Goal: Information Seeking & Learning: Learn about a topic

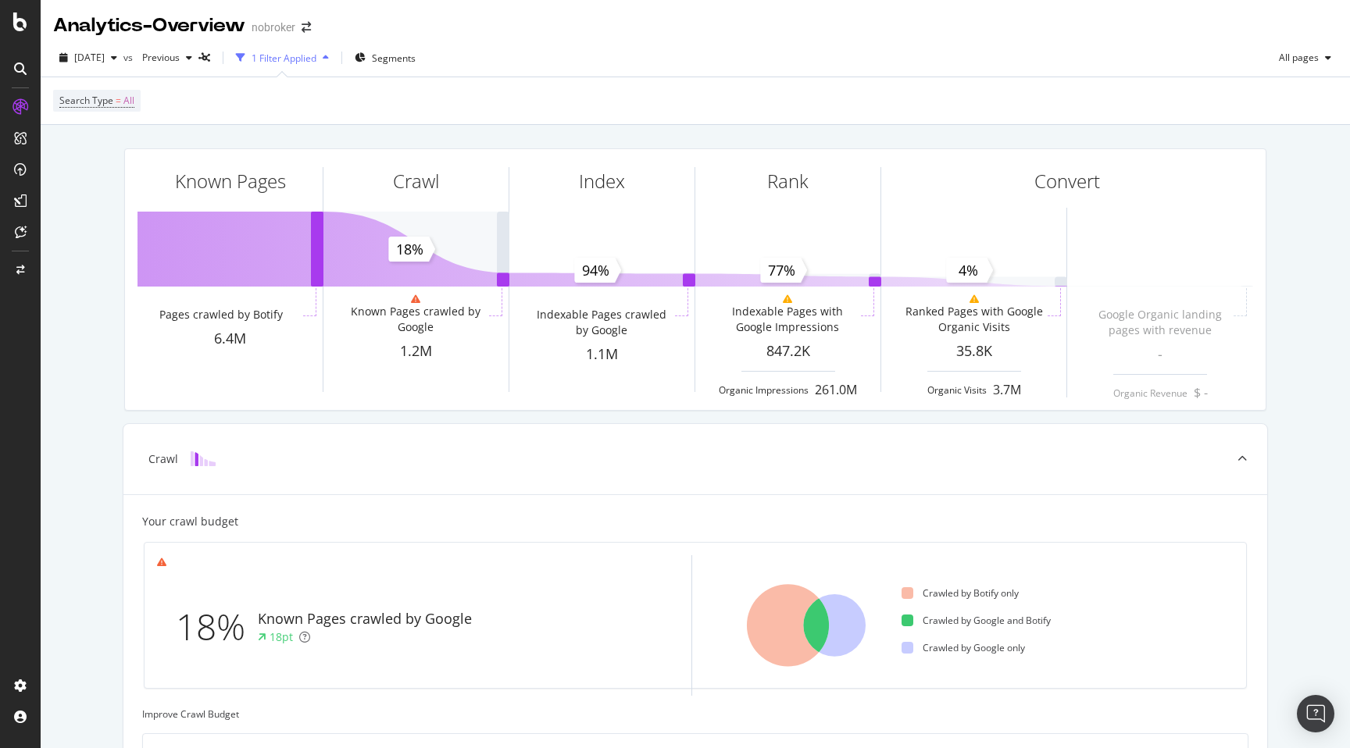
click at [260, 131] on div "Known Pages Pages crawled by Botify 6.4M Crawl Known Pages crawled by Google 1.…" at bounding box center [695, 693] width 1309 height 1136
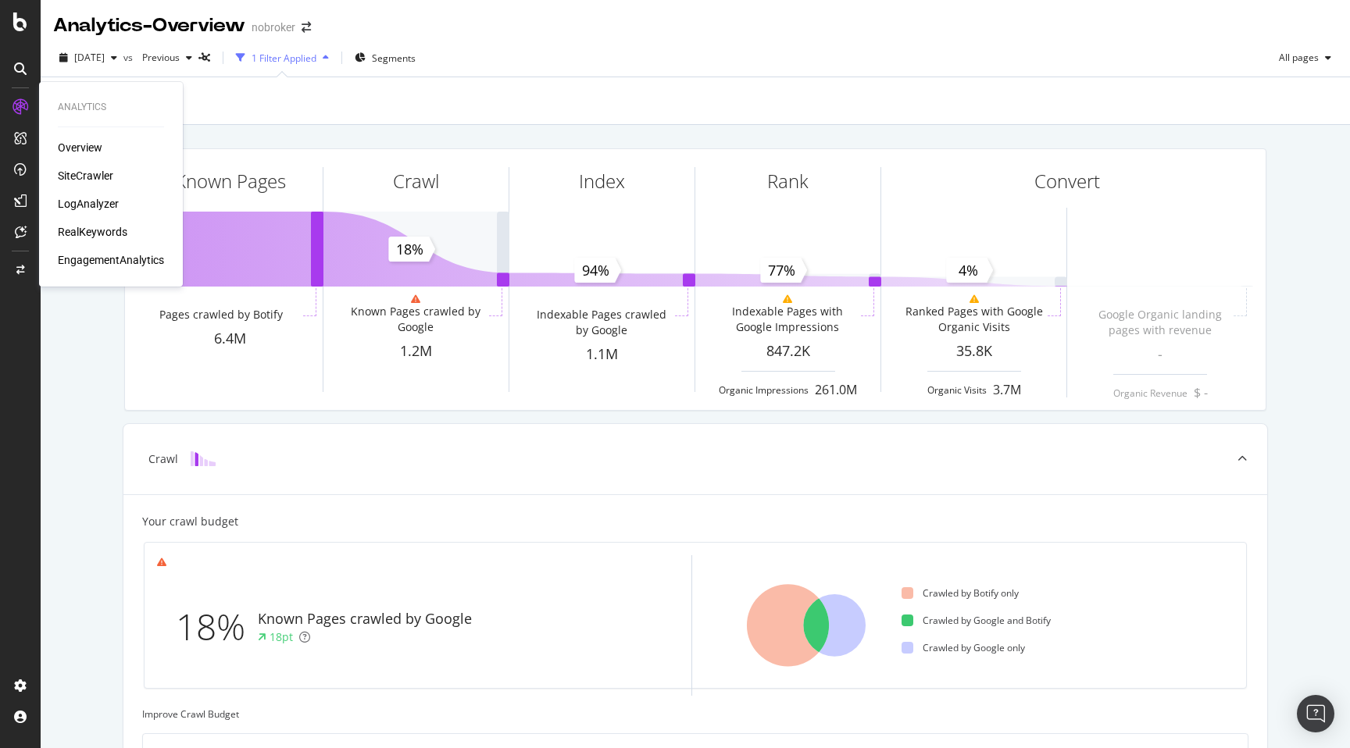
click at [87, 234] on div "RealKeywords" at bounding box center [93, 232] width 70 height 16
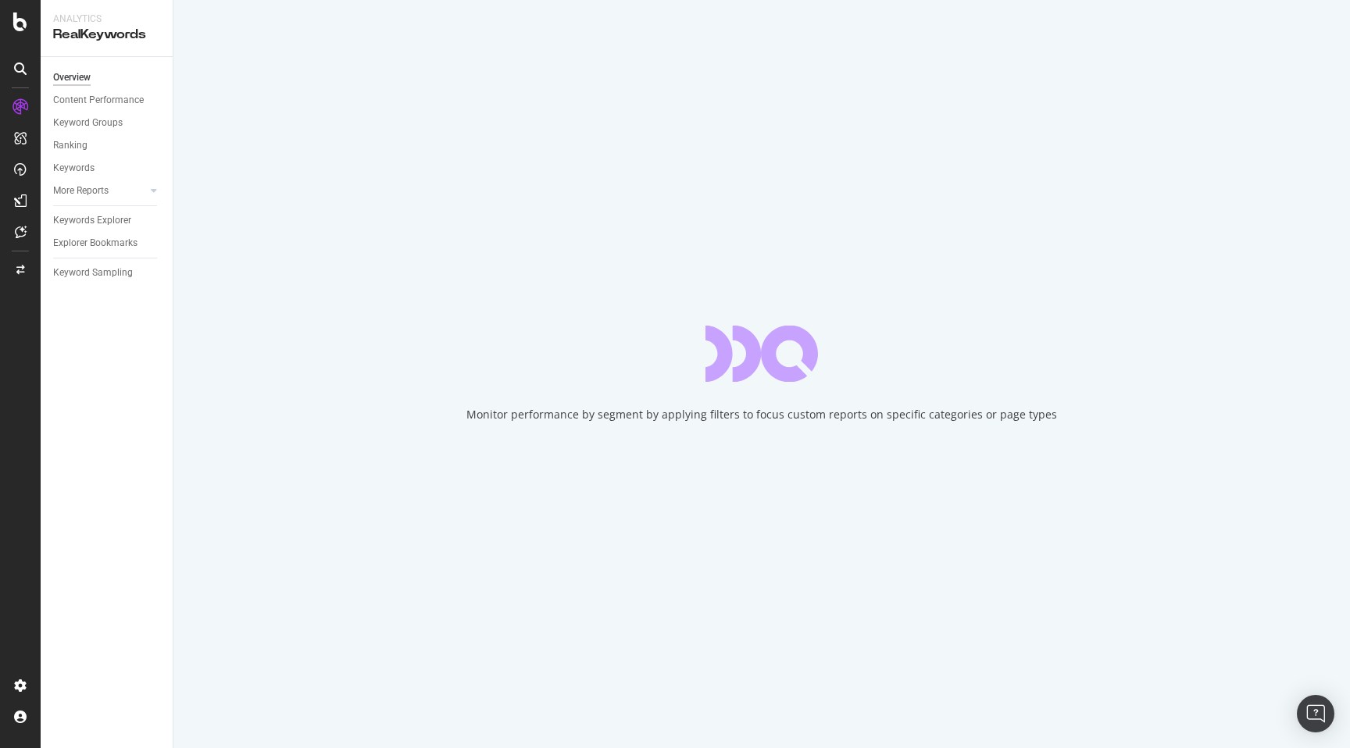
click at [184, 224] on div "Monitor performance by segment by applying filters to focus custom reports on s…" at bounding box center [761, 374] width 1176 height 748
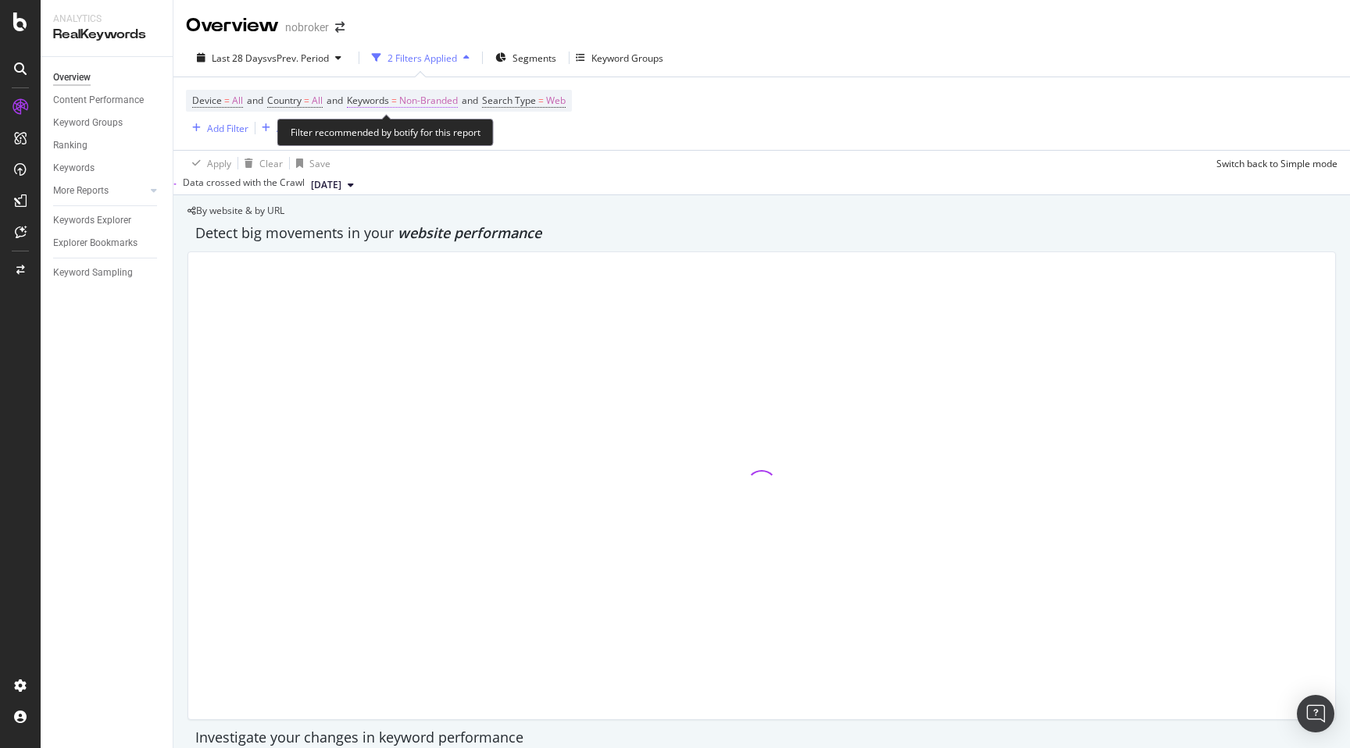
click at [458, 98] on span "Non-Branded" at bounding box center [428, 101] width 59 height 22
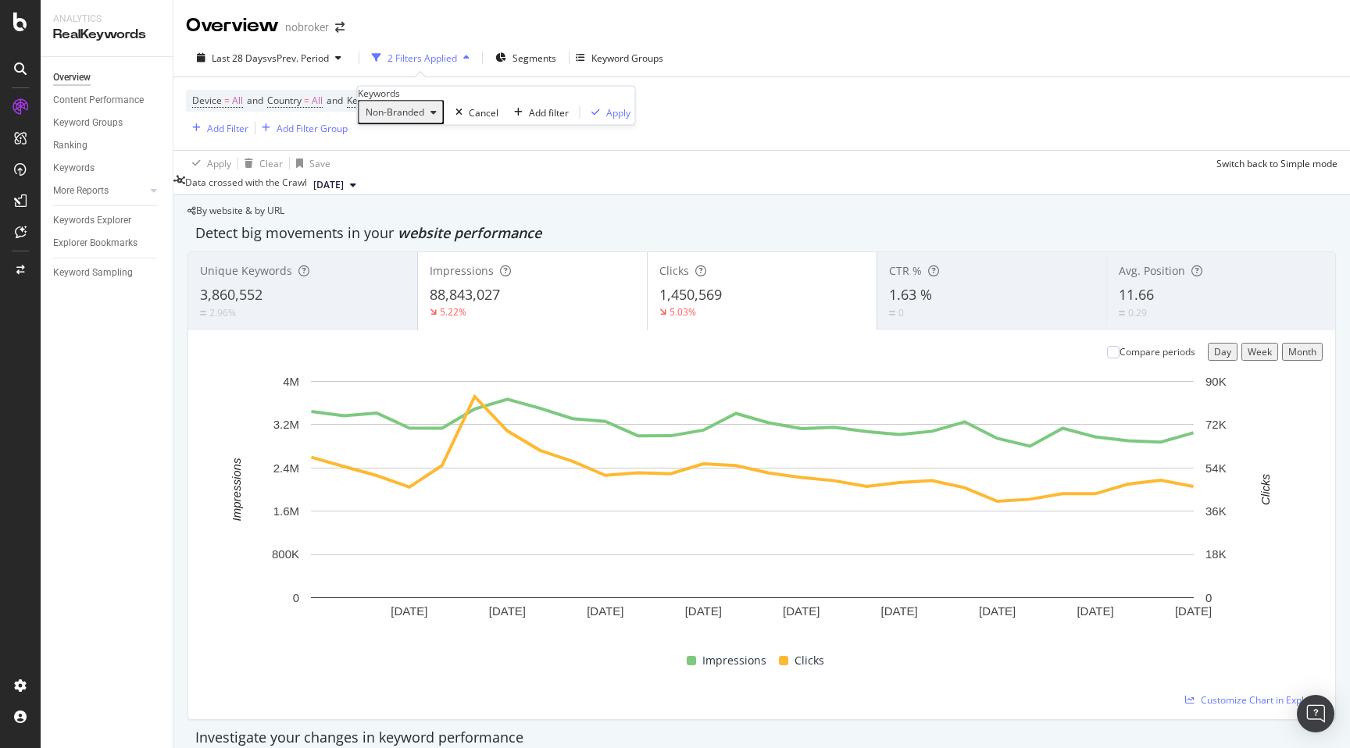
click at [424, 119] on span "Non-Branded" at bounding box center [391, 111] width 65 height 13
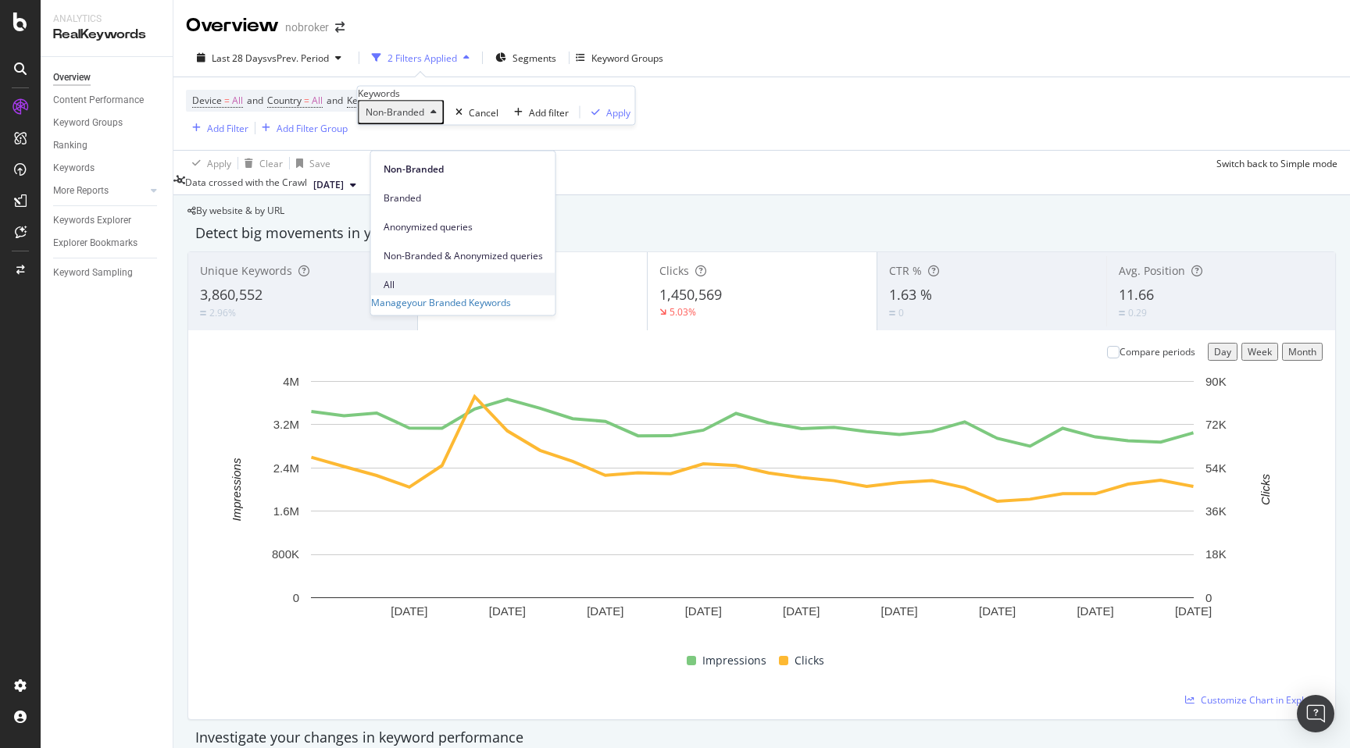
click at [389, 273] on div "All" at bounding box center [463, 284] width 184 height 23
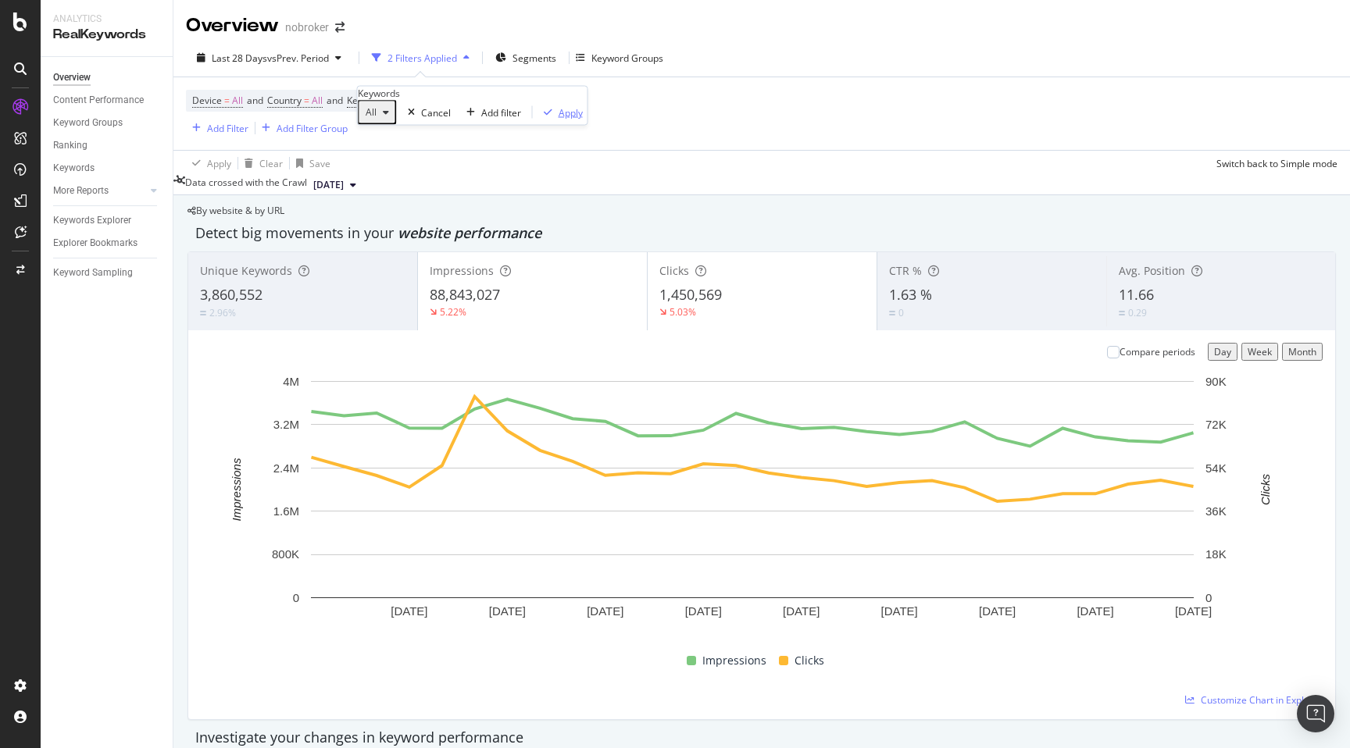
click at [558, 119] on div "Apply" at bounding box center [570, 111] width 24 height 13
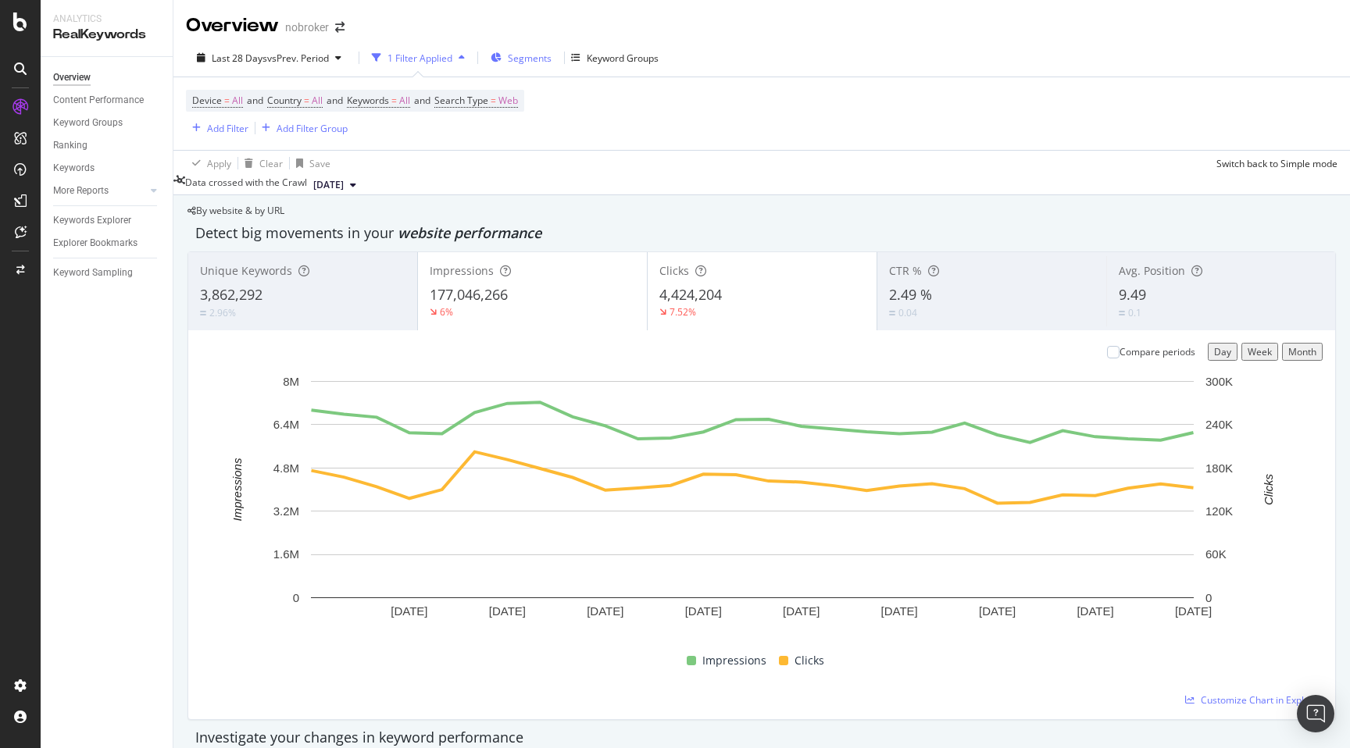
click at [508, 58] on span "Segments" at bounding box center [530, 58] width 44 height 13
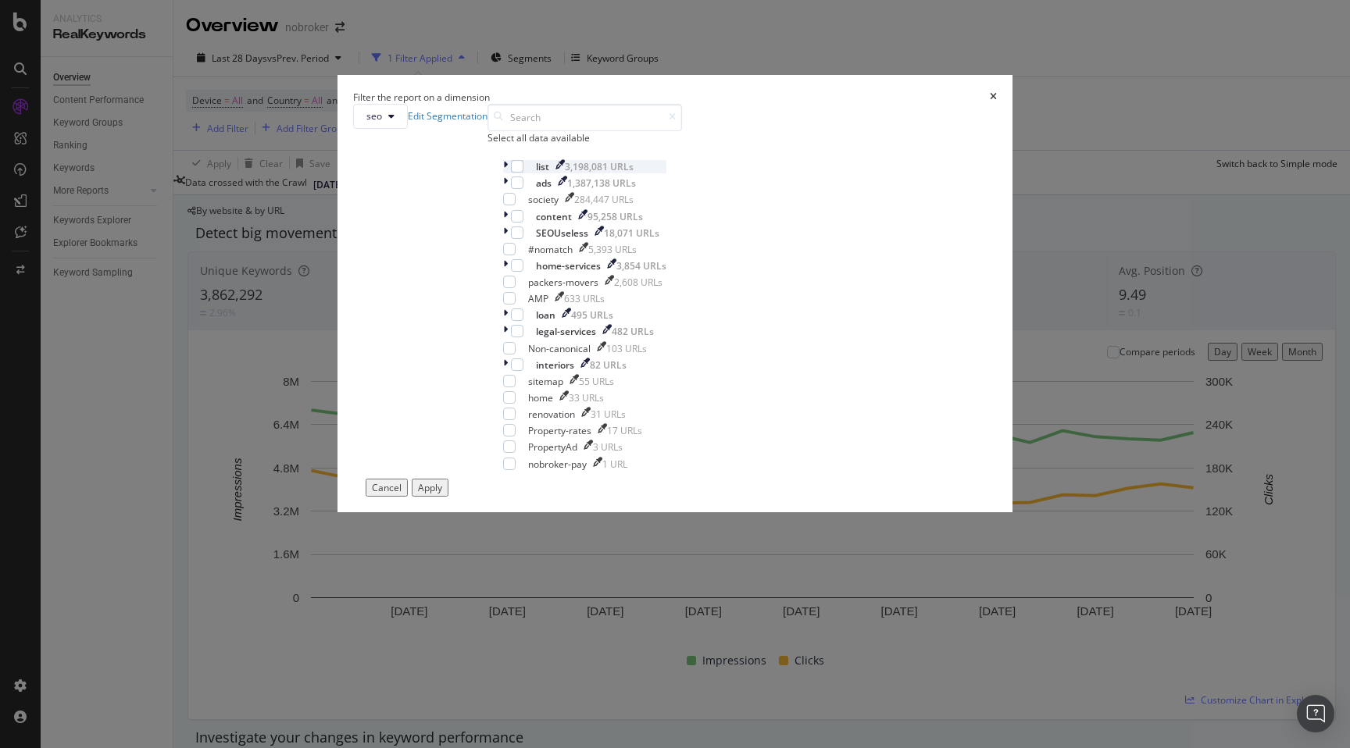
click at [508, 173] on icon "modal" at bounding box center [505, 166] width 5 height 13
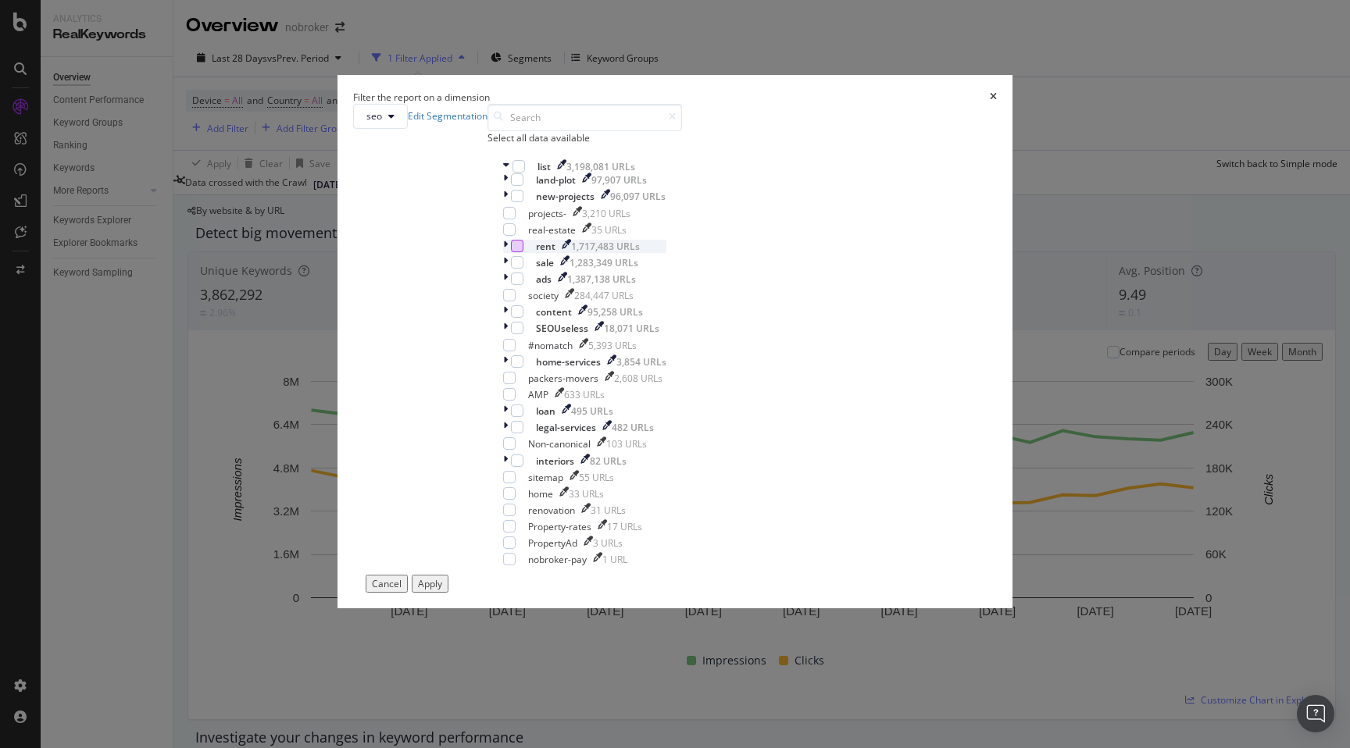
click at [523, 252] on div "modal" at bounding box center [517, 246] width 12 height 12
click at [508, 253] on icon "modal" at bounding box center [505, 246] width 5 height 13
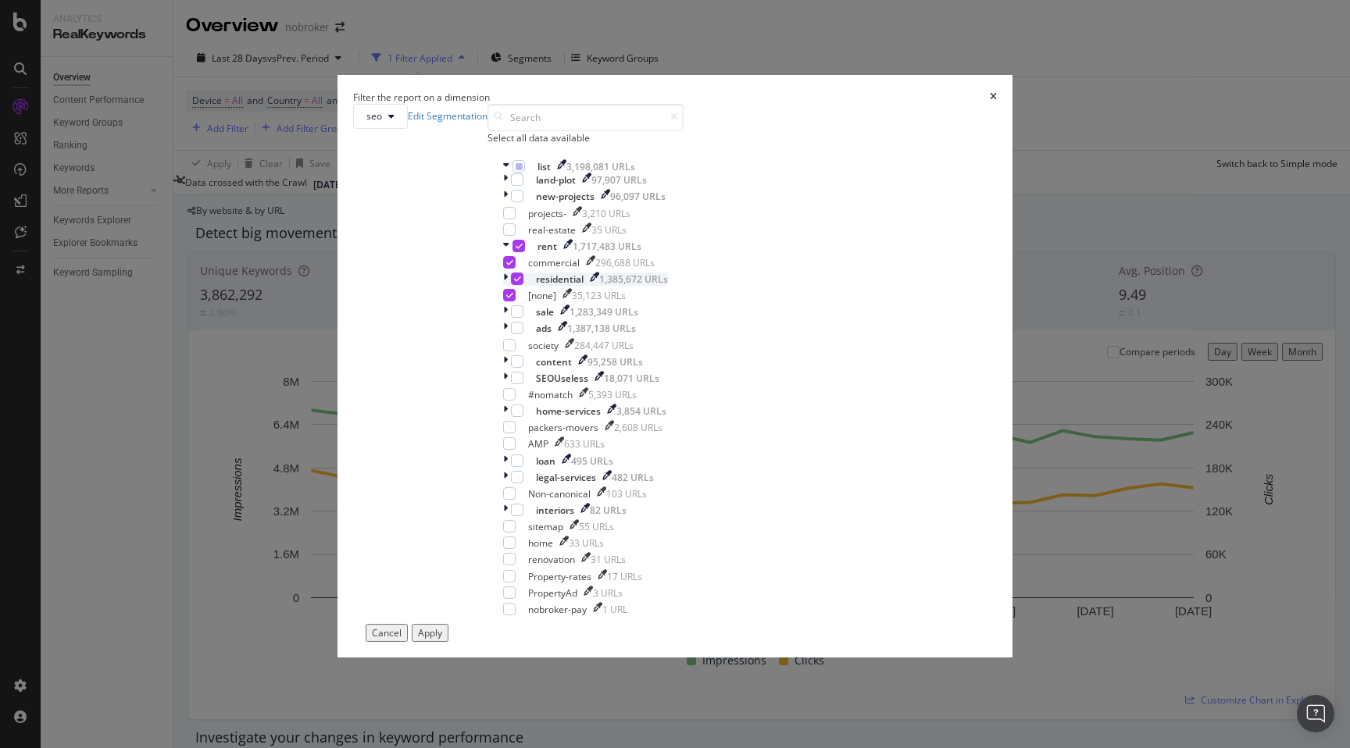
click at [511, 286] on div "modal" at bounding box center [507, 279] width 8 height 13
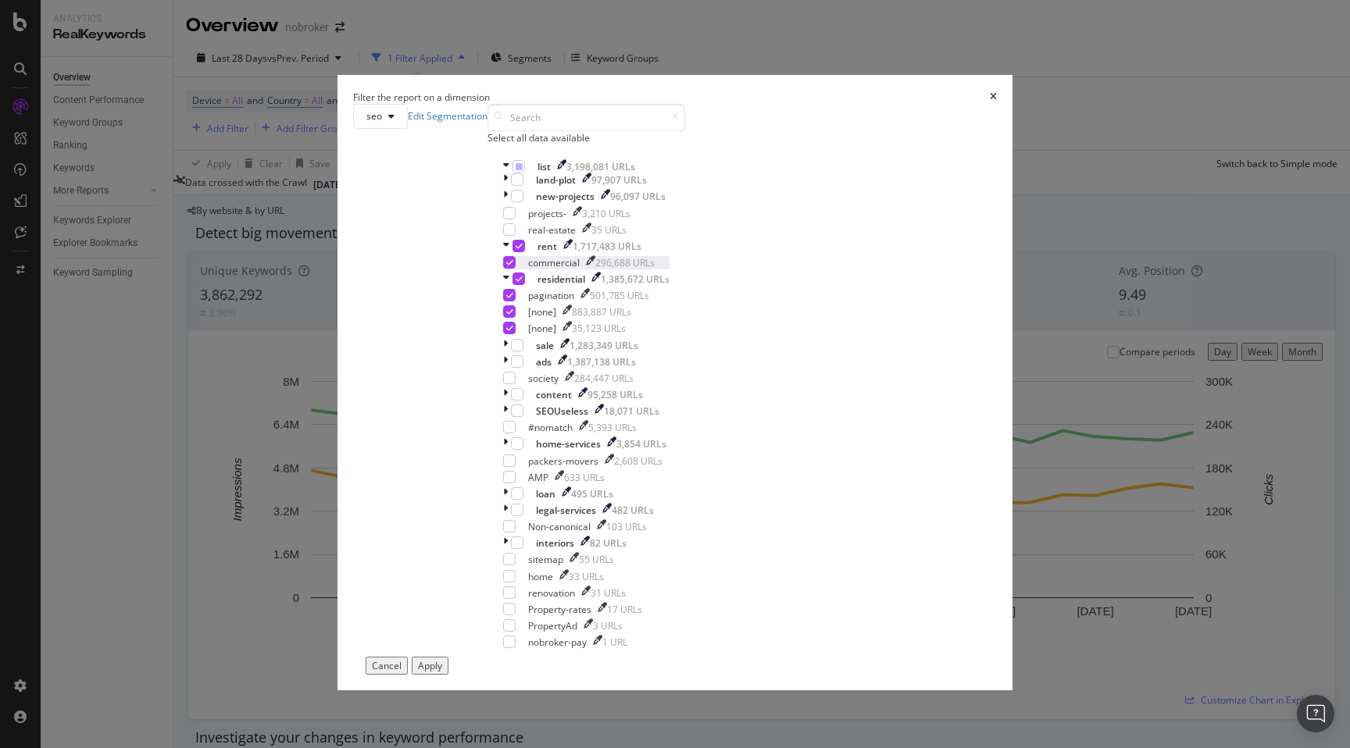
click at [513, 266] on icon "modal" at bounding box center [509, 263] width 7 height 8
click at [442, 659] on div "Apply" at bounding box center [430, 665] width 24 height 13
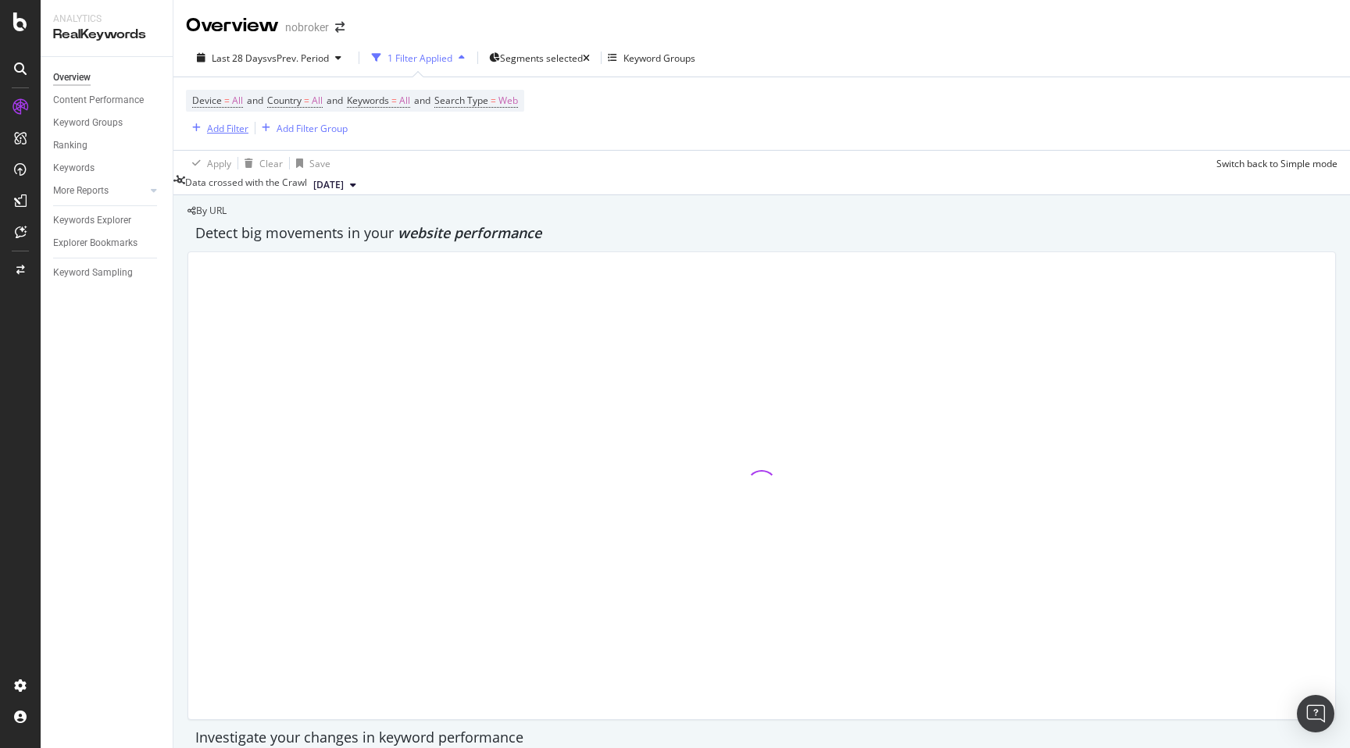
click at [230, 123] on div "Add Filter" at bounding box center [227, 128] width 41 height 13
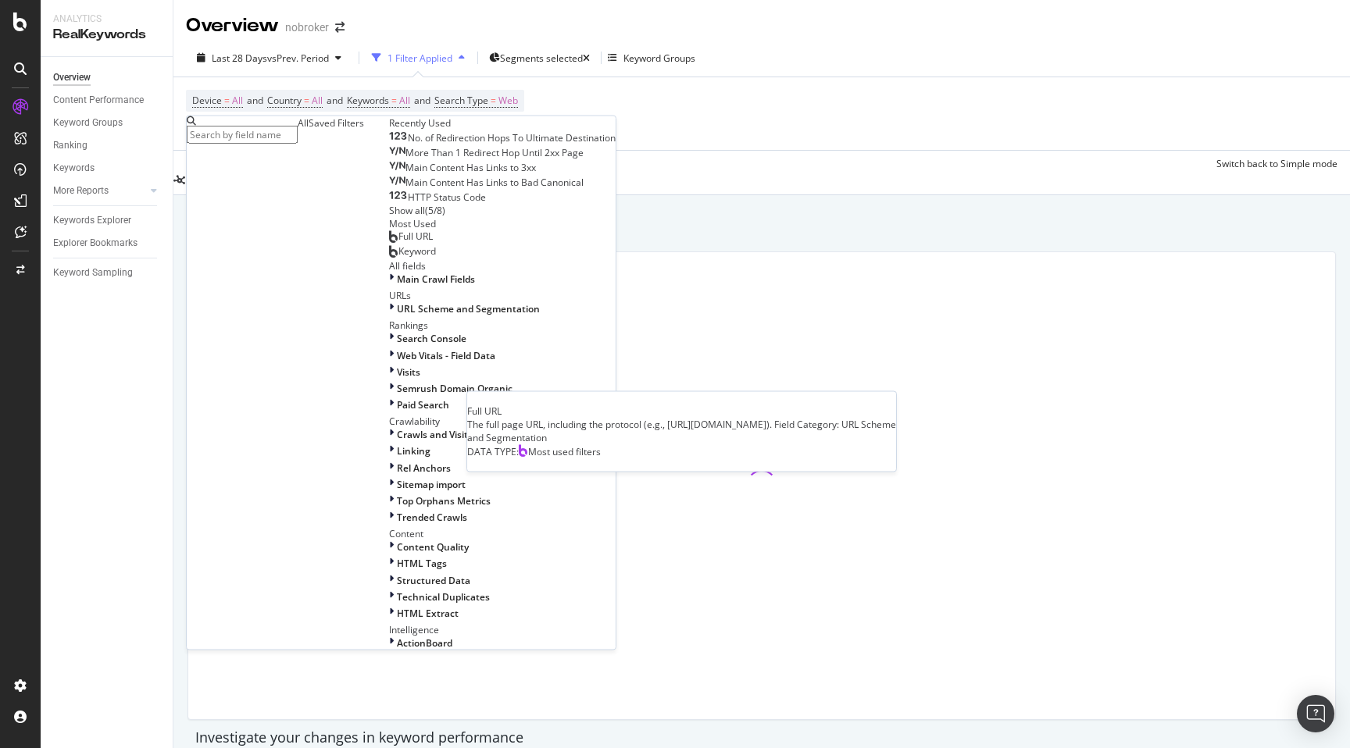
click at [389, 243] on div "Full URL" at bounding box center [411, 236] width 44 height 12
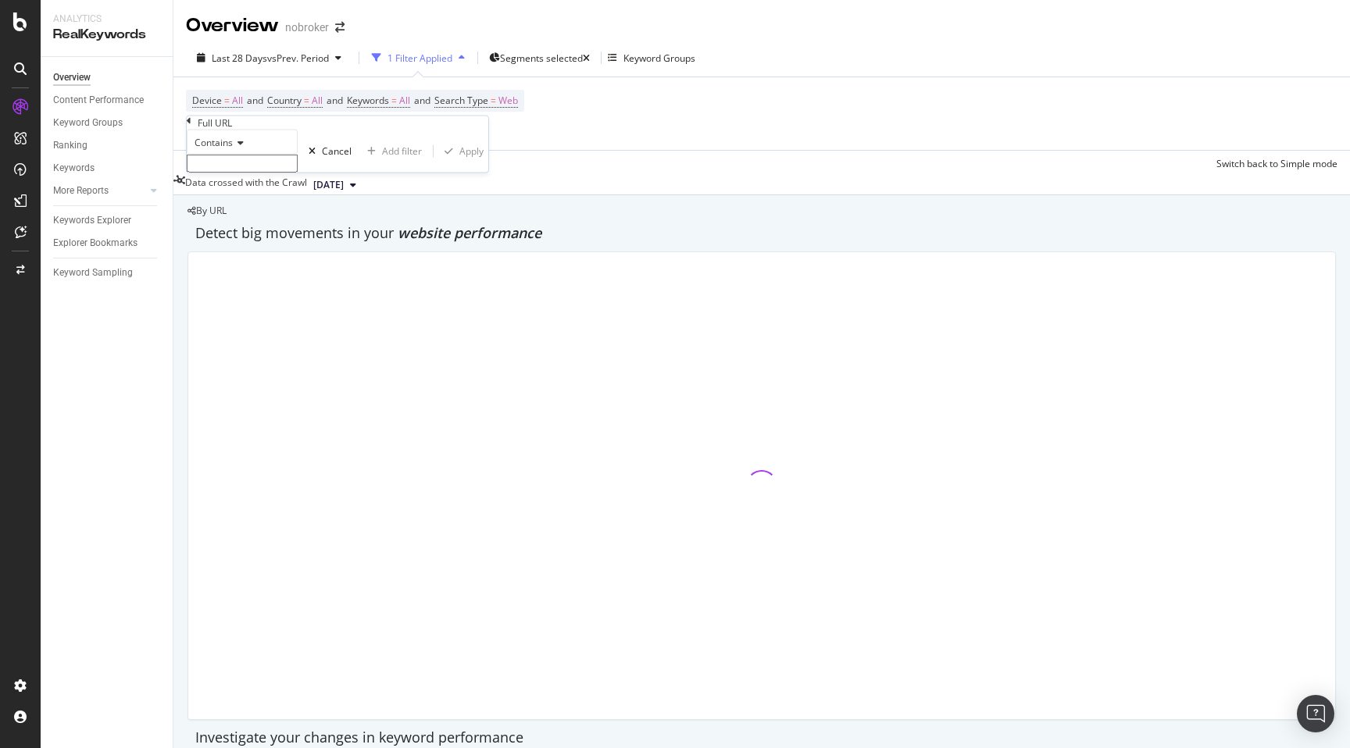
click at [229, 149] on span "Contains" at bounding box center [213, 142] width 38 height 13
click at [257, 318] on span "Doesn't match regex" at bounding box center [236, 311] width 91 height 13
click at [244, 155] on div "Doesn't match regex" at bounding box center [249, 142] width 124 height 25
click at [311, 155] on div "Doesn't match regex" at bounding box center [249, 142] width 124 height 25
click at [251, 173] on input "text" at bounding box center [242, 164] width 111 height 18
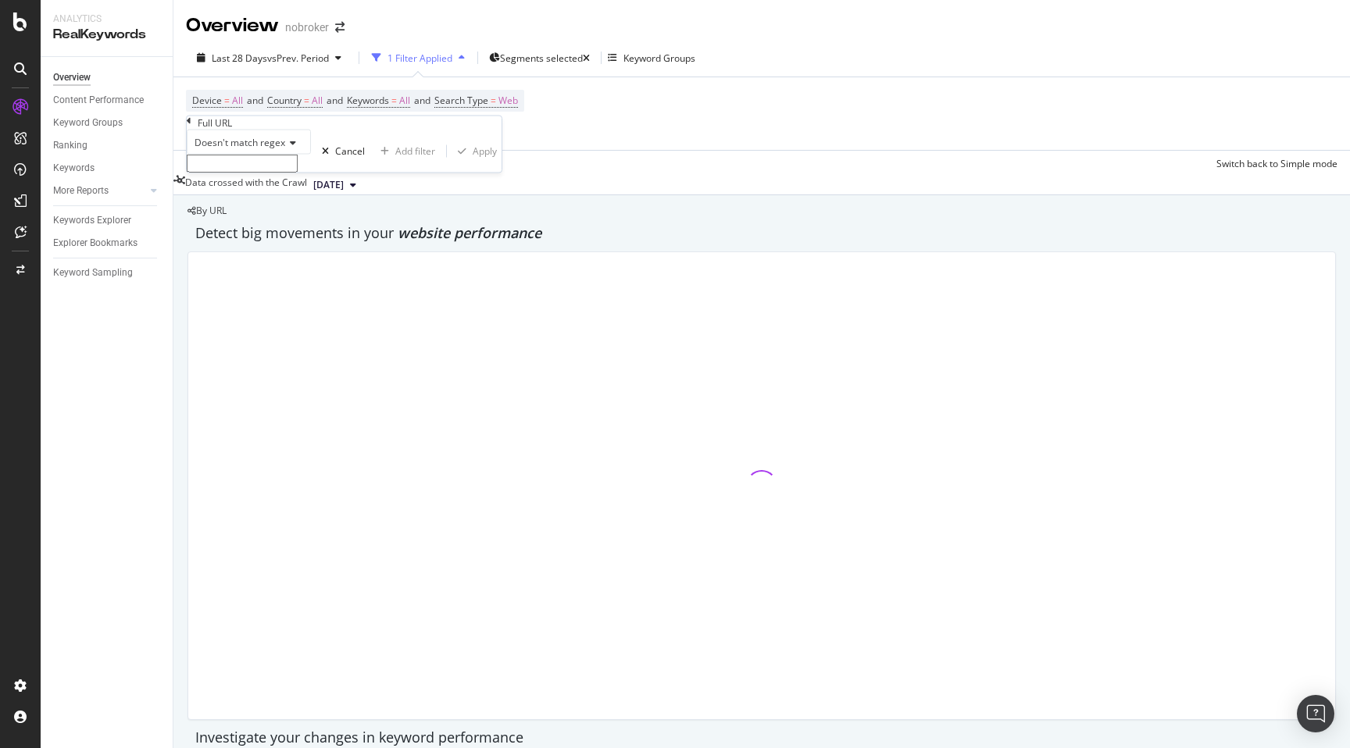
type input "p"
click at [237, 173] on input "p" at bounding box center [242, 164] width 111 height 18
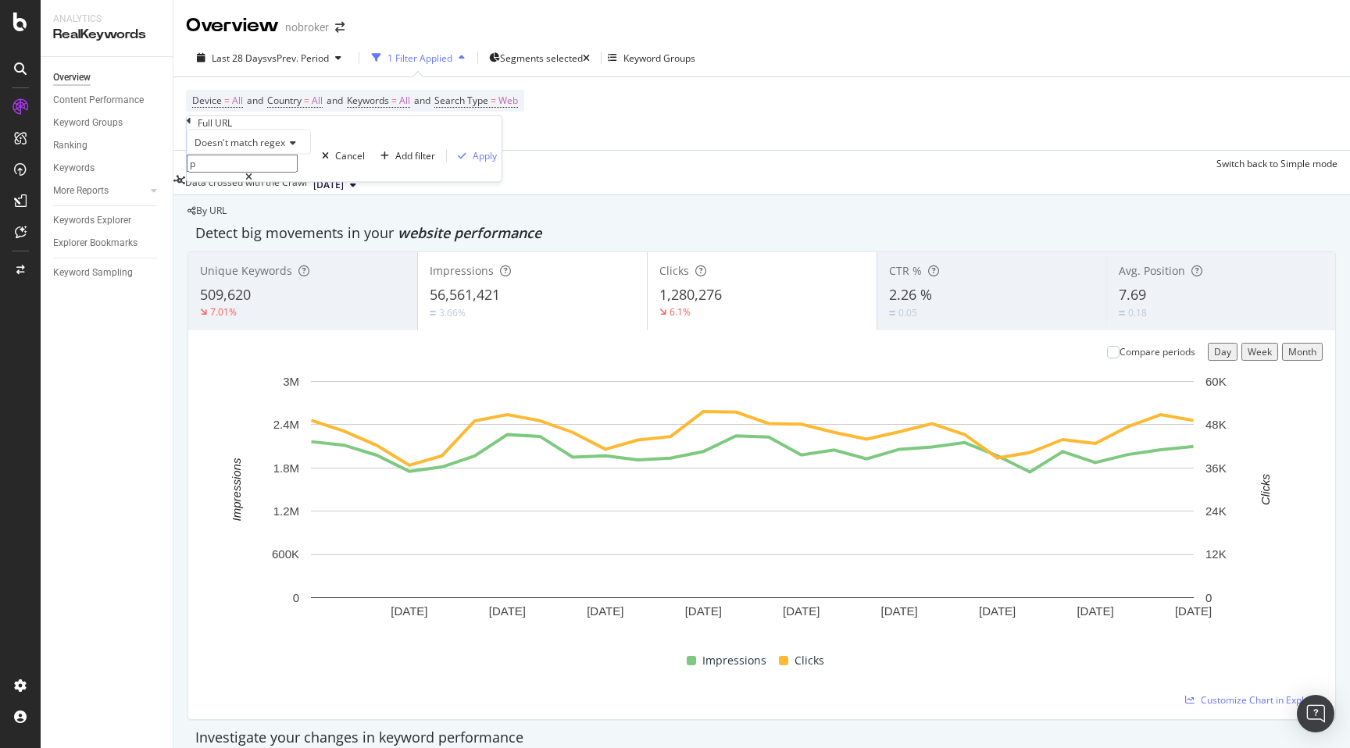
click at [237, 173] on input "p" at bounding box center [242, 164] width 111 height 18
type input "pg-|roommate"
click at [472, 162] on div "Apply" at bounding box center [484, 155] width 24 height 13
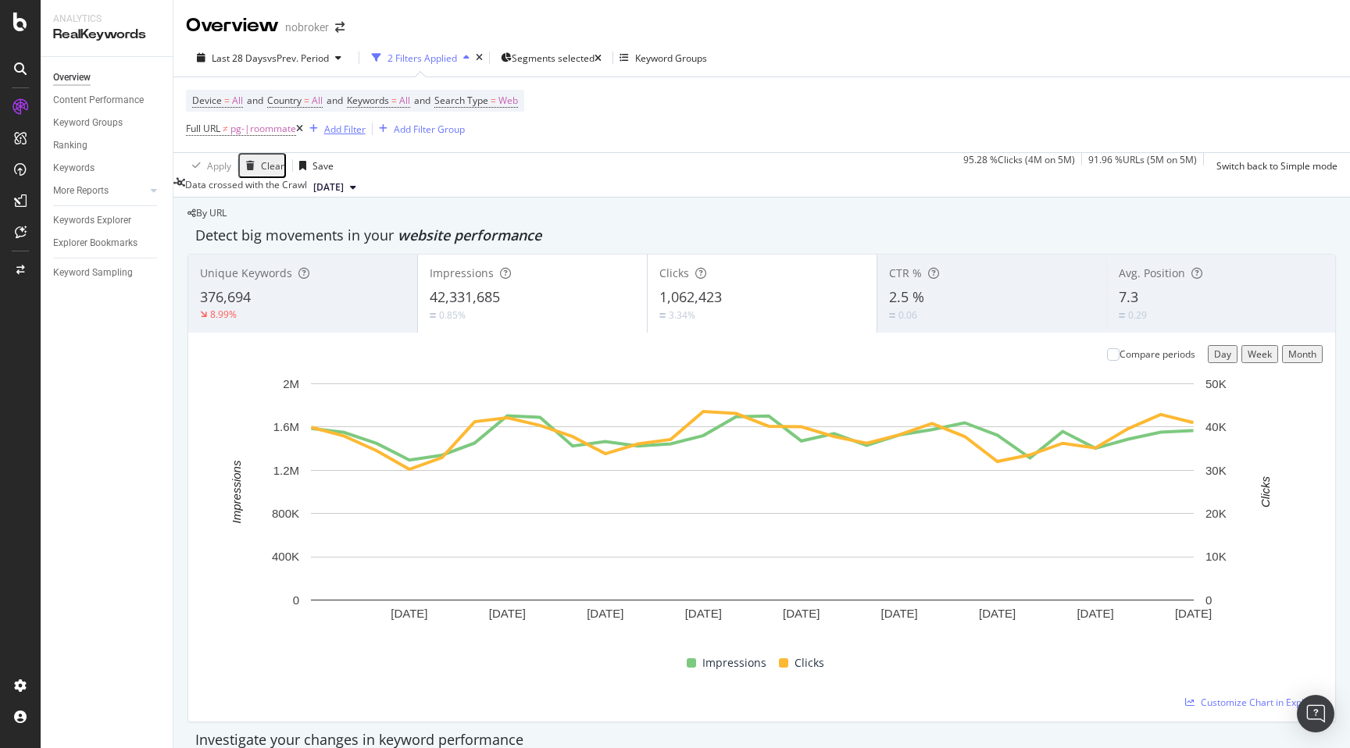
click at [350, 130] on div "Add Filter" at bounding box center [344, 129] width 41 height 13
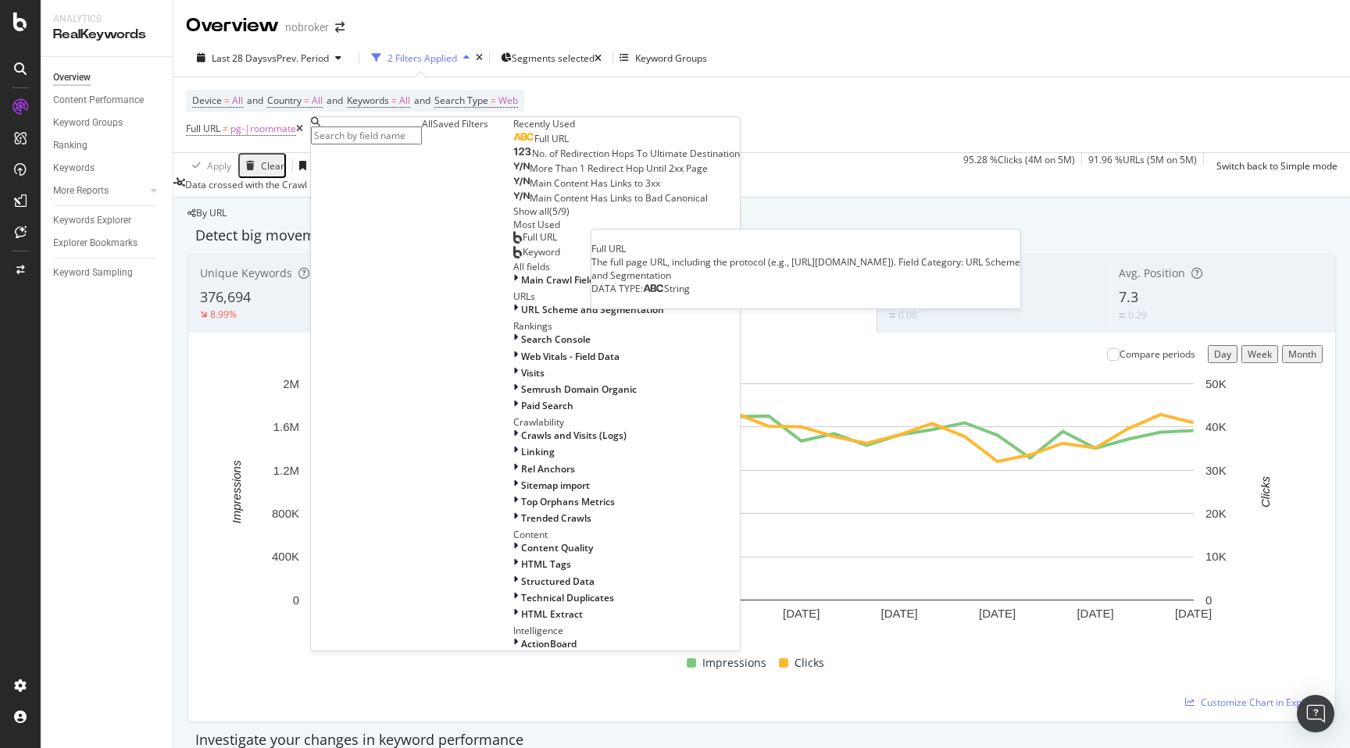
click at [534, 145] on span "Full URL" at bounding box center [551, 138] width 34 height 13
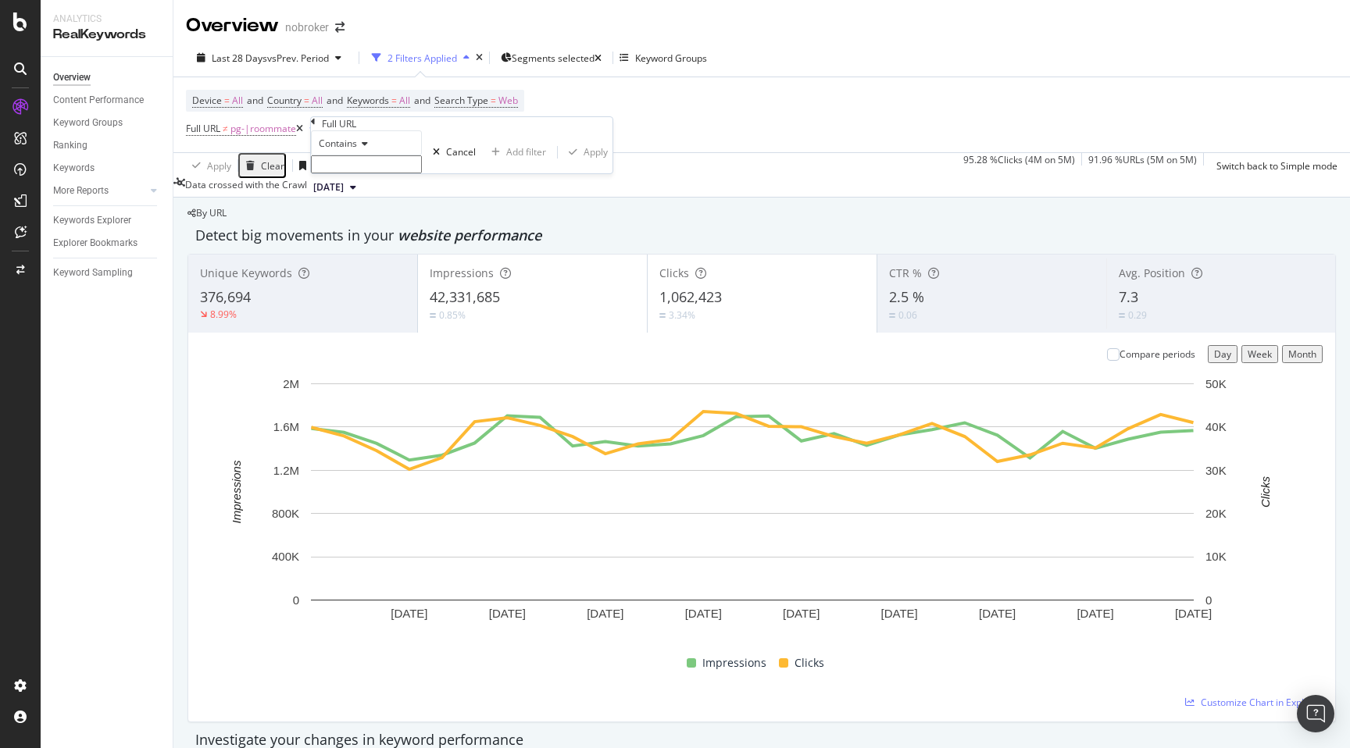
click at [355, 150] on span "Contains" at bounding box center [338, 143] width 38 height 13
click at [380, 302] on span "Matches regex" at bounding box center [348, 295] width 65 height 13
click at [369, 173] on input "text" at bounding box center [366, 164] width 111 height 18
type input "[GEOGRAPHIC_DATA]|[GEOGRAPHIC_DATA]|[GEOGRAPHIC_DATA]|[GEOGRAPHIC_DATA]|[GEOGRA…"
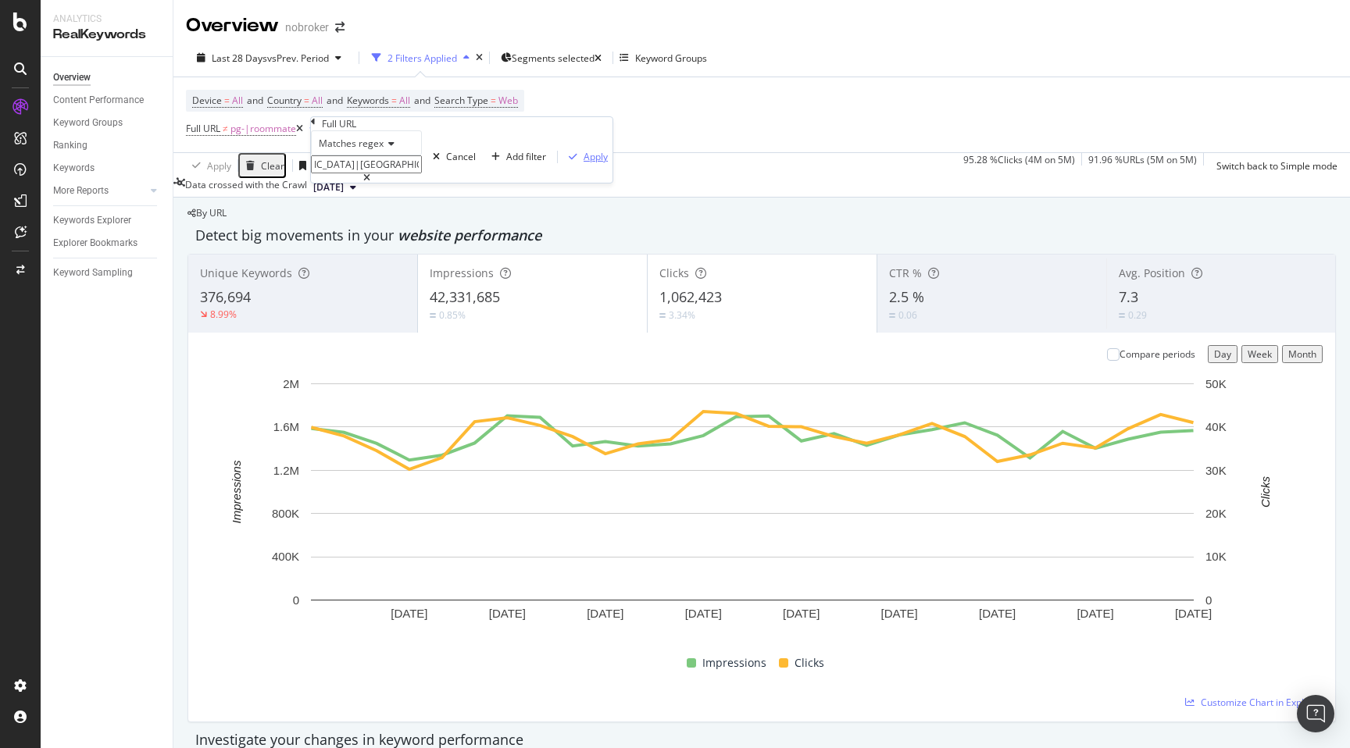
scroll to position [0, 0]
click at [583, 163] on div "Apply" at bounding box center [595, 156] width 24 height 13
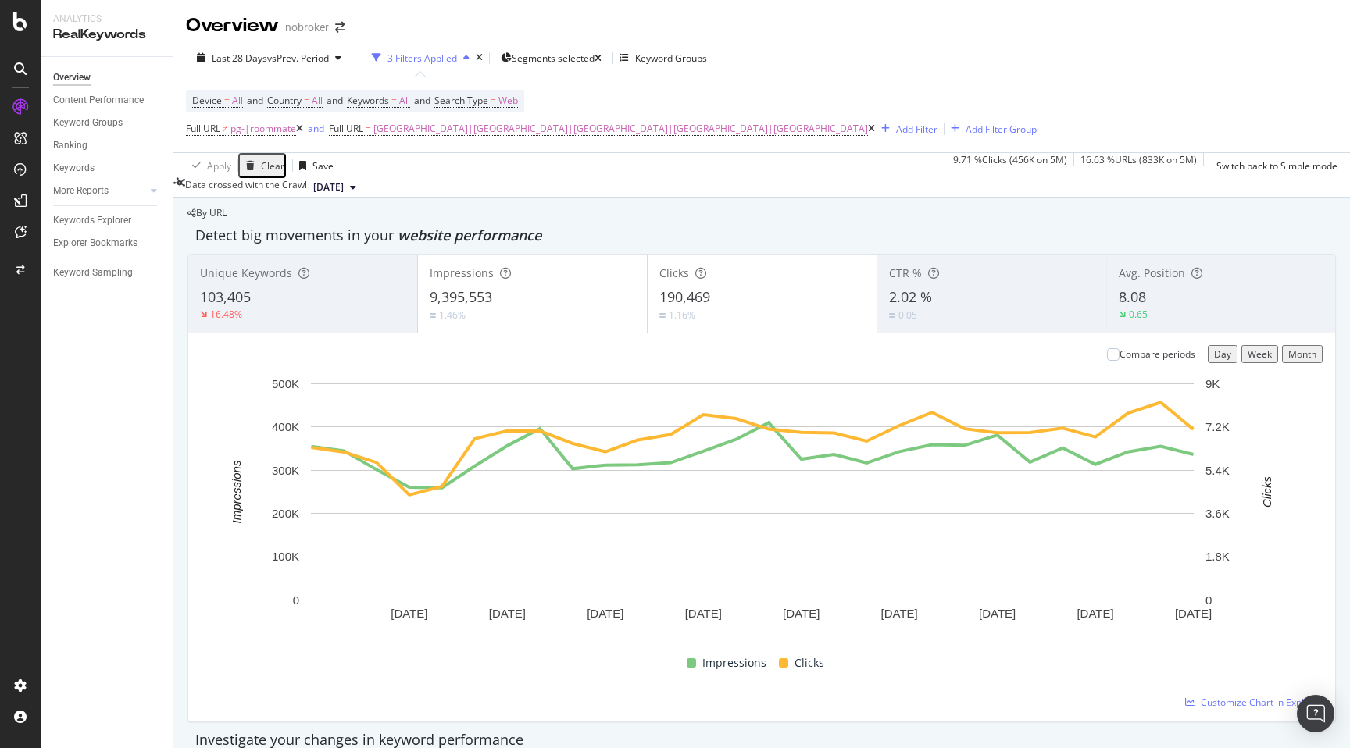
click at [190, 505] on div "Unique Keywords 103,405 16.48% Impressions 9,395,553 1.46% Clicks 190,469 1.16%…" at bounding box center [761, 488] width 1148 height 469
click at [226, 214] on div "By URL" at bounding box center [206, 213] width 39 height 9
click at [189, 462] on div "Unique Keywords 103,405 16.48% Impressions 9,395,553 1.46% Clicks 190,469 1.16%…" at bounding box center [761, 488] width 1148 height 469
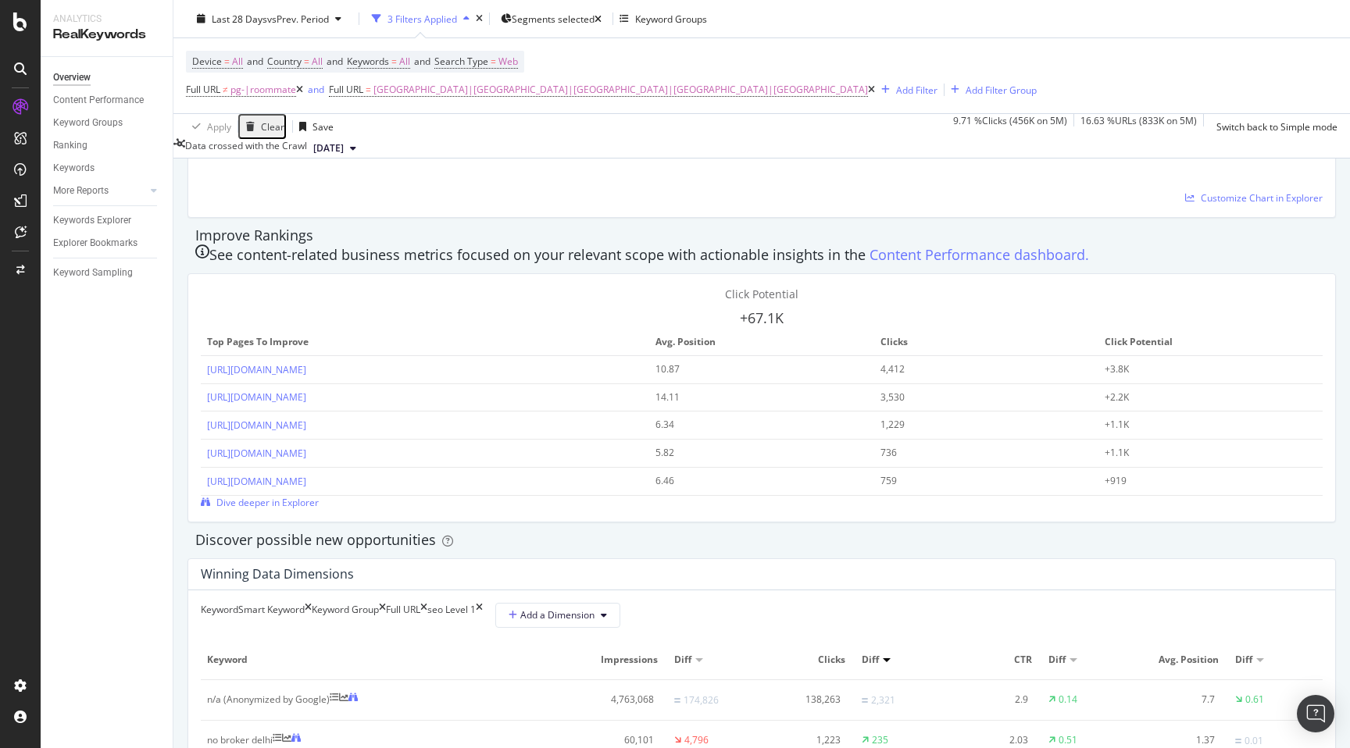
scroll to position [1039, 0]
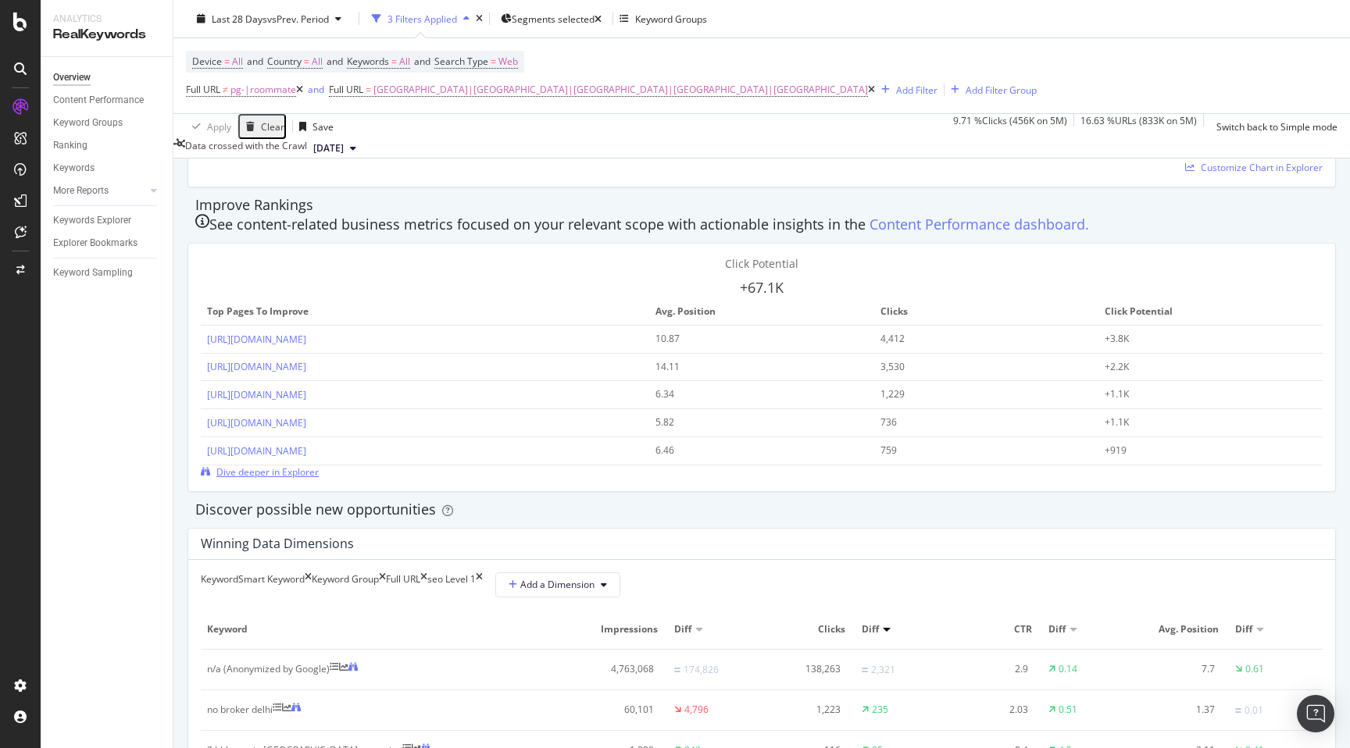
click at [319, 465] on span "Dive deeper in Explorer" at bounding box center [267, 471] width 102 height 13
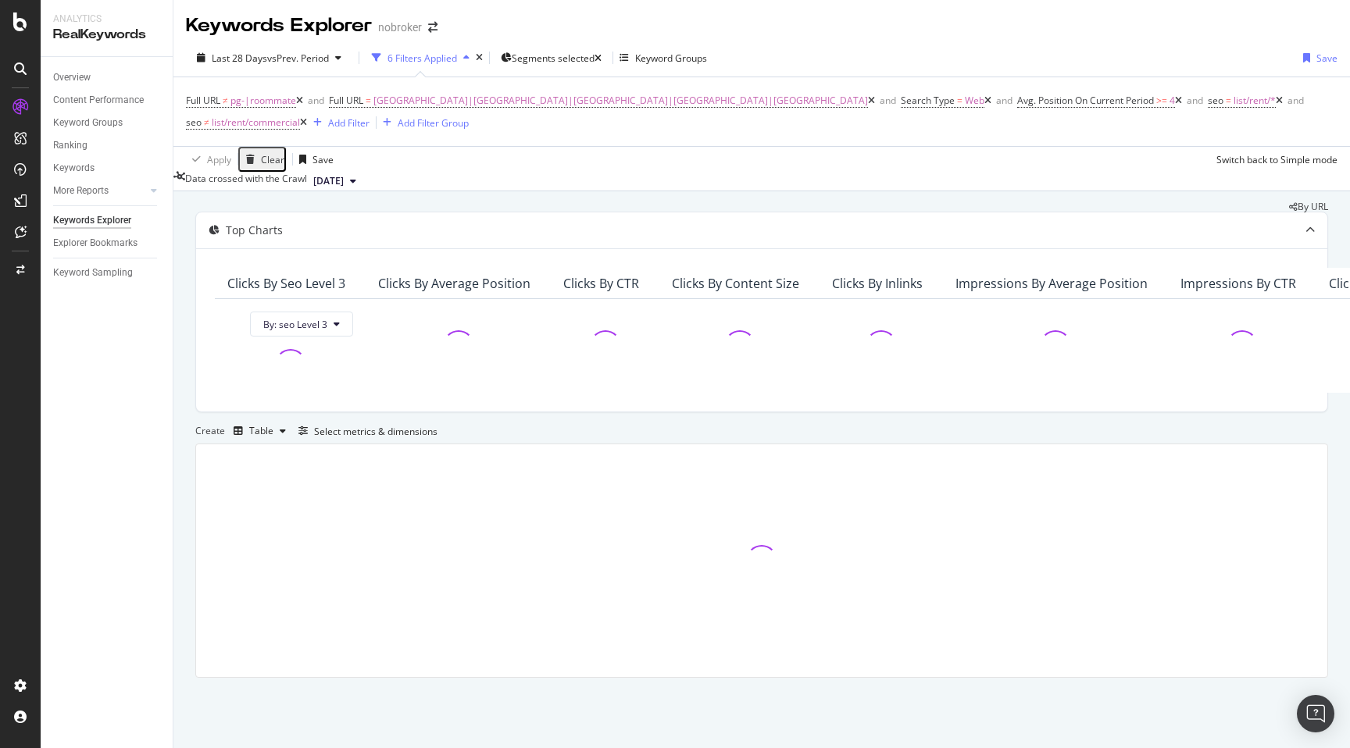
click at [790, 191] on div "By URL Top Charts Clicks By seo Level 3 By: seo Level 3 Clicks By Average Posit…" at bounding box center [761, 461] width 1176 height 541
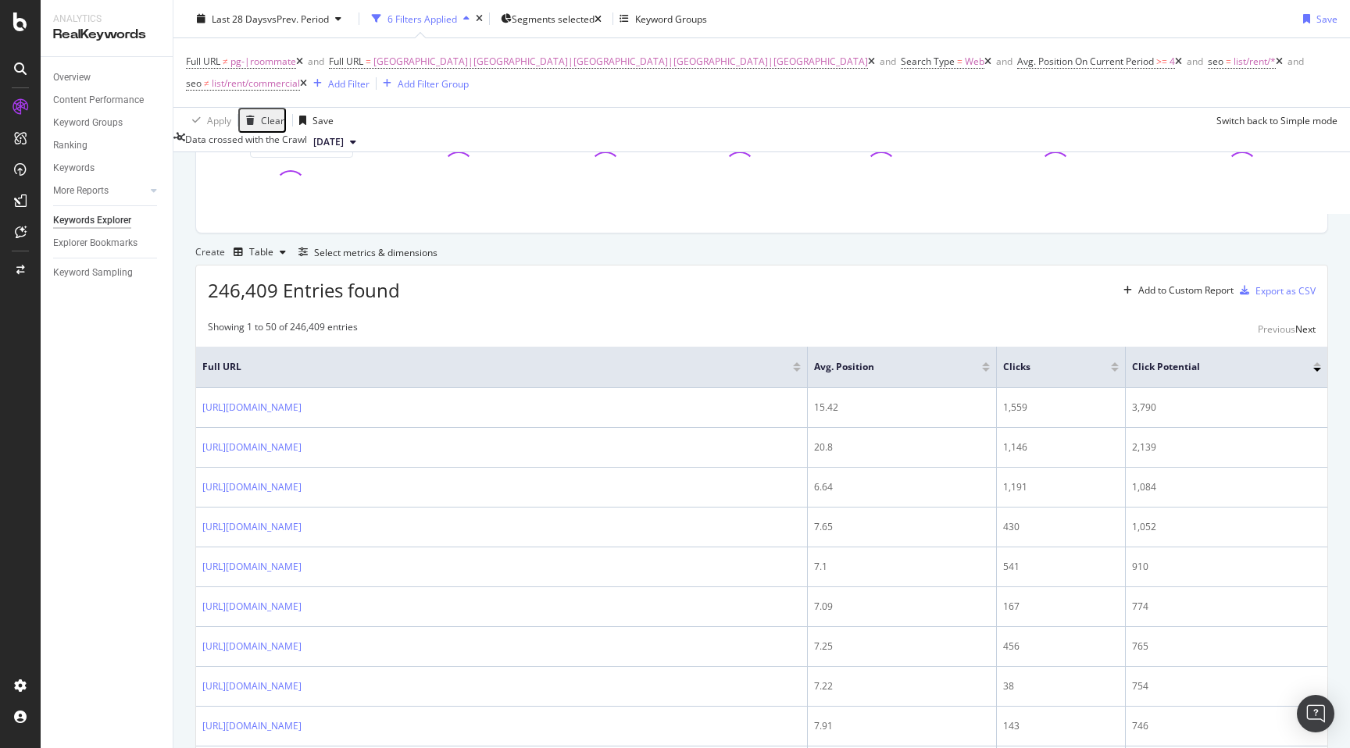
scroll to position [177, 0]
click at [1198, 266] on div "Create Table Select metrics & dimensions" at bounding box center [761, 253] width 1132 height 25
click at [437, 261] on div "Select metrics & dimensions" at bounding box center [375, 254] width 123 height 13
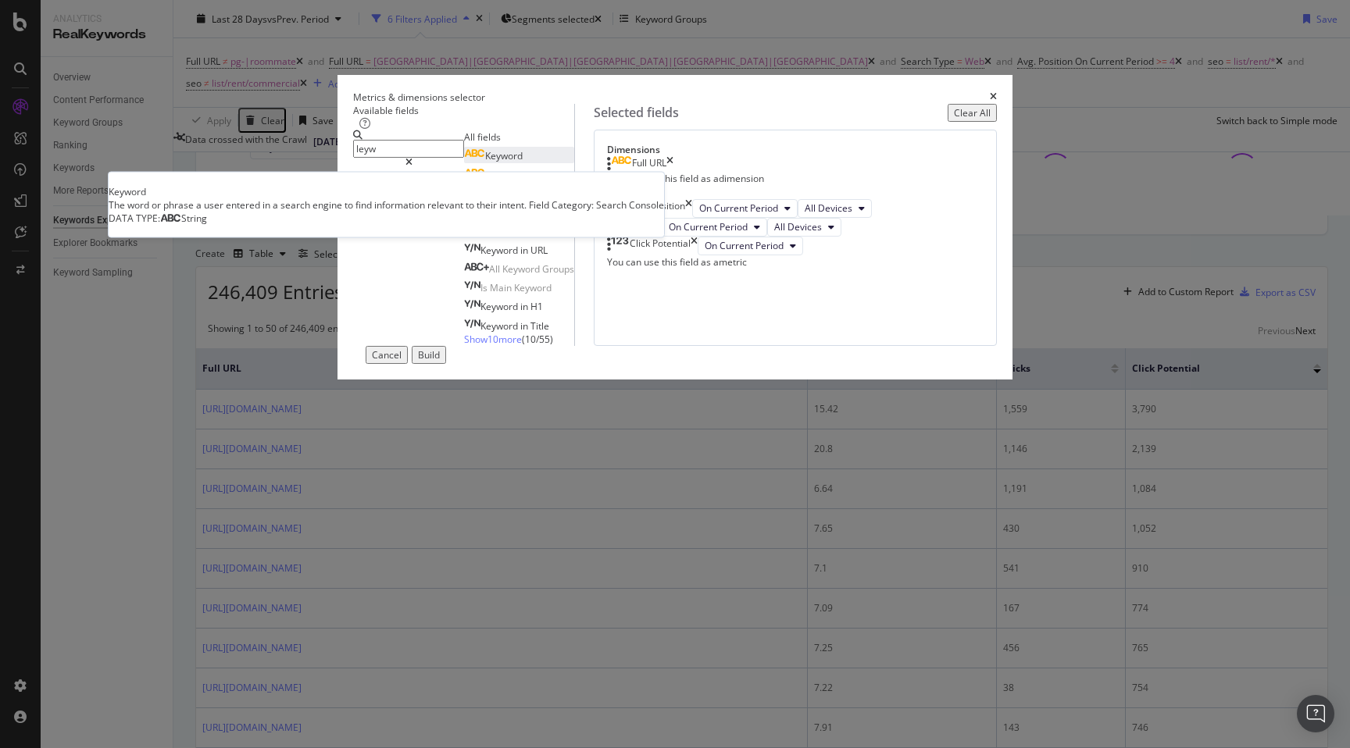
type input "leyw"
click at [485, 162] on span "Keyword" at bounding box center [503, 155] width 37 height 13
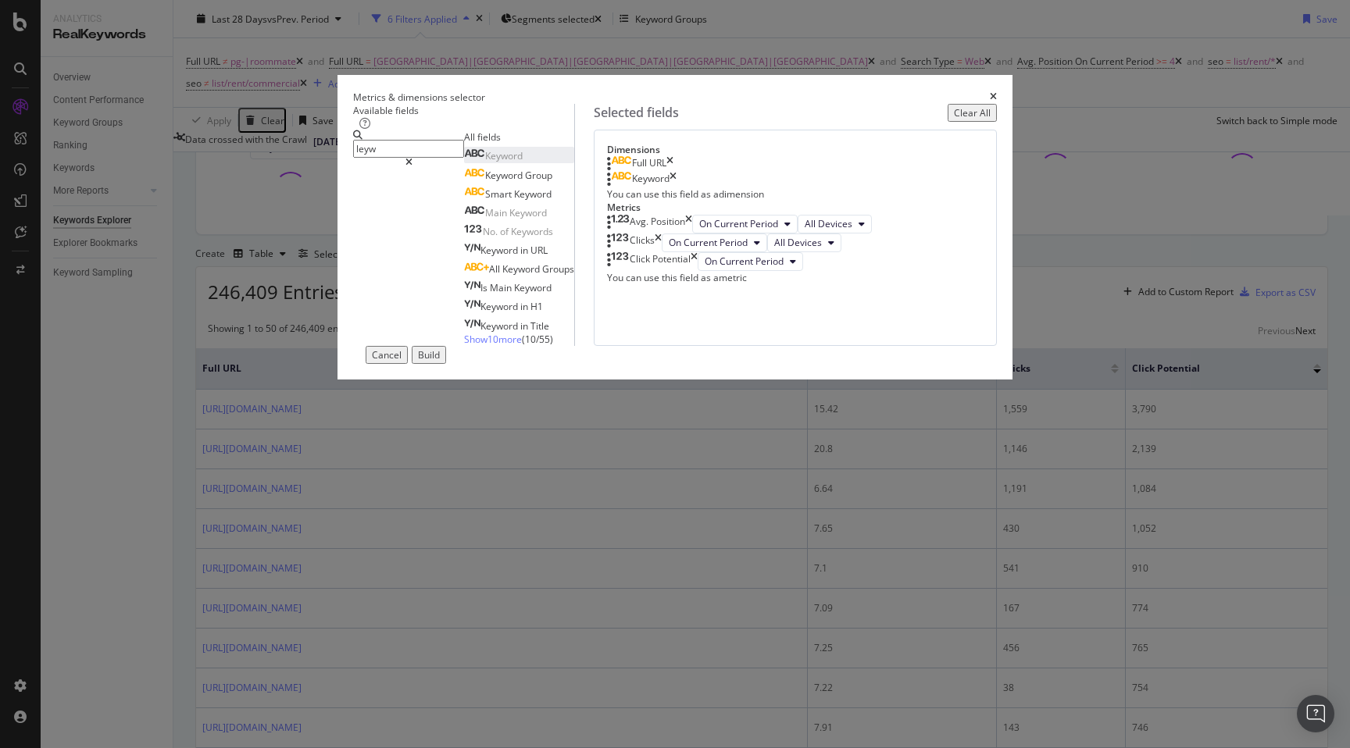
click at [440, 362] on div "Build" at bounding box center [429, 354] width 22 height 13
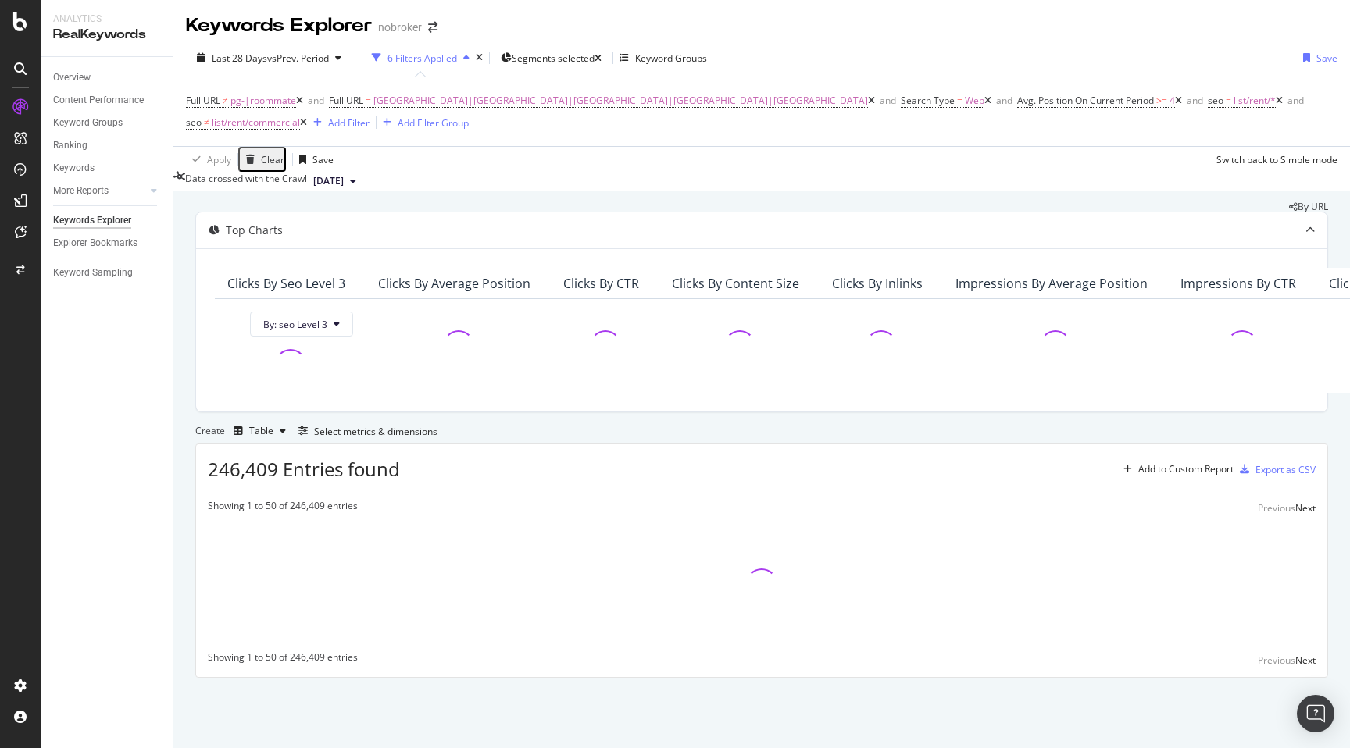
scroll to position [138, 0]
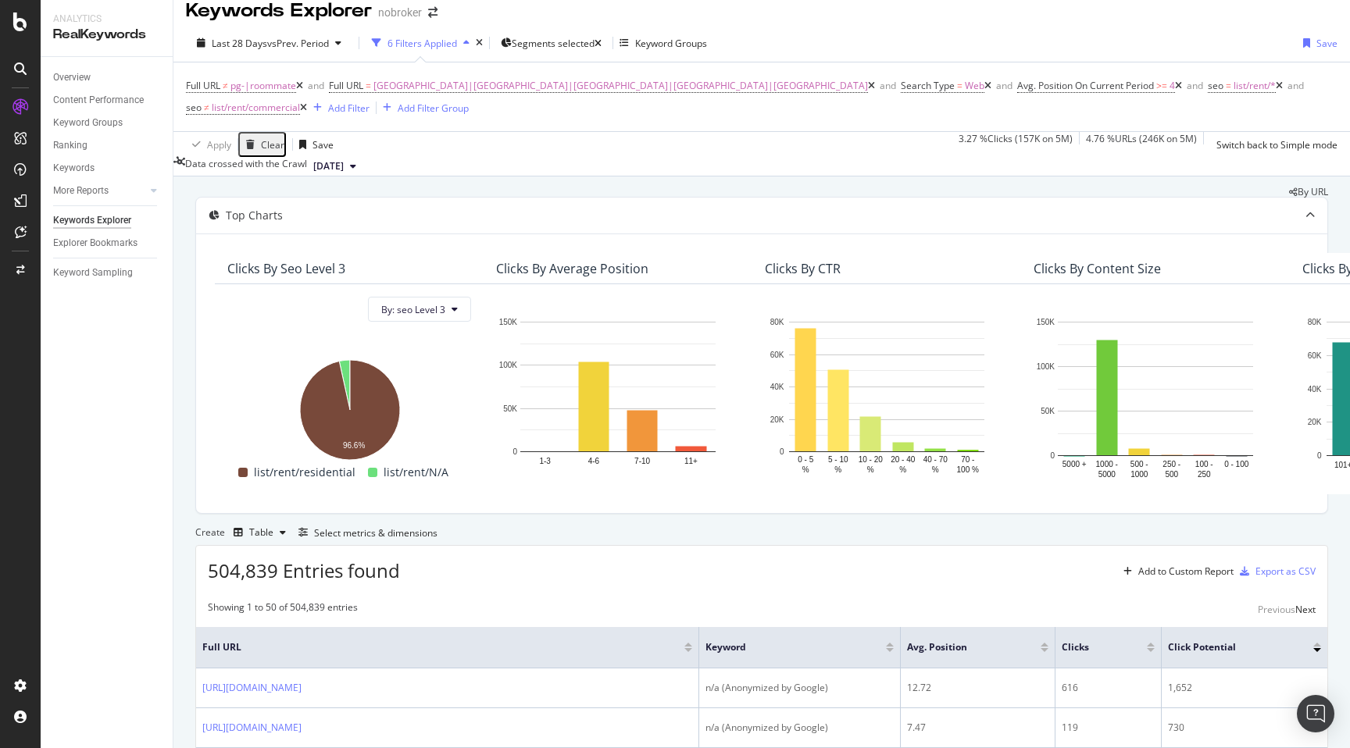
scroll to position [0, 0]
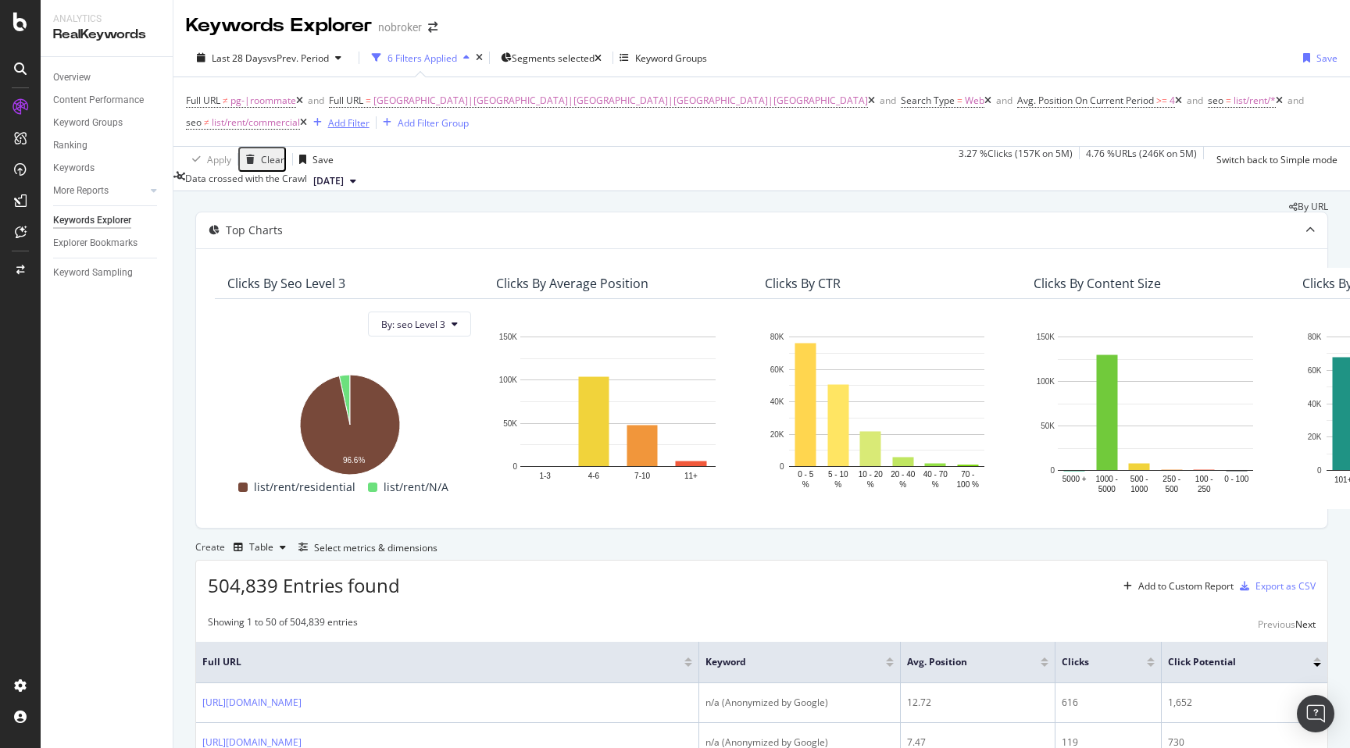
click at [369, 116] on div "Add Filter" at bounding box center [348, 122] width 41 height 13
click at [882, 202] on div "By URL" at bounding box center [761, 206] width 1132 height 9
click at [84, 77] on div "Overview" at bounding box center [71, 78] width 37 height 16
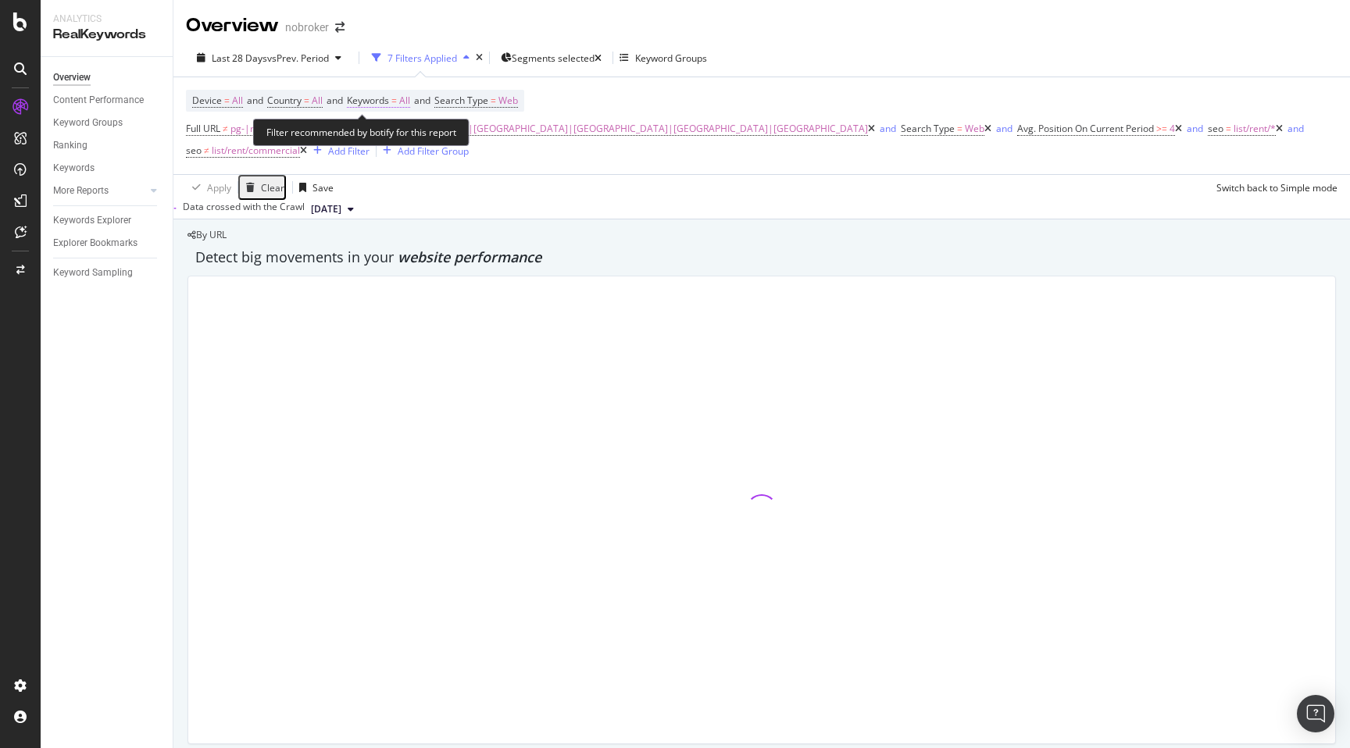
click at [410, 102] on span "All" at bounding box center [404, 101] width 11 height 22
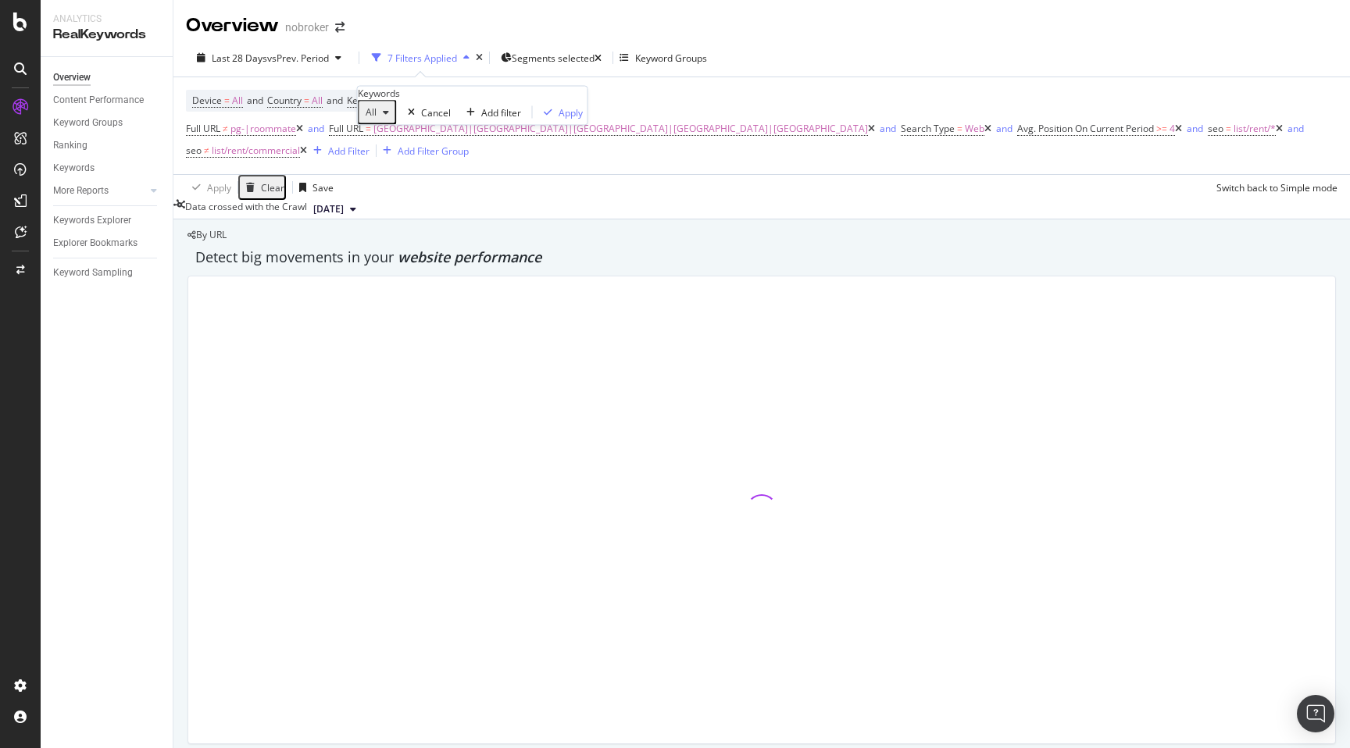
click at [388, 117] on div "button" at bounding box center [385, 112] width 19 height 9
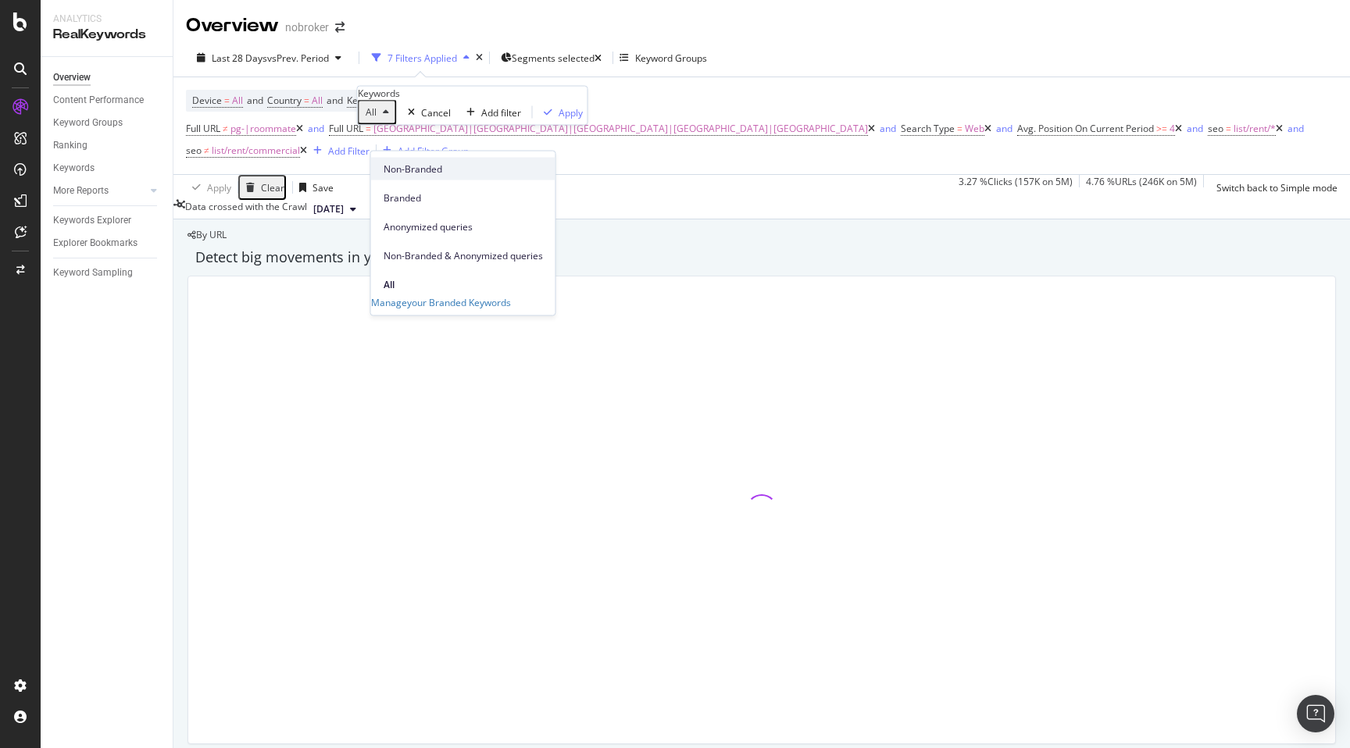
click at [410, 169] on span "Non-Branded" at bounding box center [462, 169] width 159 height 14
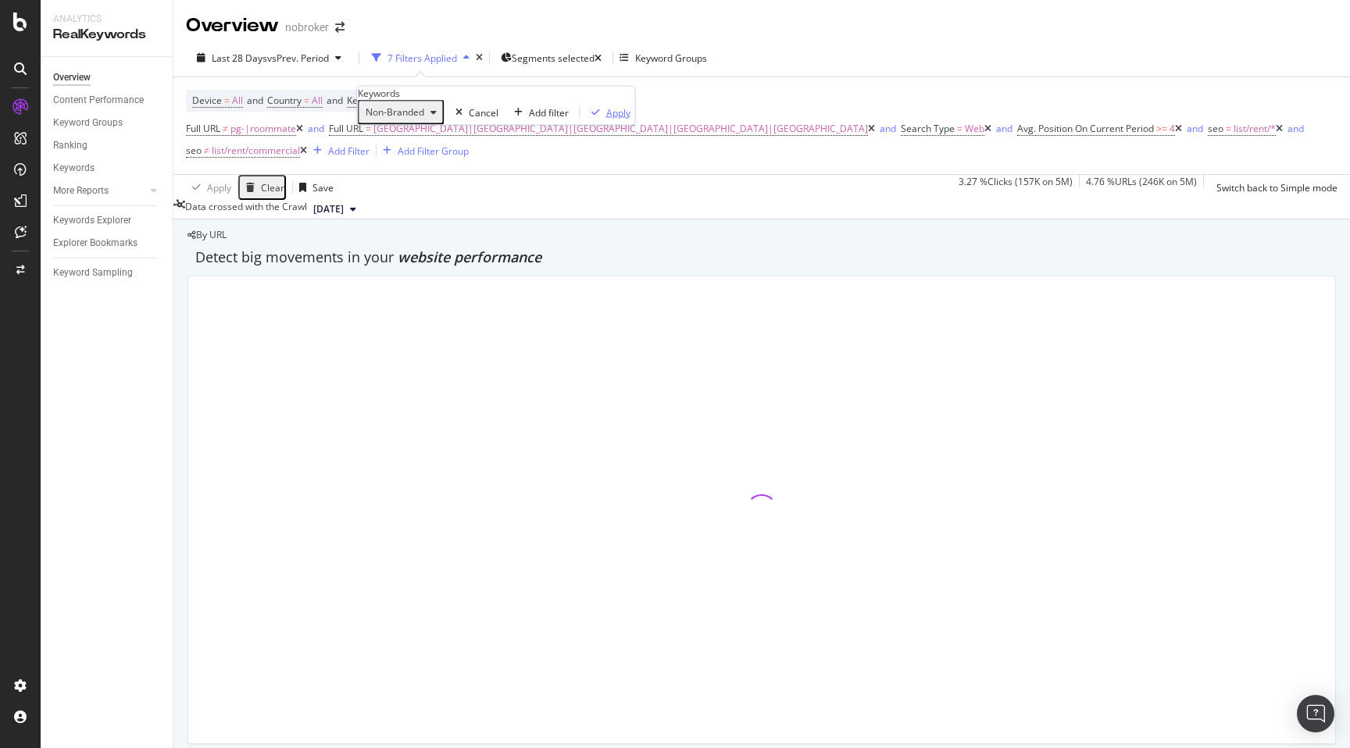
click at [606, 119] on div "Apply" at bounding box center [618, 111] width 24 height 13
click at [694, 248] on div "Detect big movements in your website performance" at bounding box center [761, 258] width 1132 height 20
click at [768, 276] on div at bounding box center [761, 510] width 1148 height 469
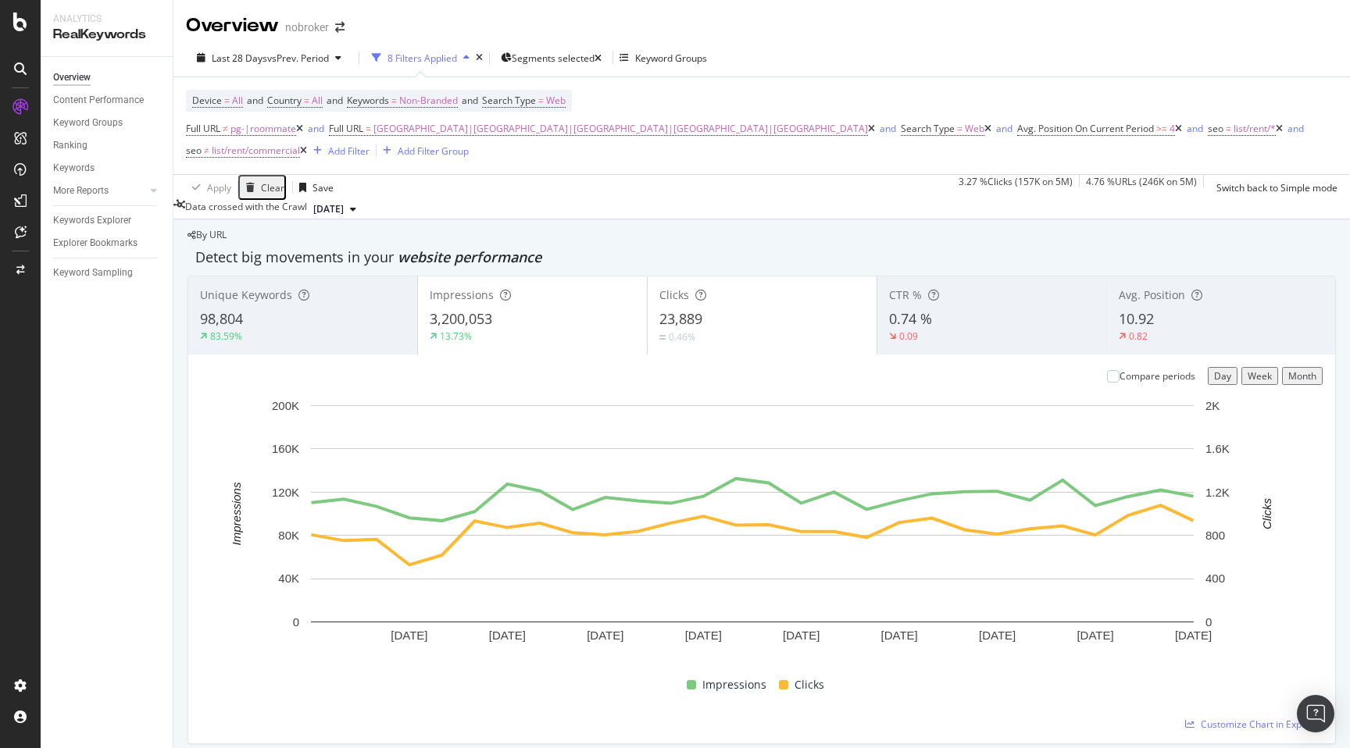
click at [226, 230] on div "By URL" at bounding box center [206, 234] width 39 height 9
click at [190, 445] on div "Unique Keywords 98,804 83.59% Impressions 3,200,053 13.73% Clicks 23,889 0.46% …" at bounding box center [761, 510] width 1148 height 469
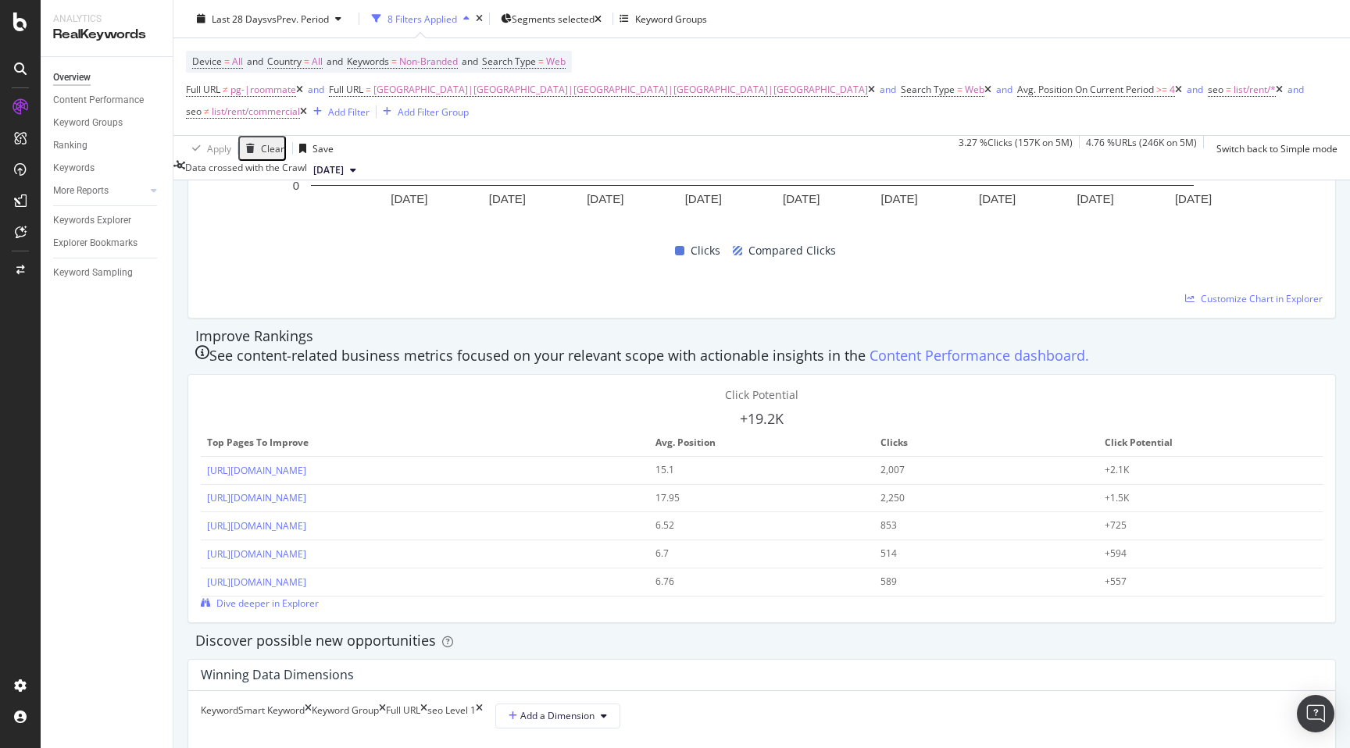
scroll to position [1091, 0]
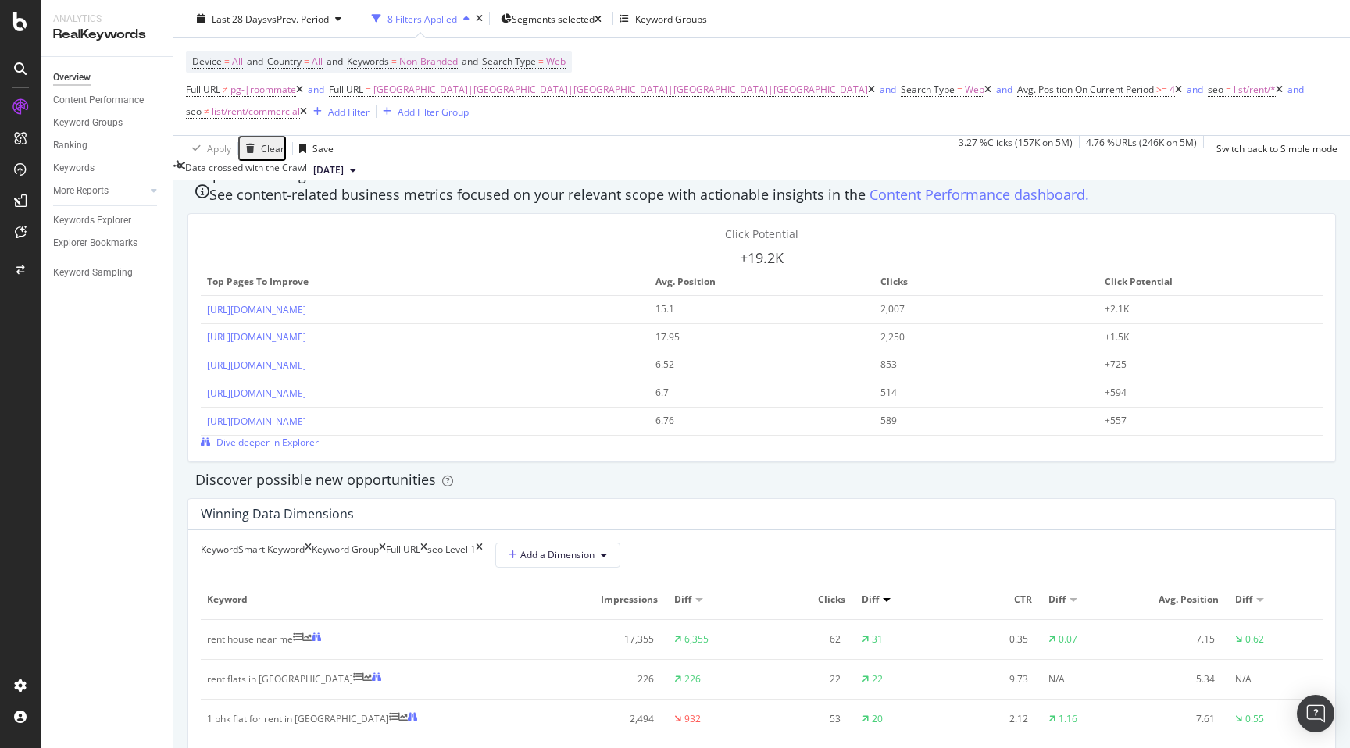
click at [305, 543] on div "Smart Keyword" at bounding box center [271, 555] width 66 height 25
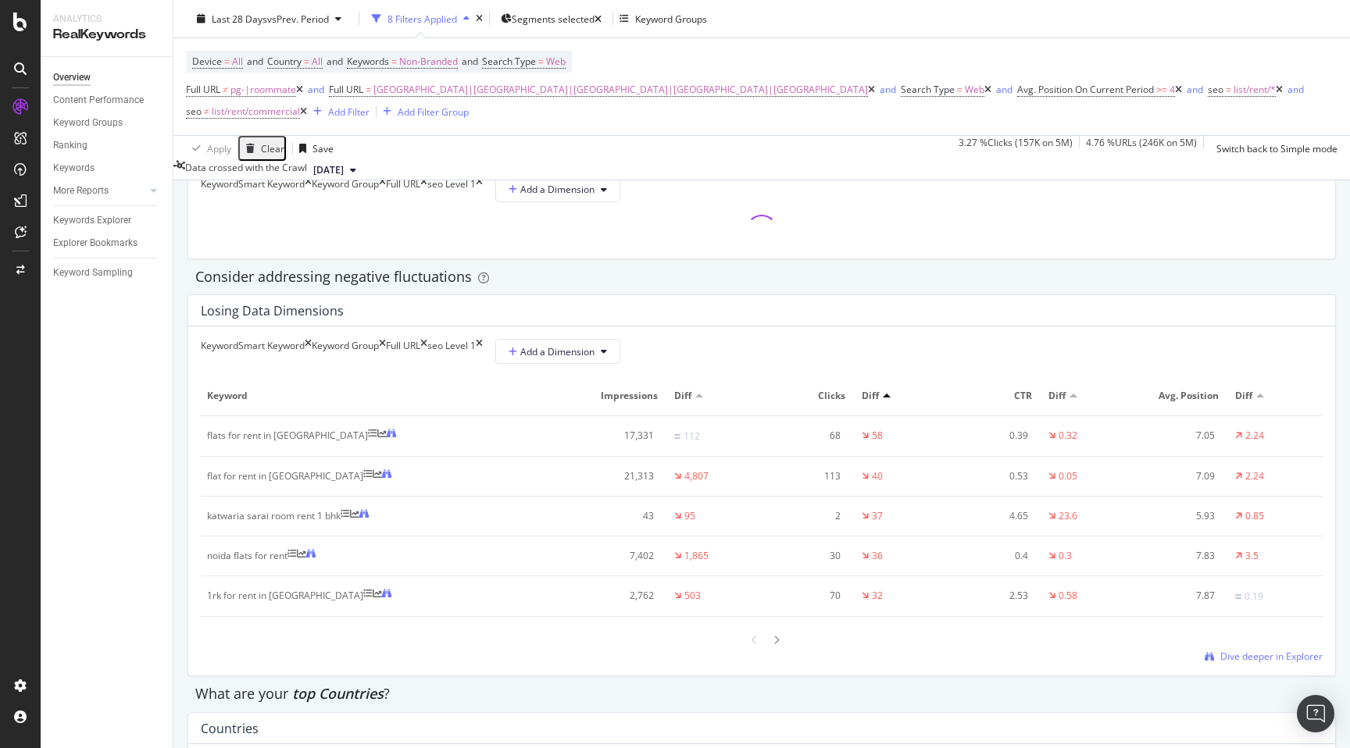
scroll to position [1460, 0]
click at [305, 361] on div "Smart Keyword" at bounding box center [271, 348] width 66 height 25
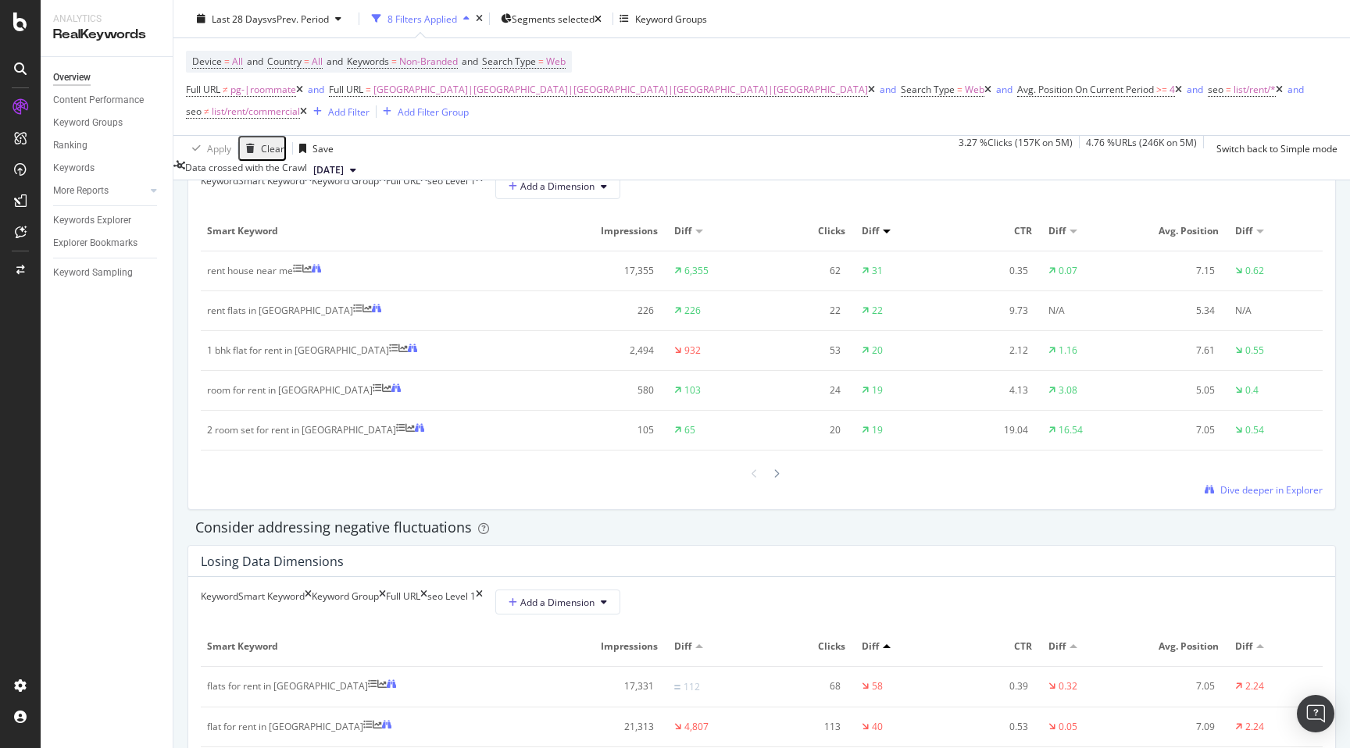
click at [181, 505] on div "By URL Detect big movements in your website performance Unique Keywords 98,804 …" at bounding box center [761, 393] width 1176 height 3266
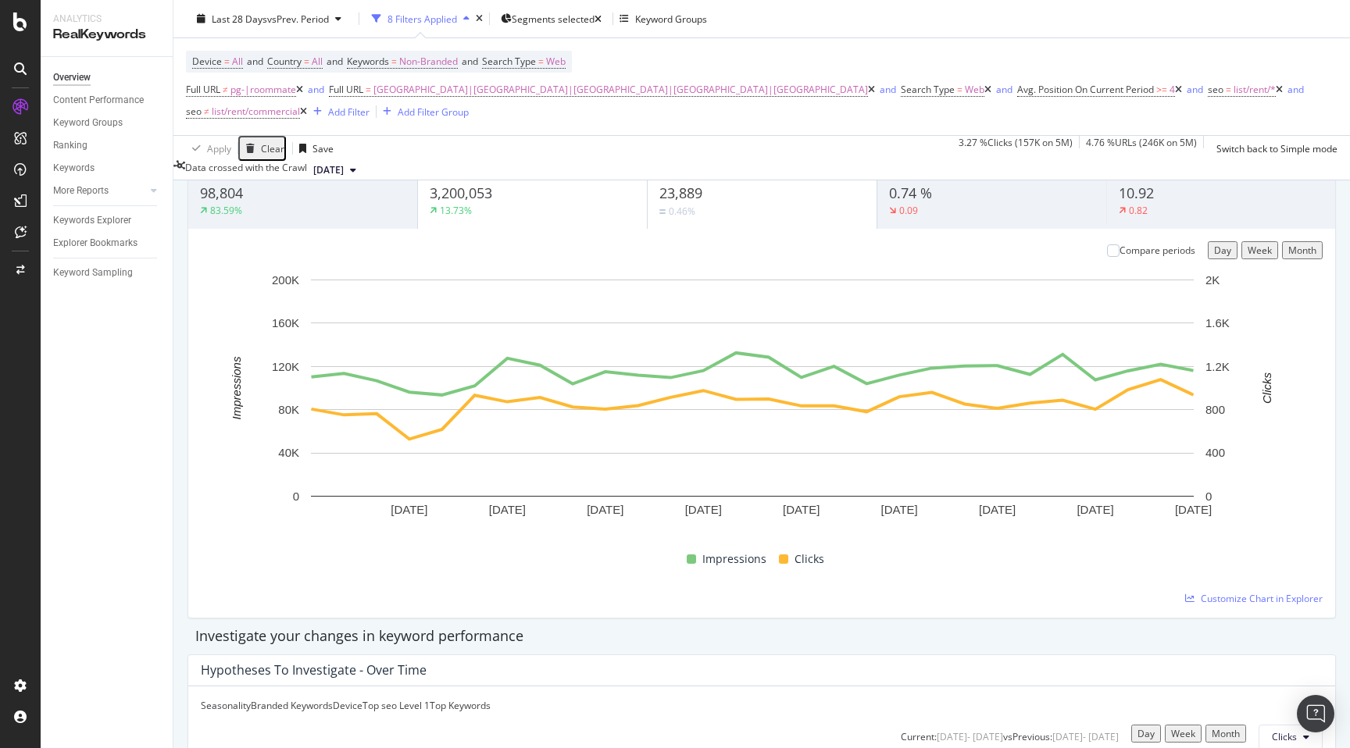
scroll to position [0, 0]
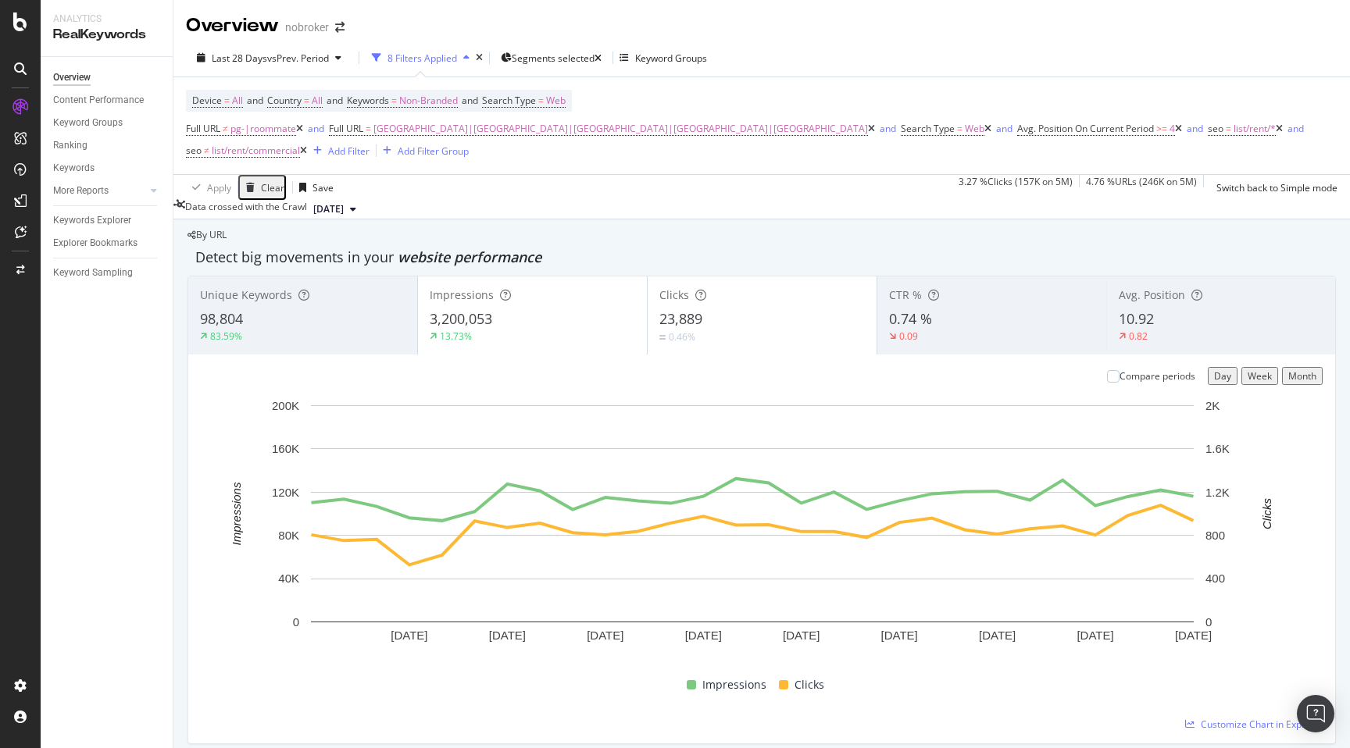
click at [226, 230] on div "By URL" at bounding box center [206, 234] width 39 height 9
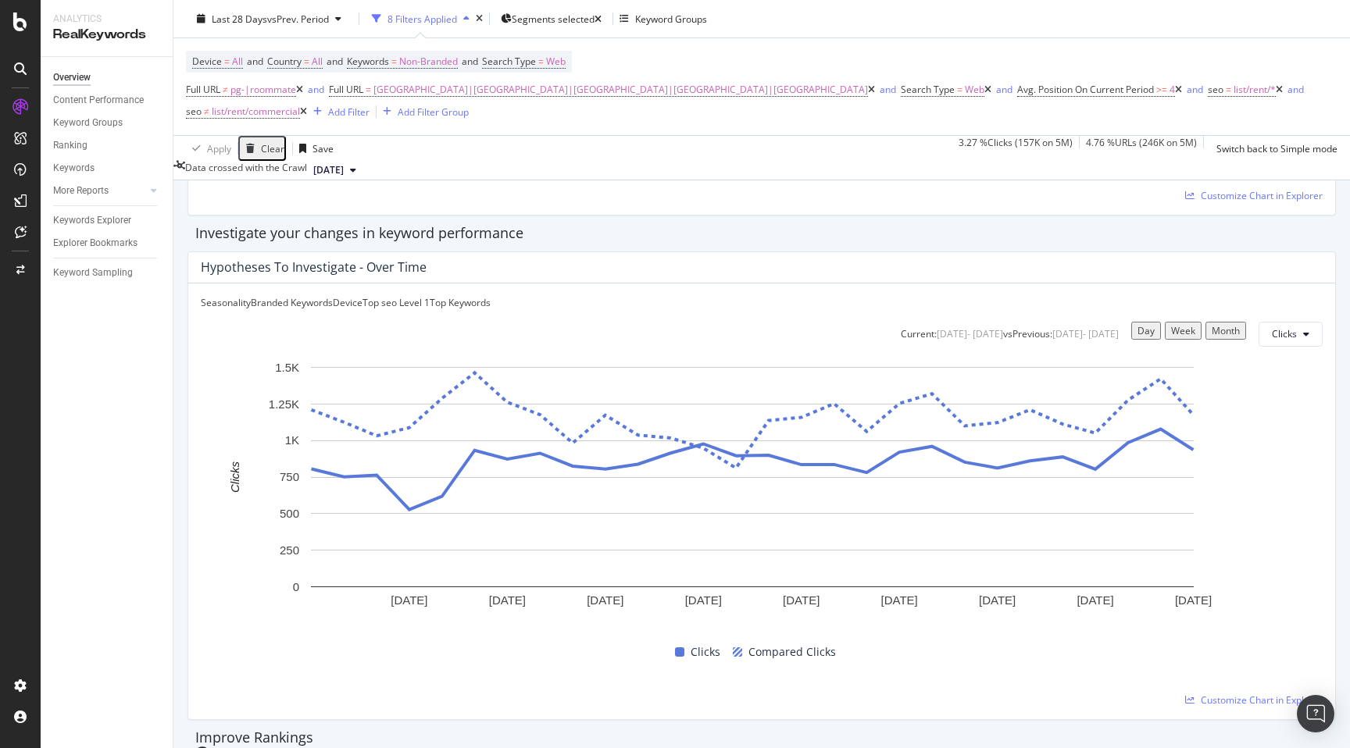
scroll to position [568, 0]
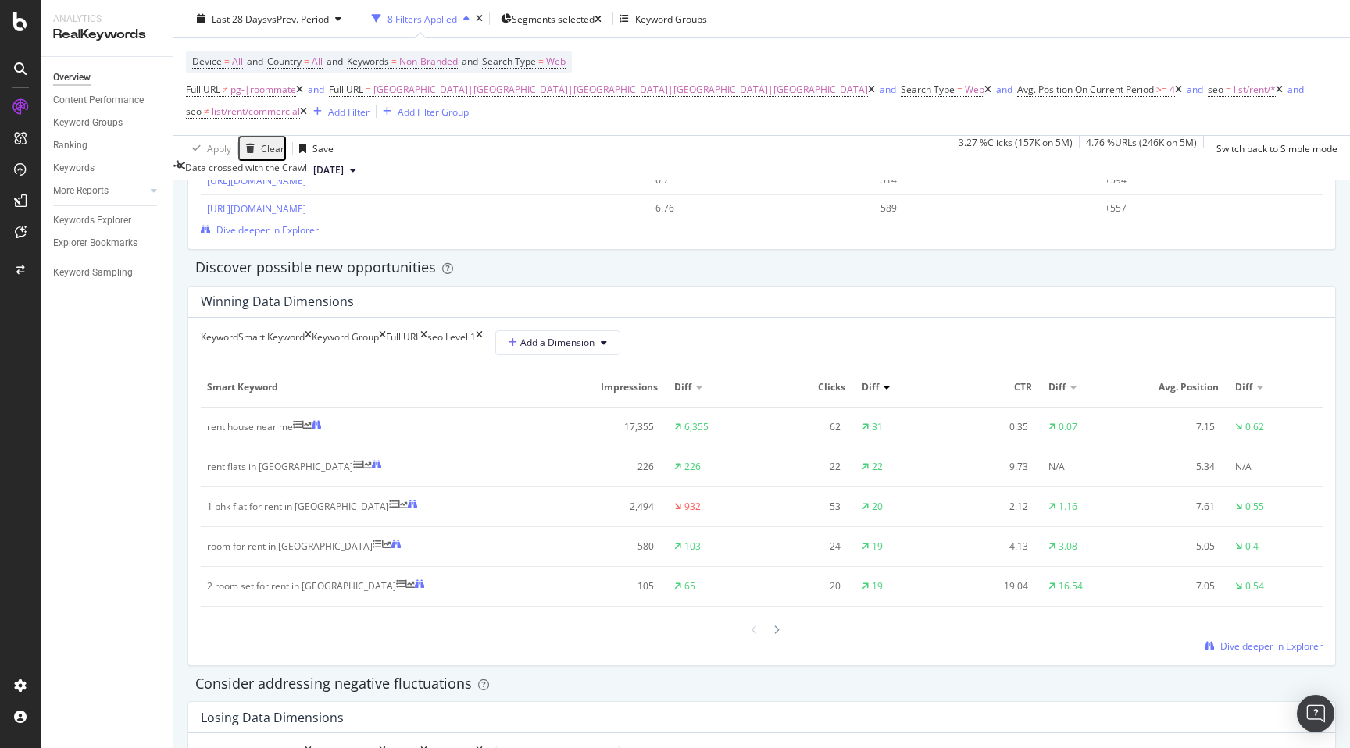
scroll to position [1323, 0]
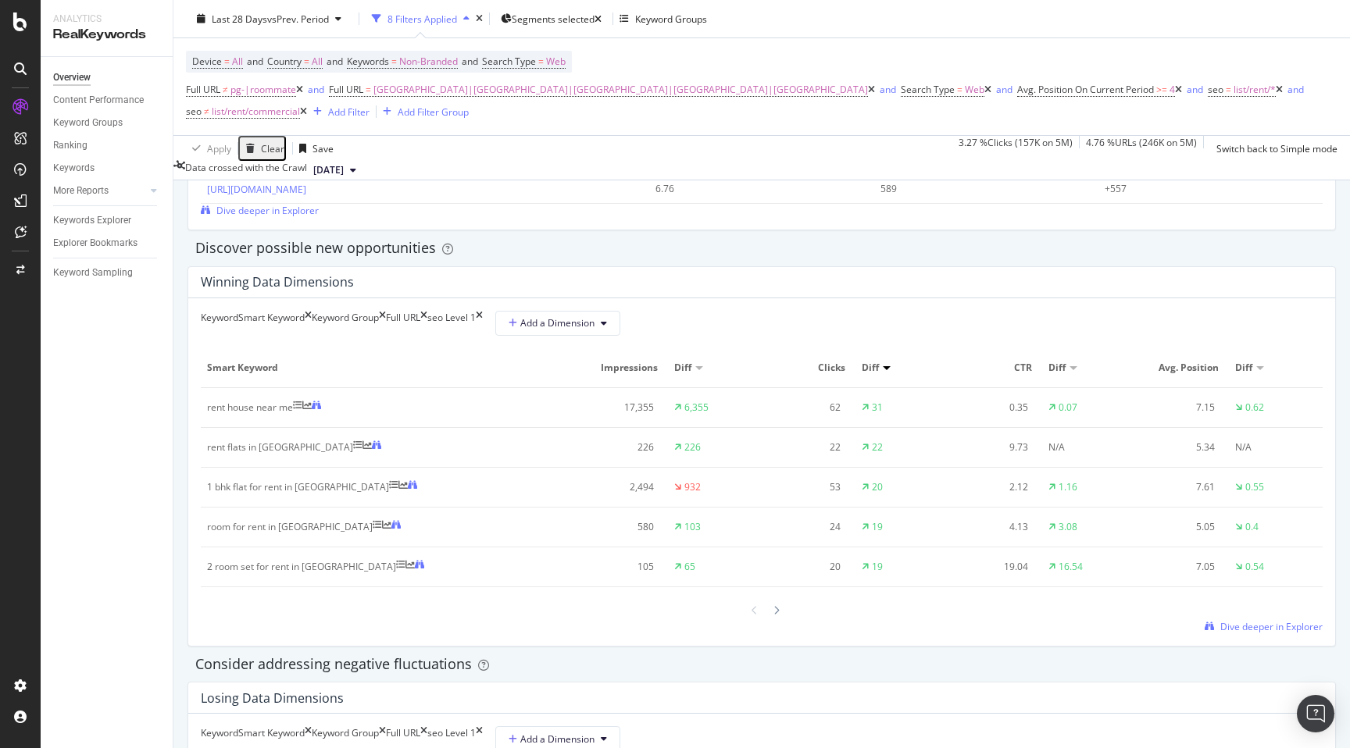
click at [861, 198] on div "Click Potential +19.2K Top pages to improve Avg. Position Clicks Click Potentia…" at bounding box center [761, 105] width 1148 height 249
click at [180, 488] on div "By URL Detect big movements in your website performance Unique Keywords 98,804 …" at bounding box center [761, 529] width 1176 height 3266
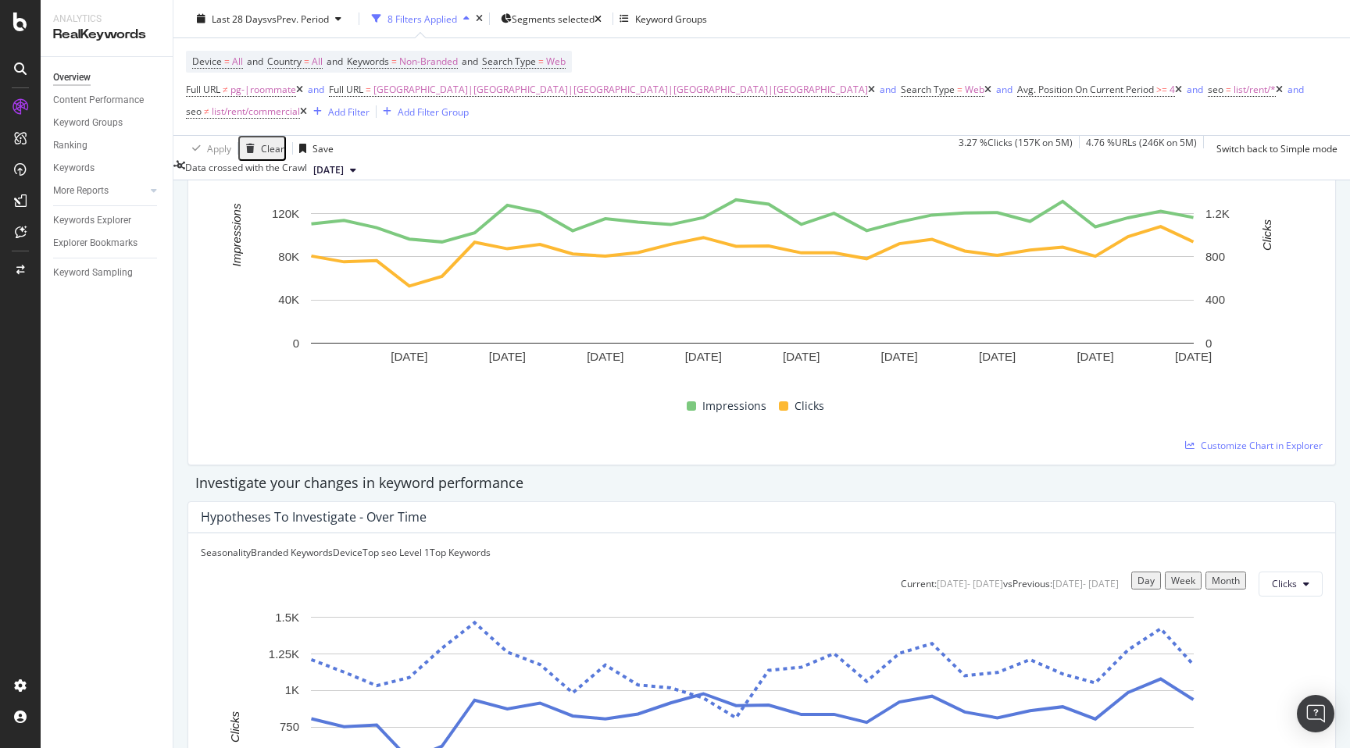
scroll to position [0, 0]
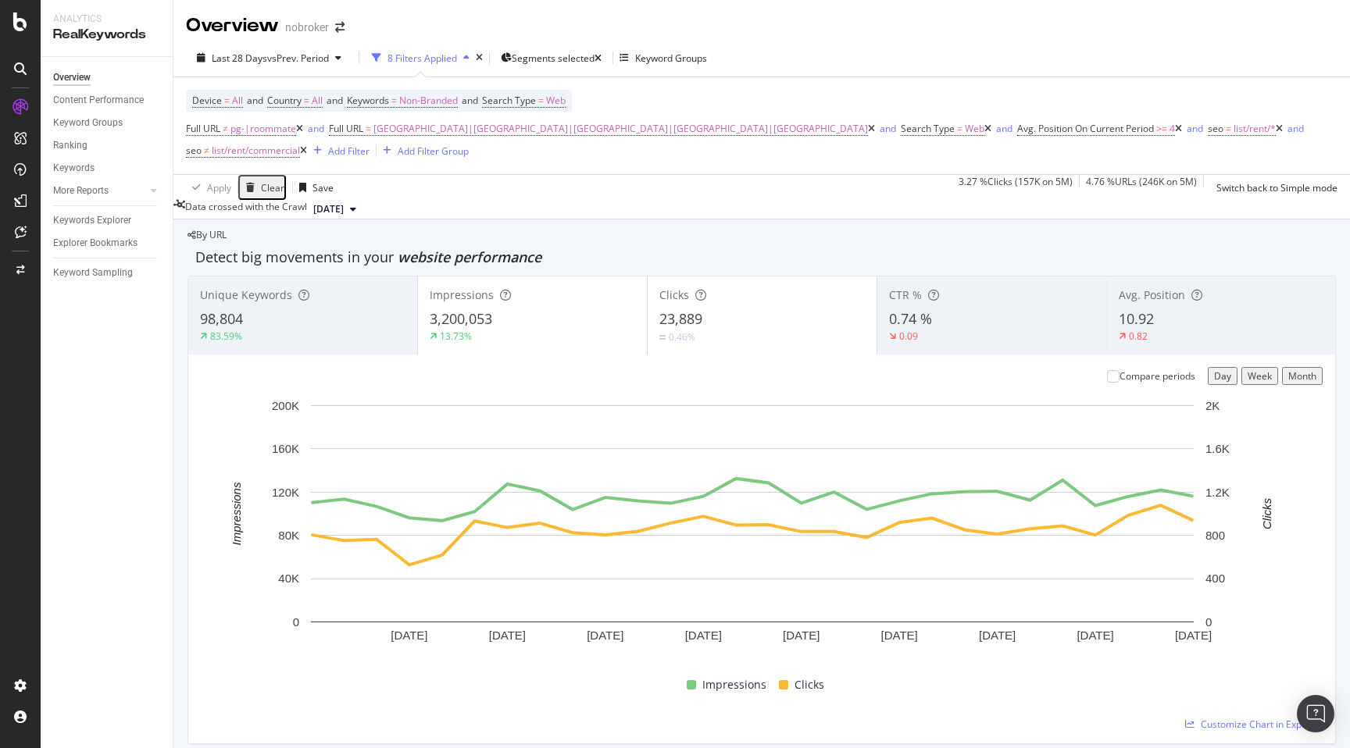
click at [226, 230] on div "By URL" at bounding box center [206, 234] width 39 height 9
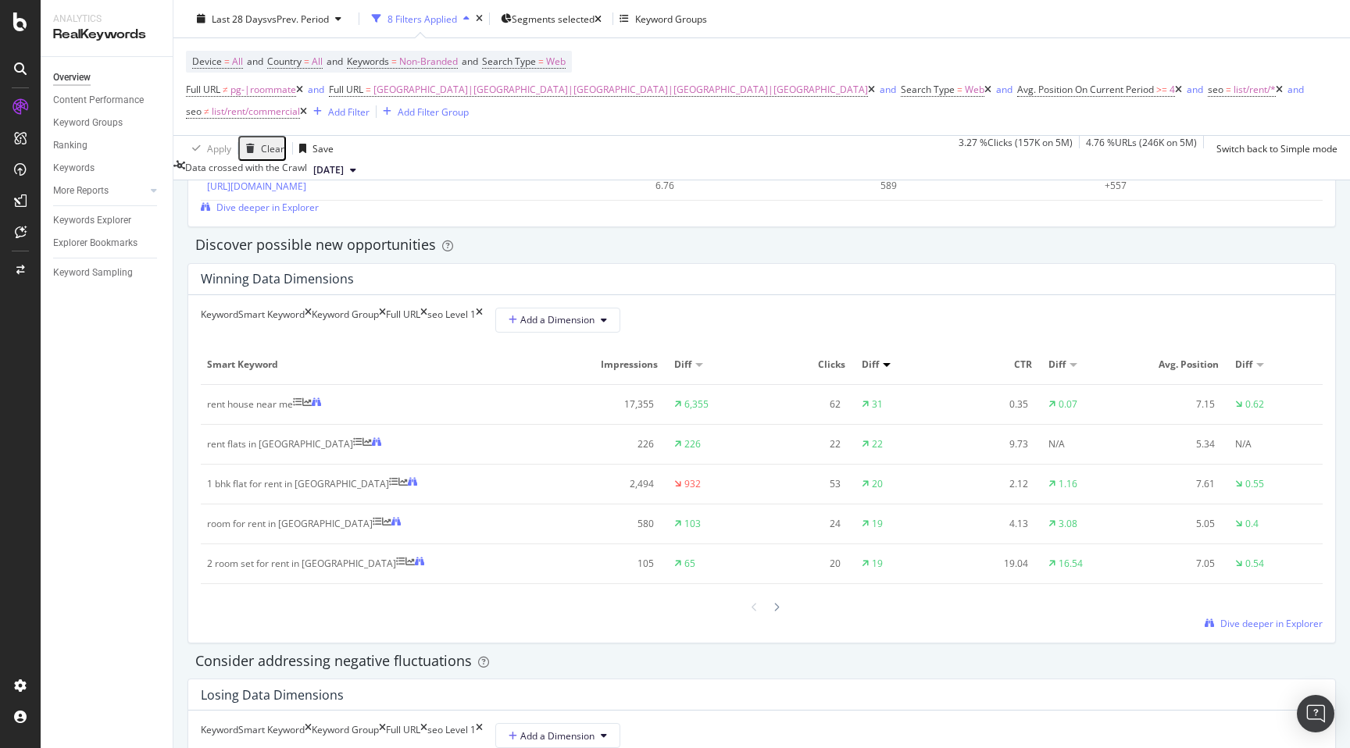
scroll to position [1330, 0]
click at [1301, 613] on span "Dive deeper in Explorer" at bounding box center [1271, 619] width 102 height 13
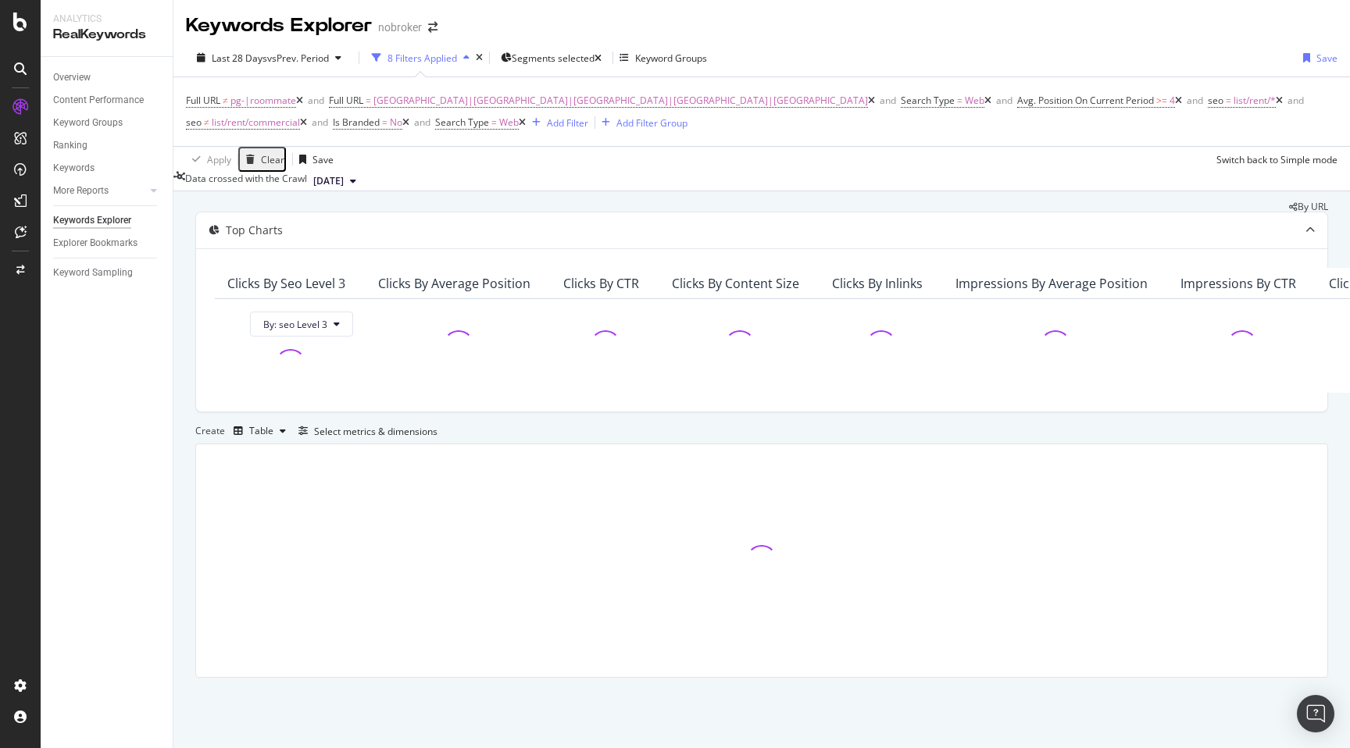
click at [184, 365] on div "By URL Top Charts Clicks By seo Level 3 By: seo Level 3 Clicks By Average Posit…" at bounding box center [761, 461] width 1176 height 541
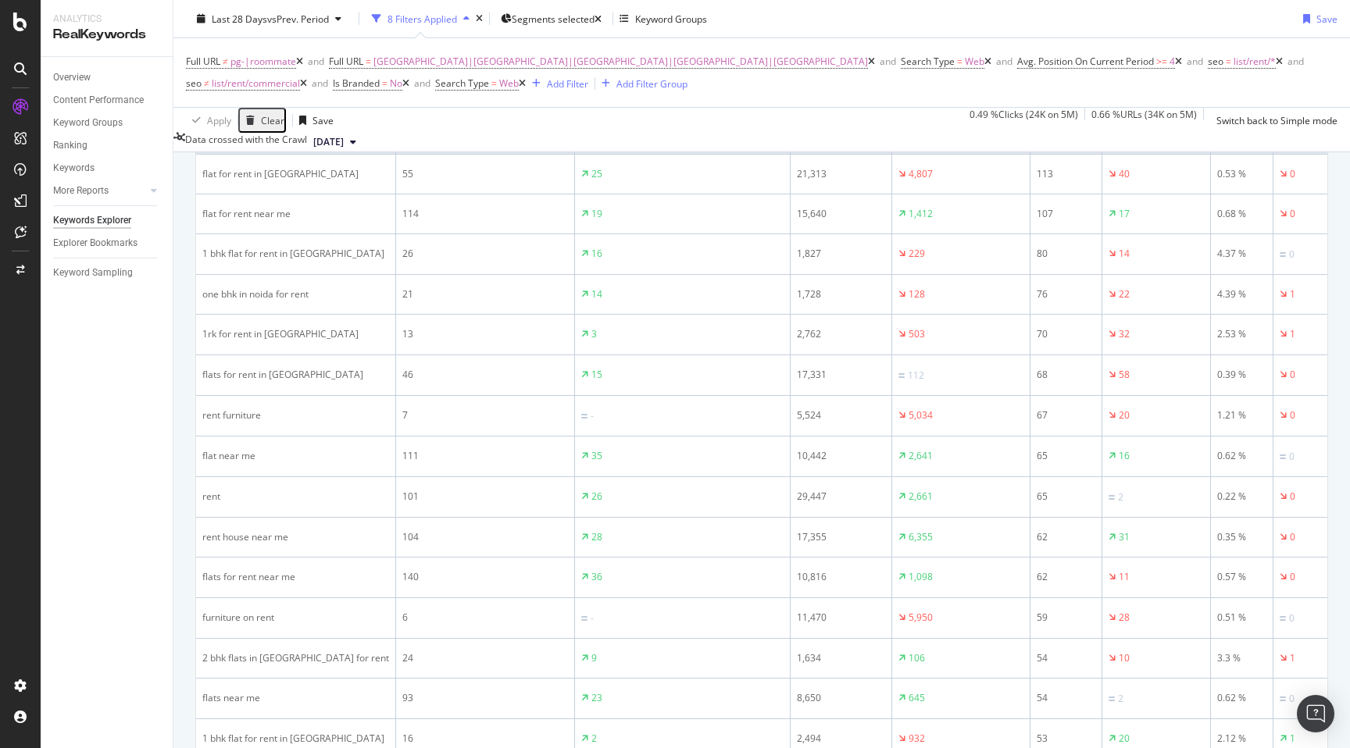
scroll to position [398, 0]
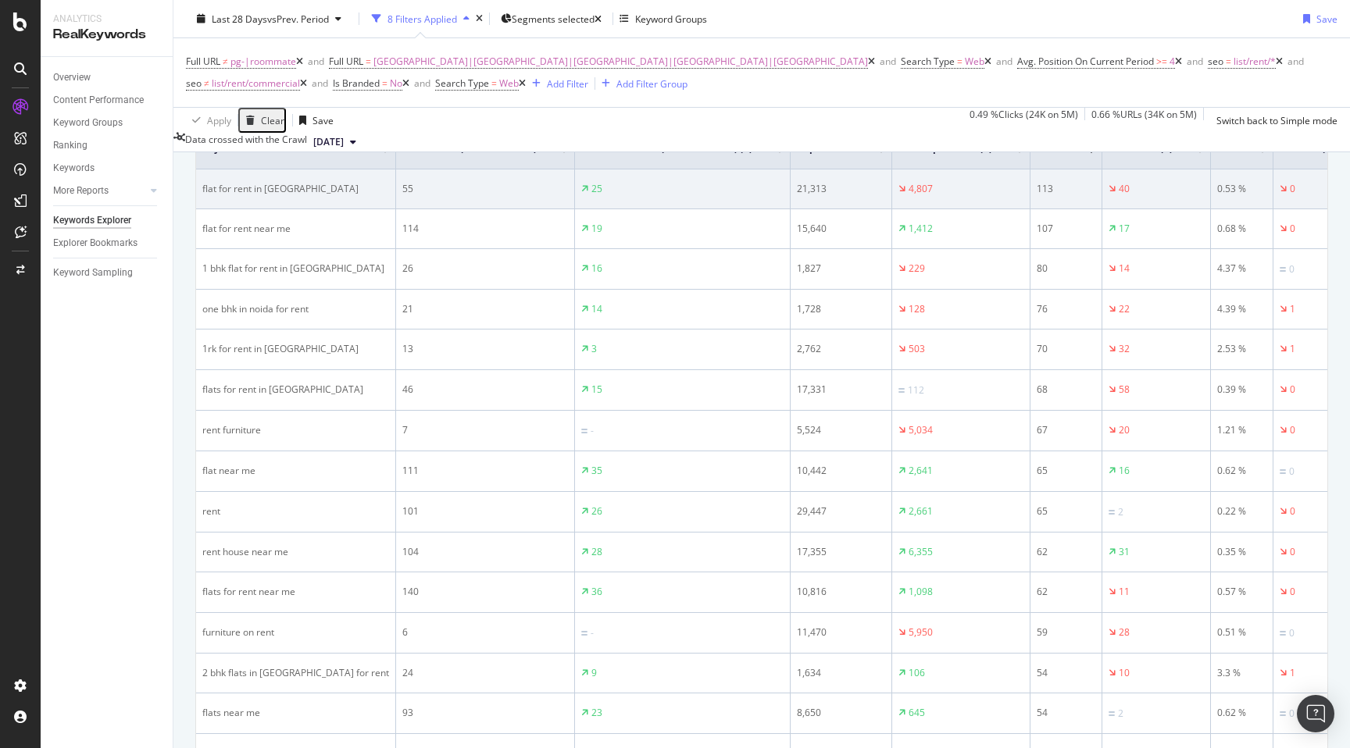
click at [209, 196] on div "flat for rent in [GEOGRAPHIC_DATA]" at bounding box center [295, 189] width 187 height 14
copy div "flat for rent in [GEOGRAPHIC_DATA]"
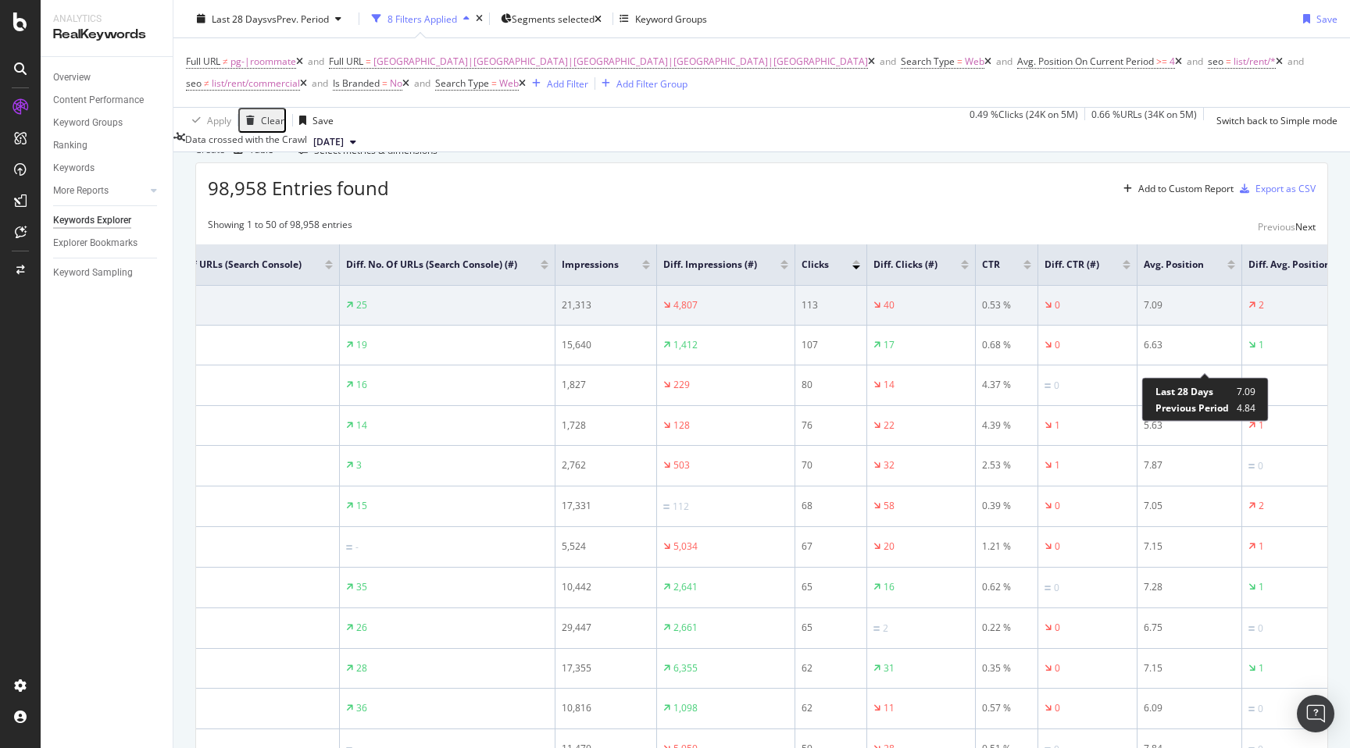
scroll to position [0, 0]
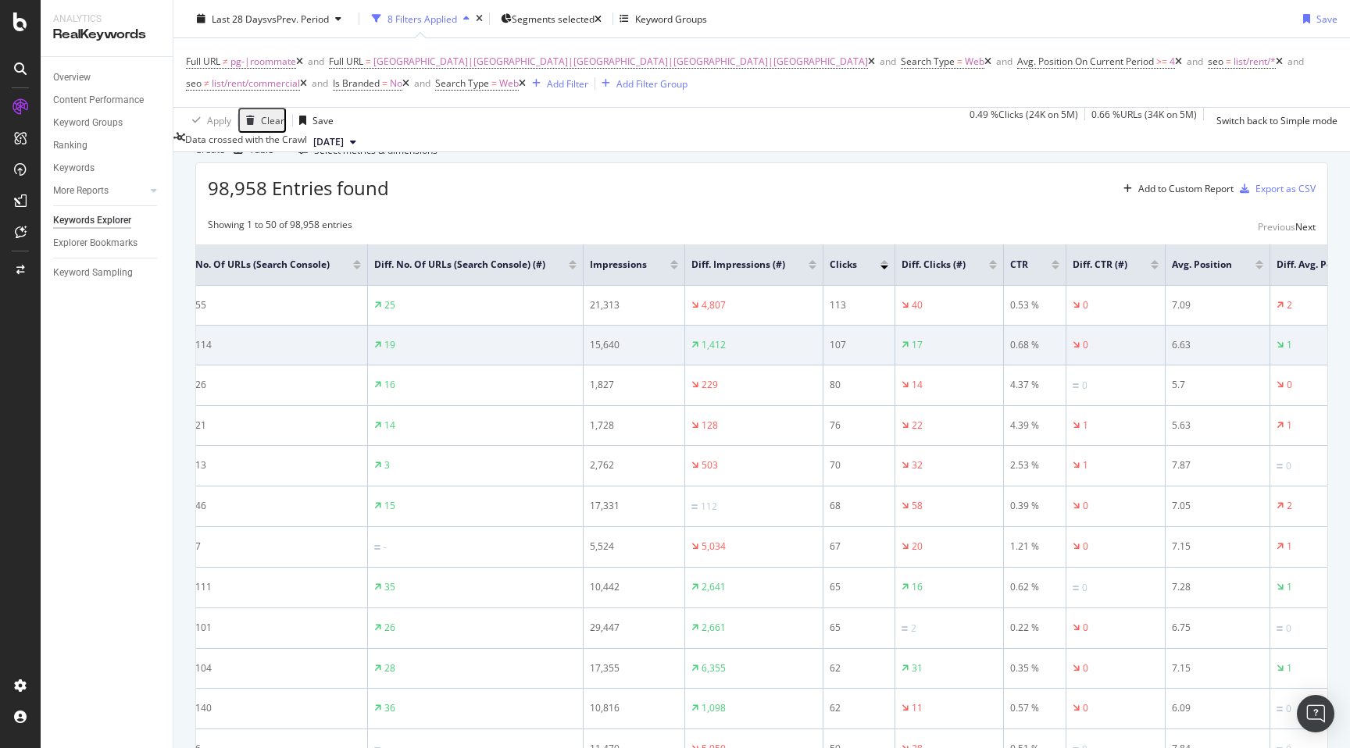
scroll to position [0, 235]
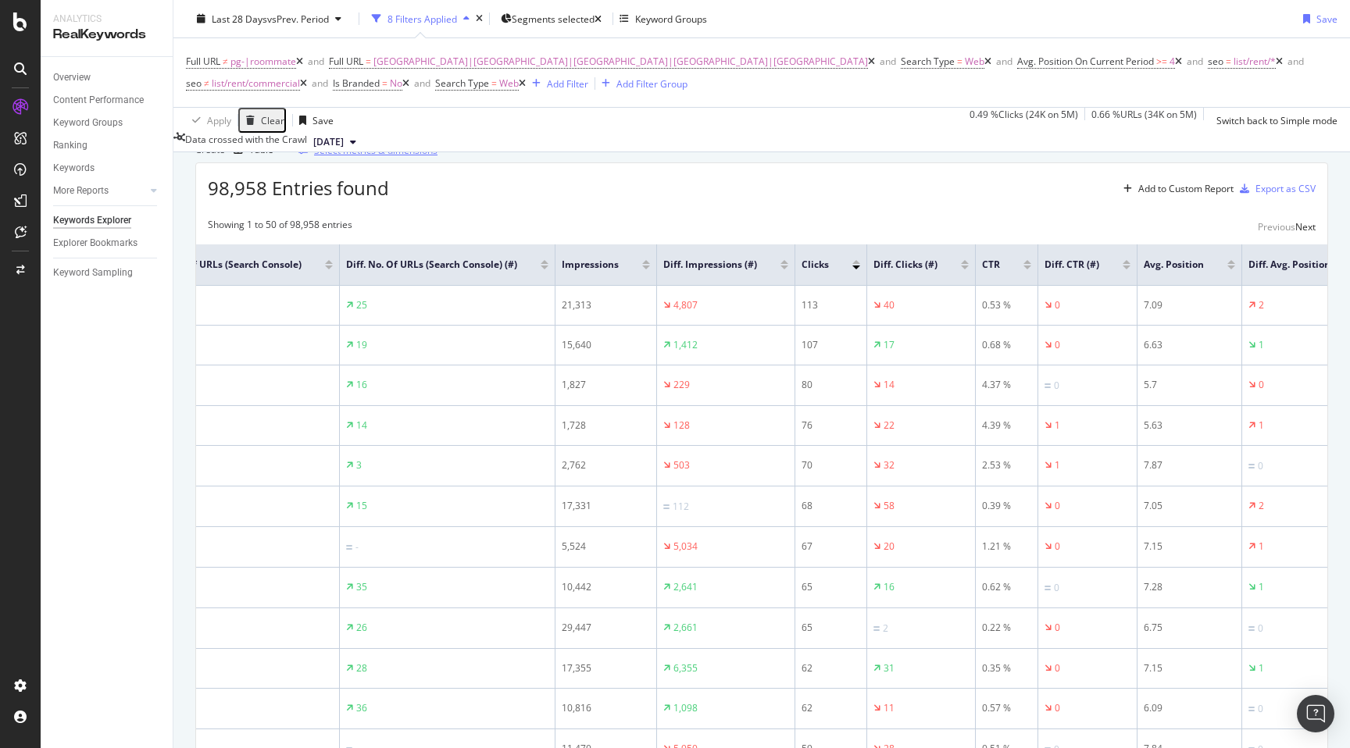
click at [437, 157] on div "Select metrics & dimensions" at bounding box center [375, 150] width 123 height 13
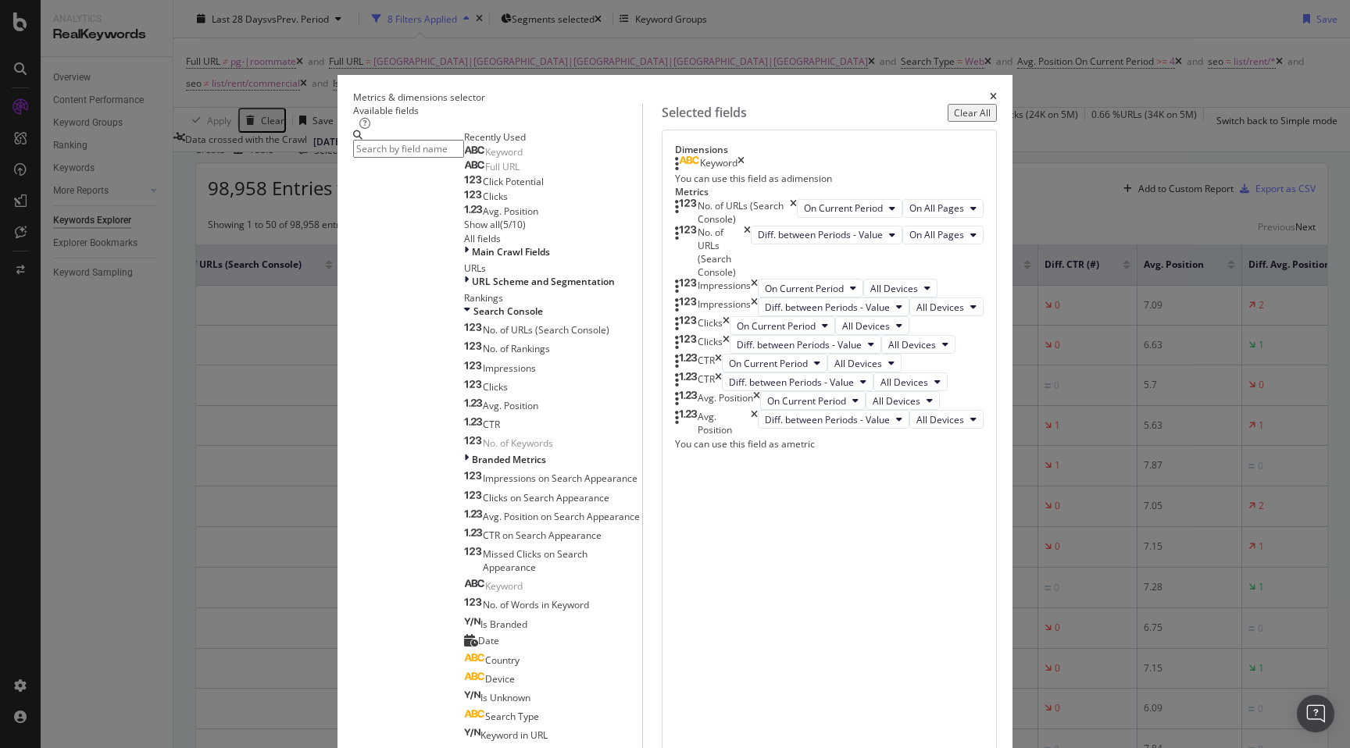
click at [797, 226] on icon "times" at bounding box center [793, 212] width 7 height 27
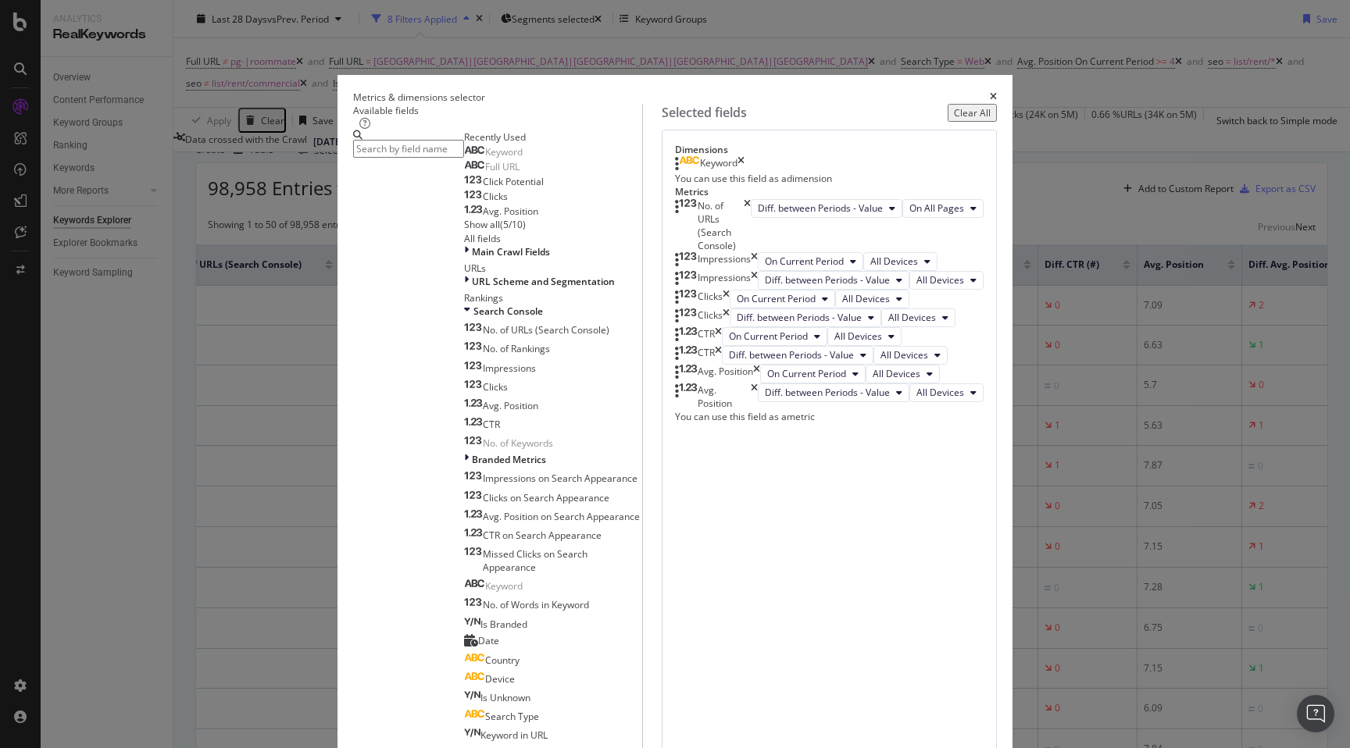
click at [751, 253] on icon "times" at bounding box center [746, 226] width 7 height 54
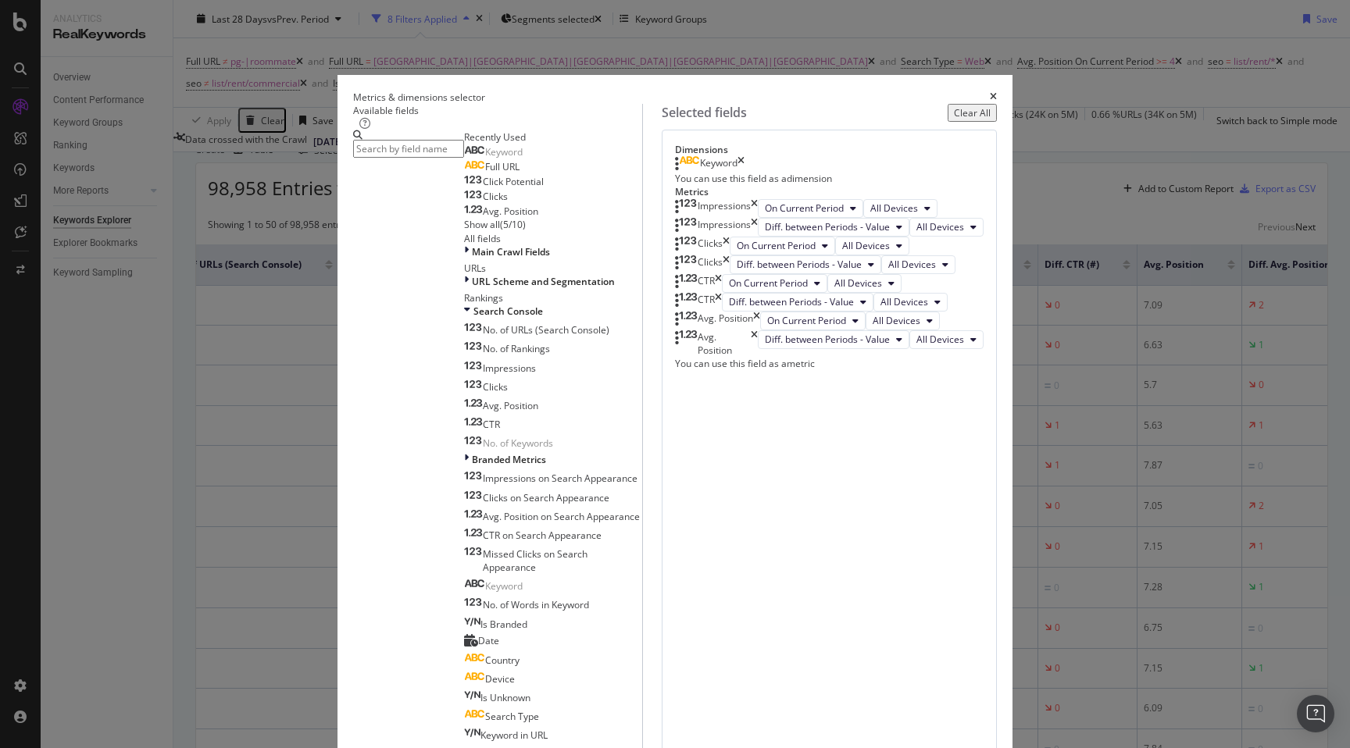
click at [758, 237] on icon "times" at bounding box center [754, 227] width 7 height 19
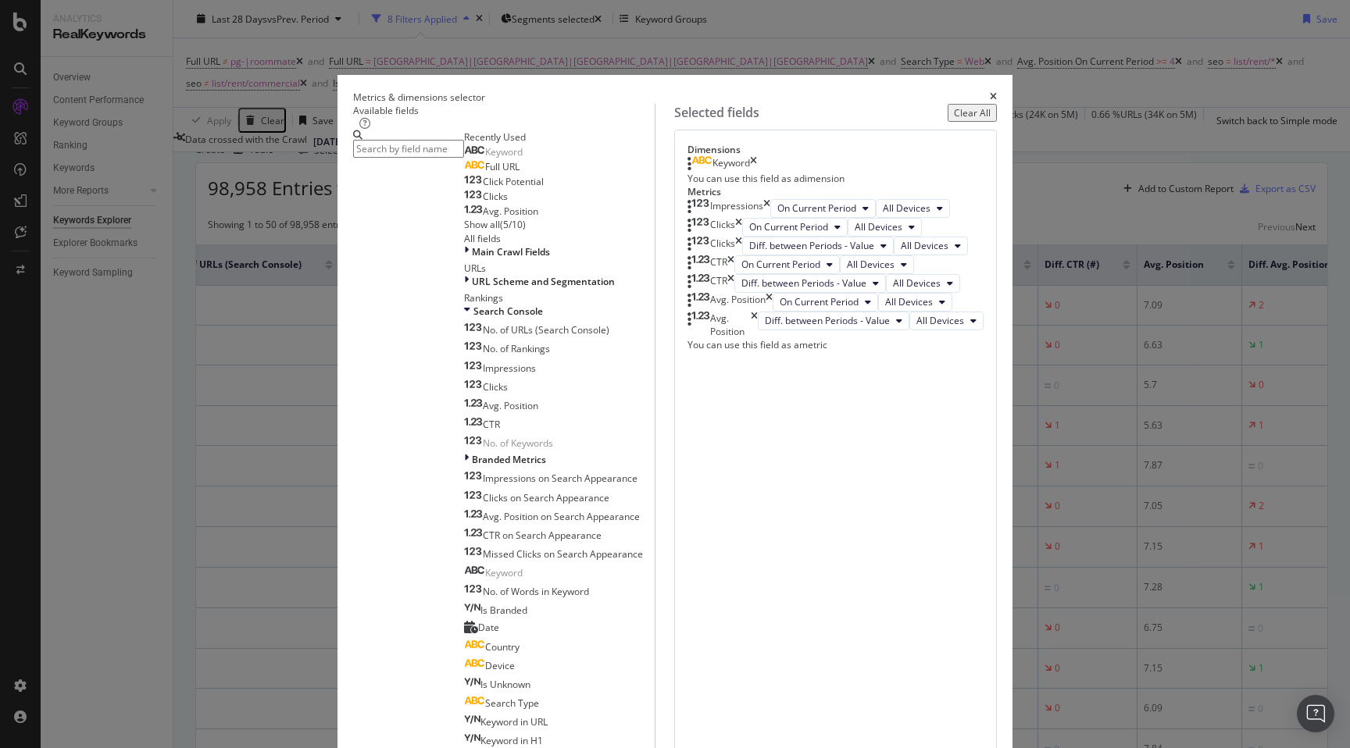
click at [742, 255] on icon "times" at bounding box center [738, 246] width 7 height 19
click at [734, 274] on icon "times" at bounding box center [730, 264] width 7 height 19
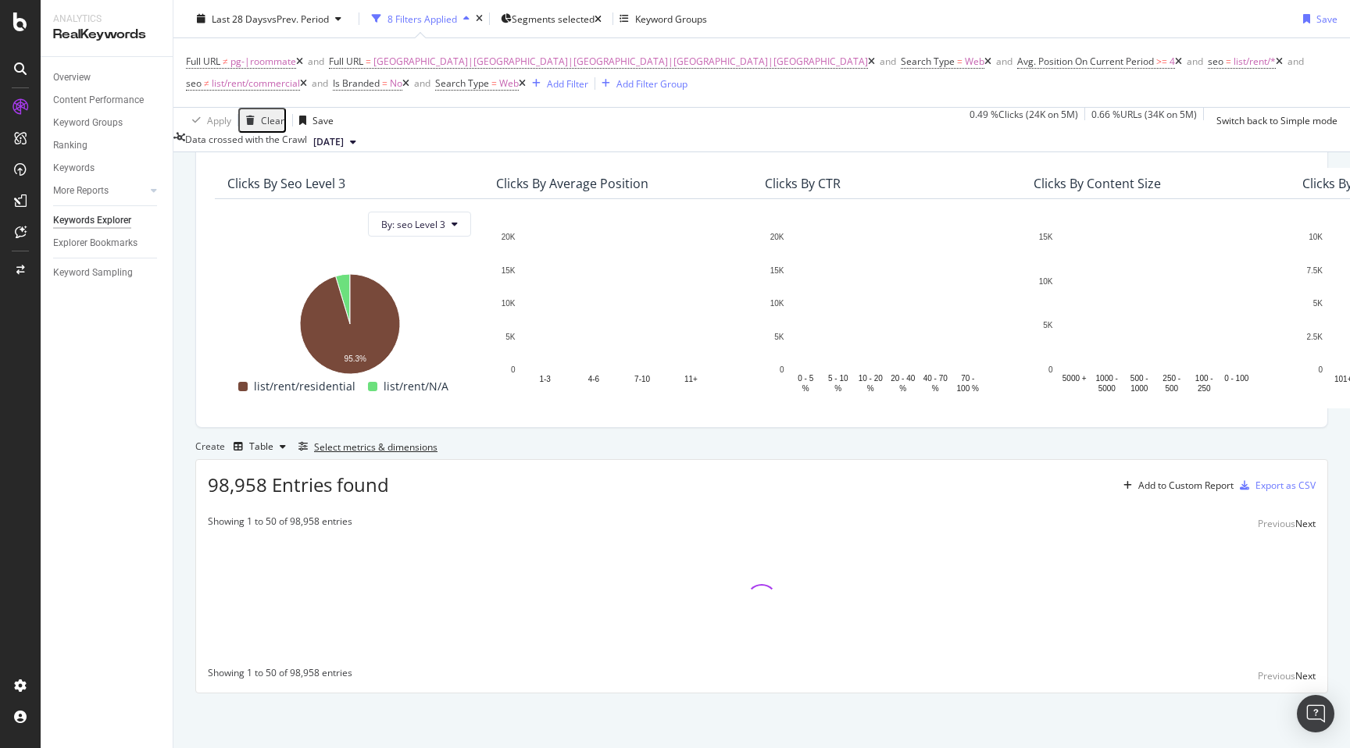
scroll to position [160, 0]
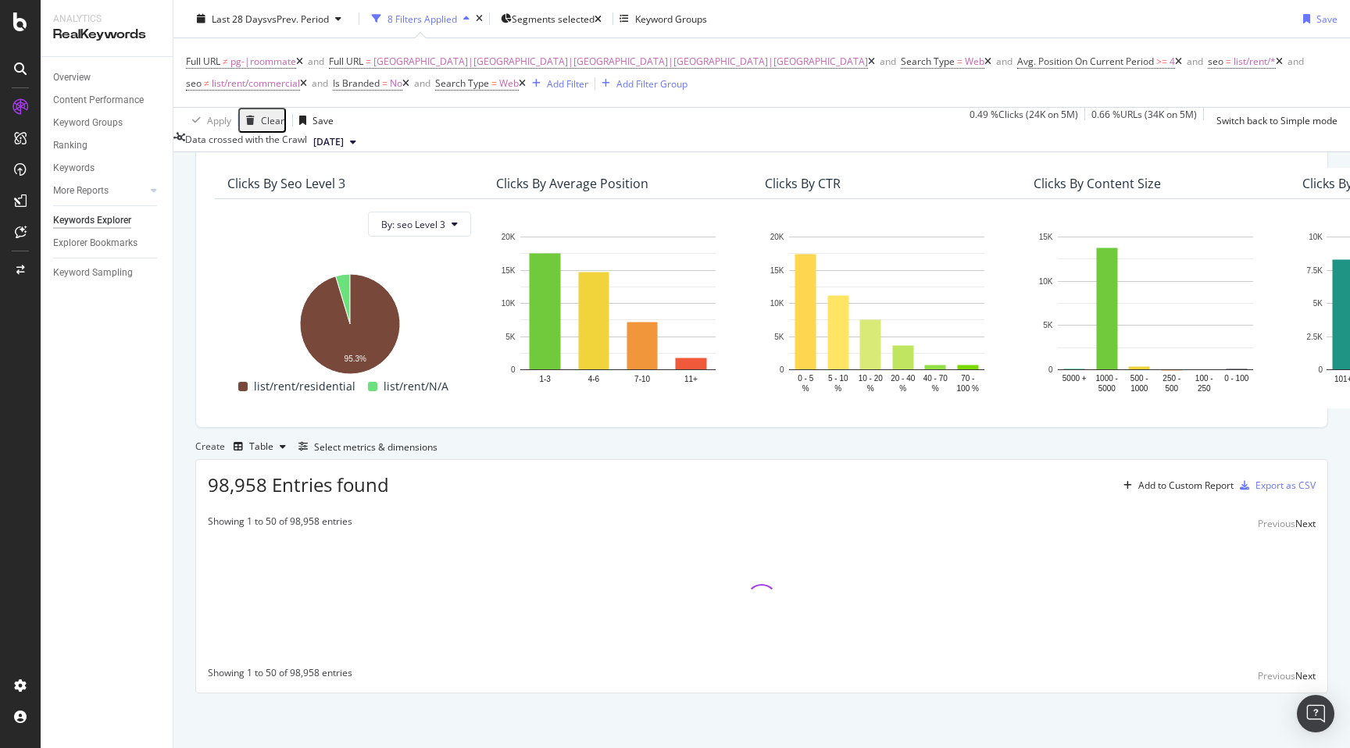
click at [183, 440] on div "By URL Top Charts Clicks By seo Level 3 By: seo Level 3 Hold CMD (⌘) while clic…" at bounding box center [761, 419] width 1176 height 657
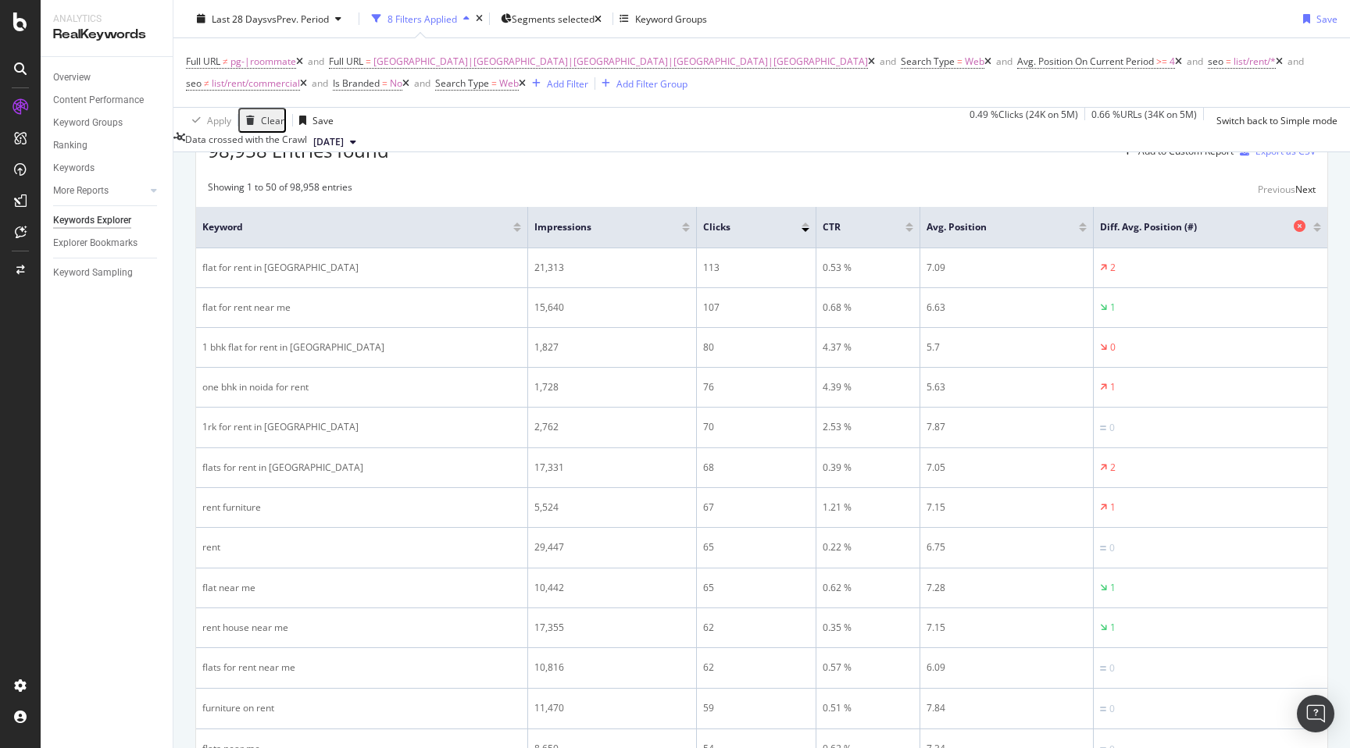
scroll to position [416, 0]
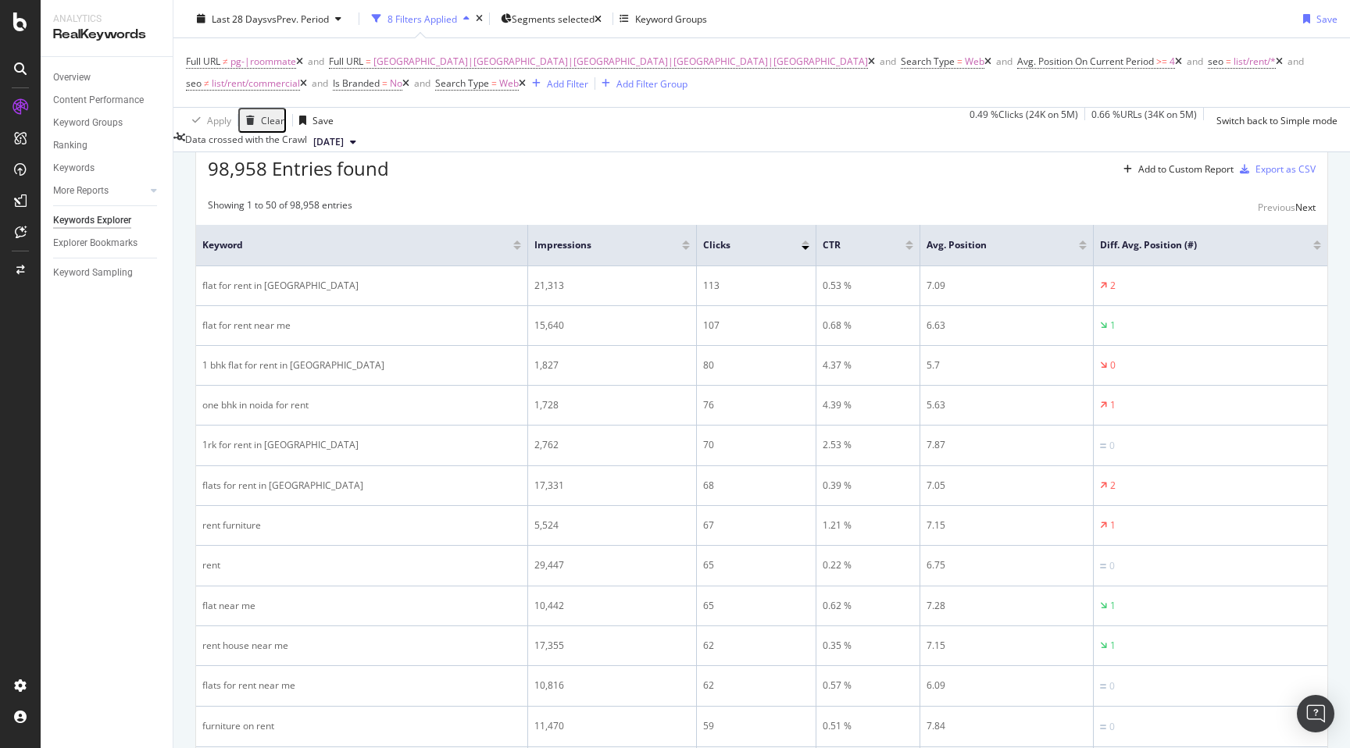
click at [437, 140] on button "Select metrics & dimensions" at bounding box center [364, 130] width 145 height 19
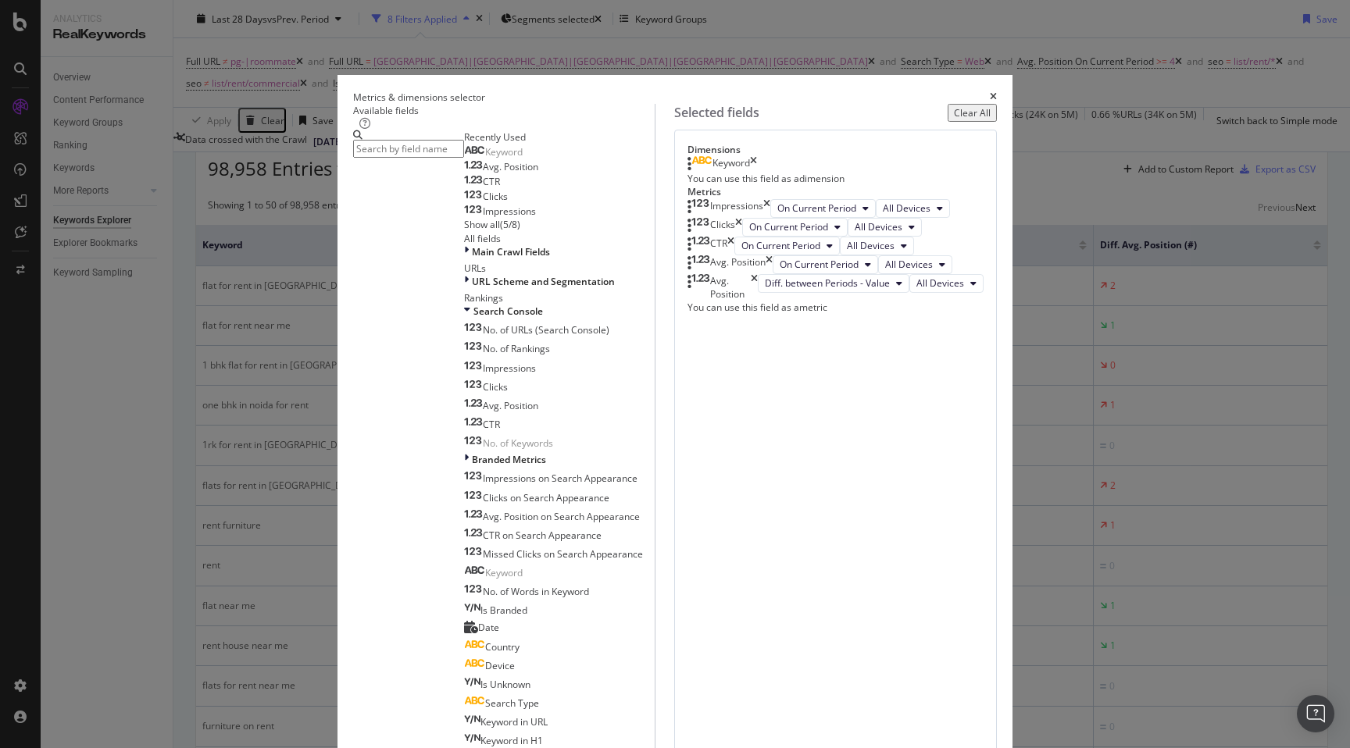
click at [758, 301] on icon "times" at bounding box center [754, 287] width 7 height 27
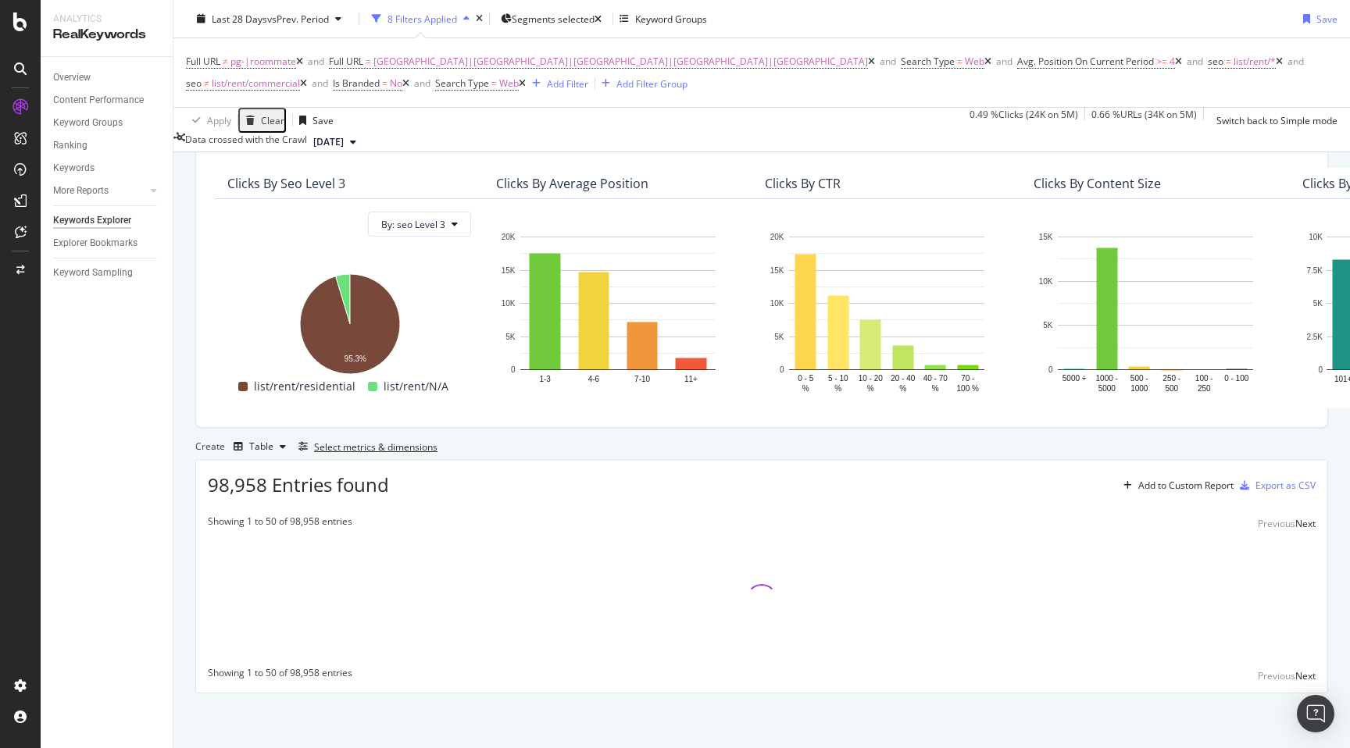
scroll to position [160, 0]
click at [187, 474] on div "By URL Top Charts Clicks By seo Level 3 By: seo Level 3 Hold CMD (⌘) while clic…" at bounding box center [761, 419] width 1176 height 657
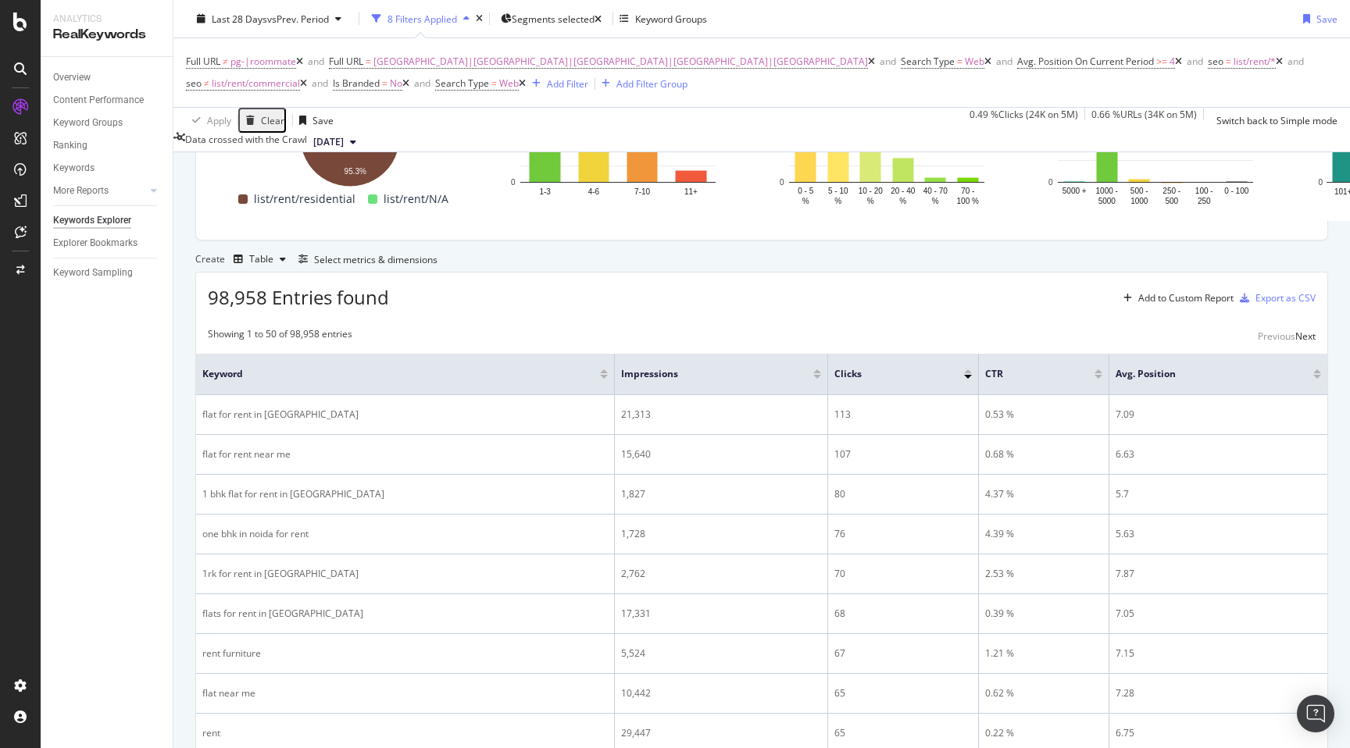
scroll to position [298, 0]
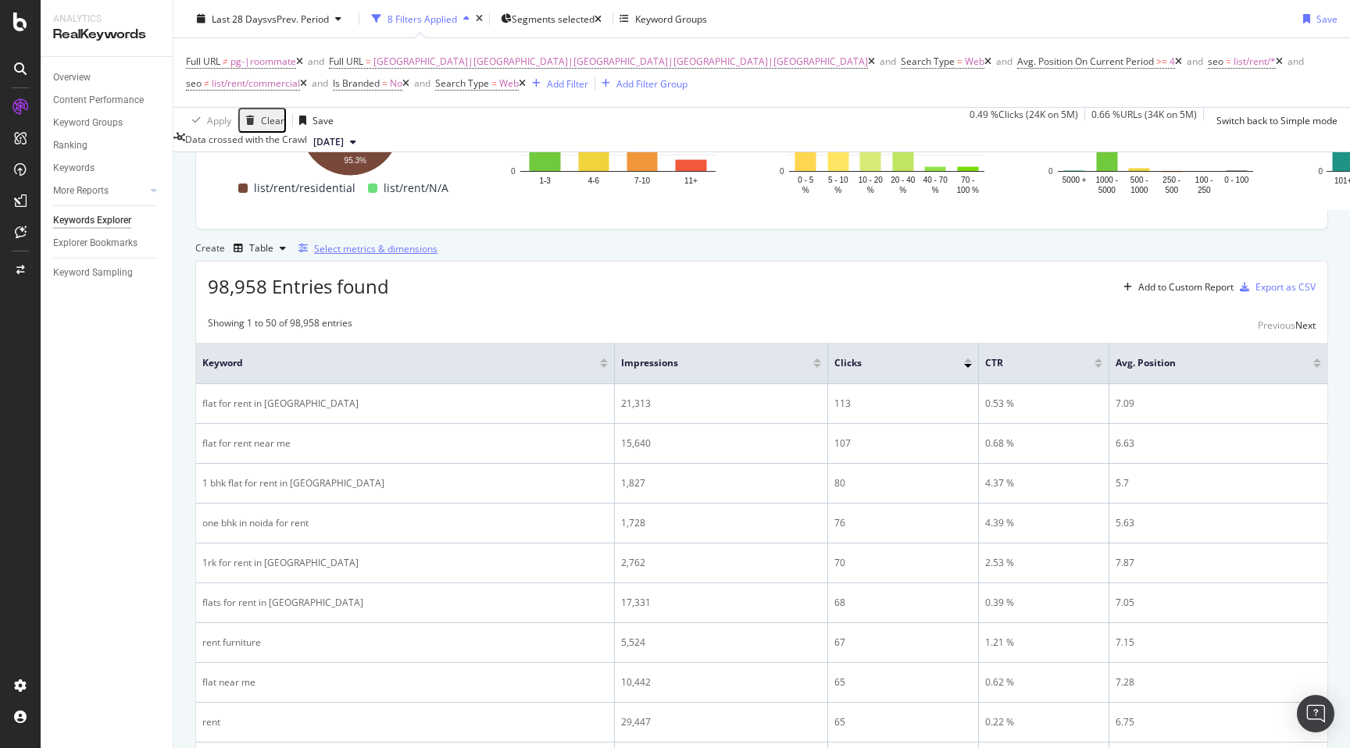
click at [437, 255] on div "Select metrics & dimensions" at bounding box center [375, 248] width 123 height 13
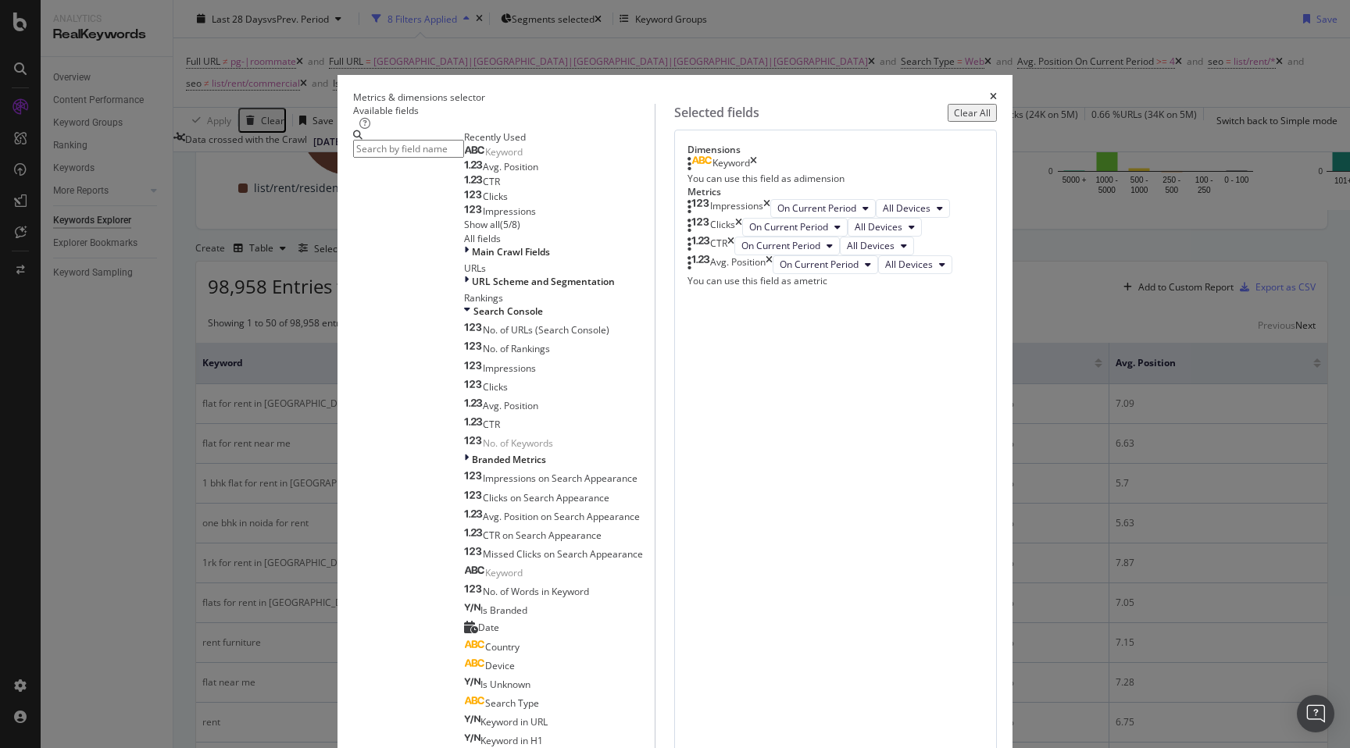
click at [734, 255] on icon "times" at bounding box center [730, 246] width 7 height 19
click at [742, 237] on icon "times" at bounding box center [738, 227] width 7 height 19
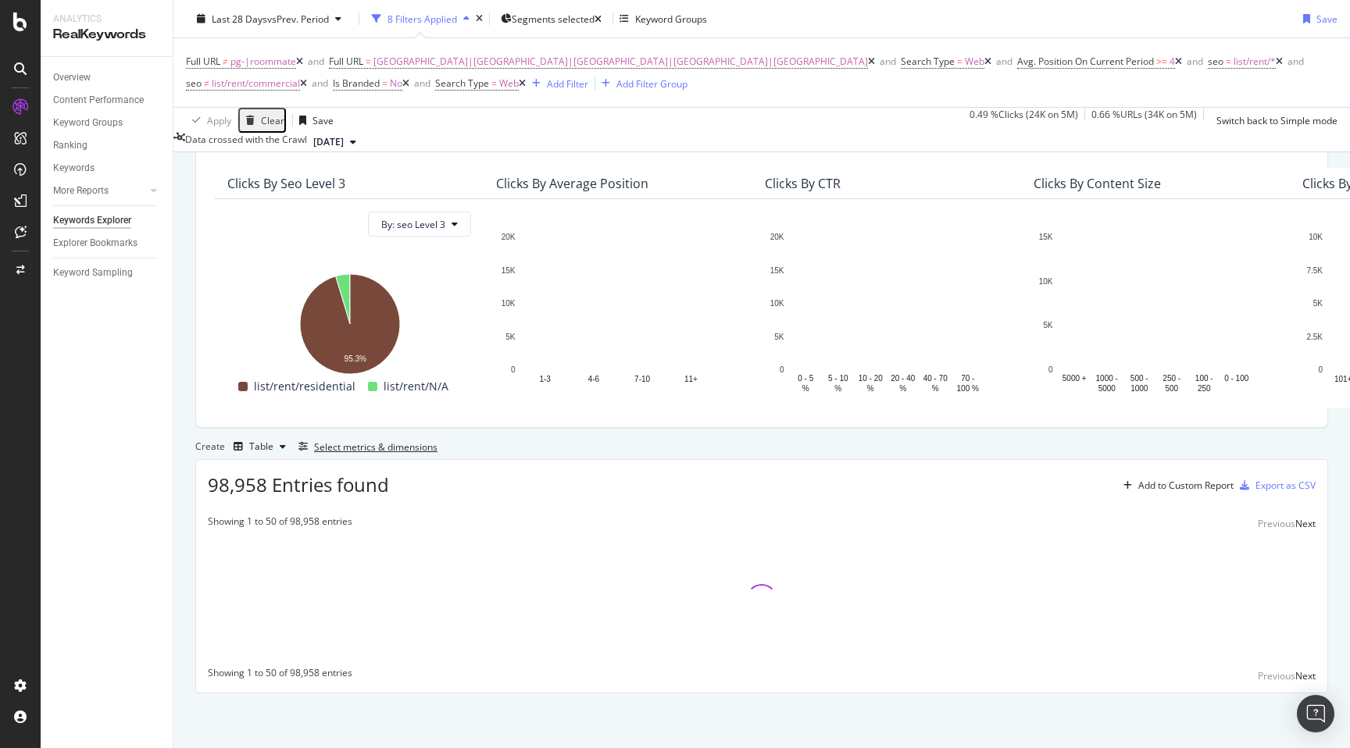
scroll to position [160, 0]
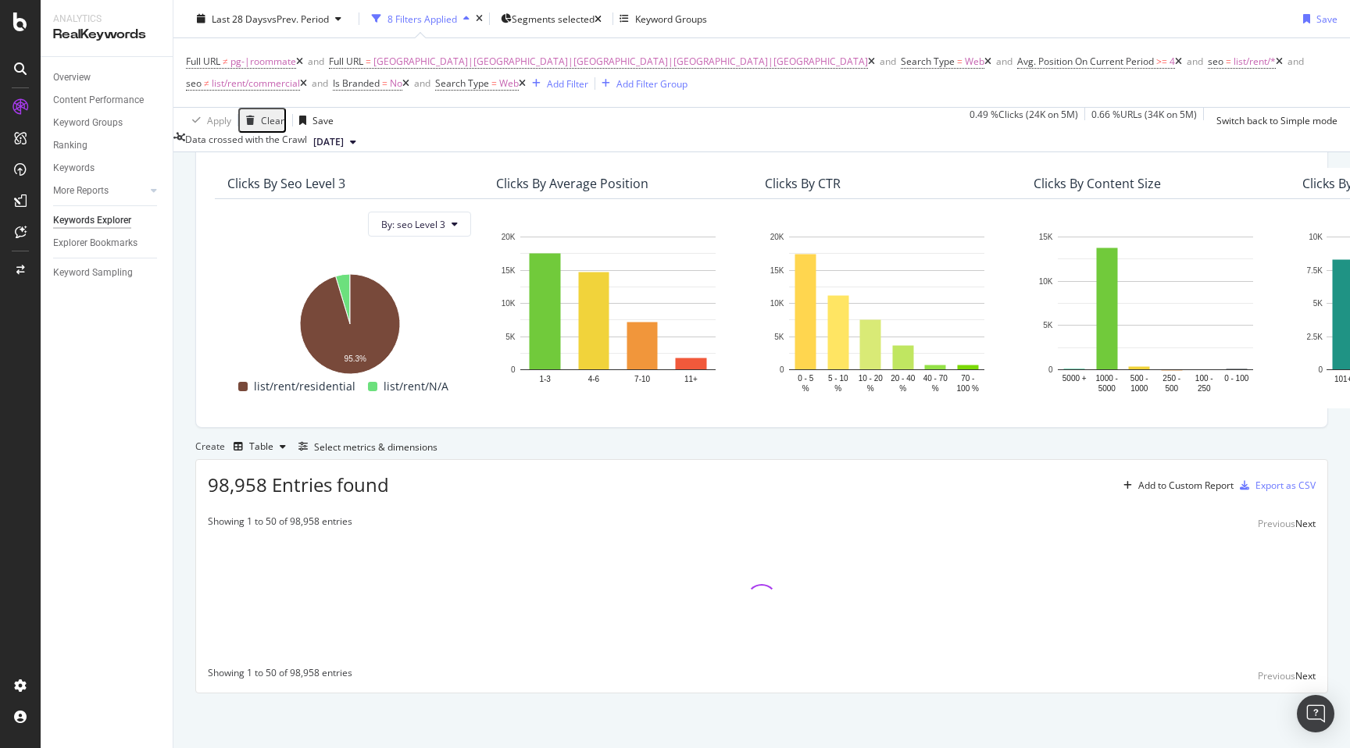
click at [189, 529] on div "By URL Top Charts Clicks By seo Level 3 By: seo Level 3 Hold CMD (⌘) while clic…" at bounding box center [761, 419] width 1176 height 657
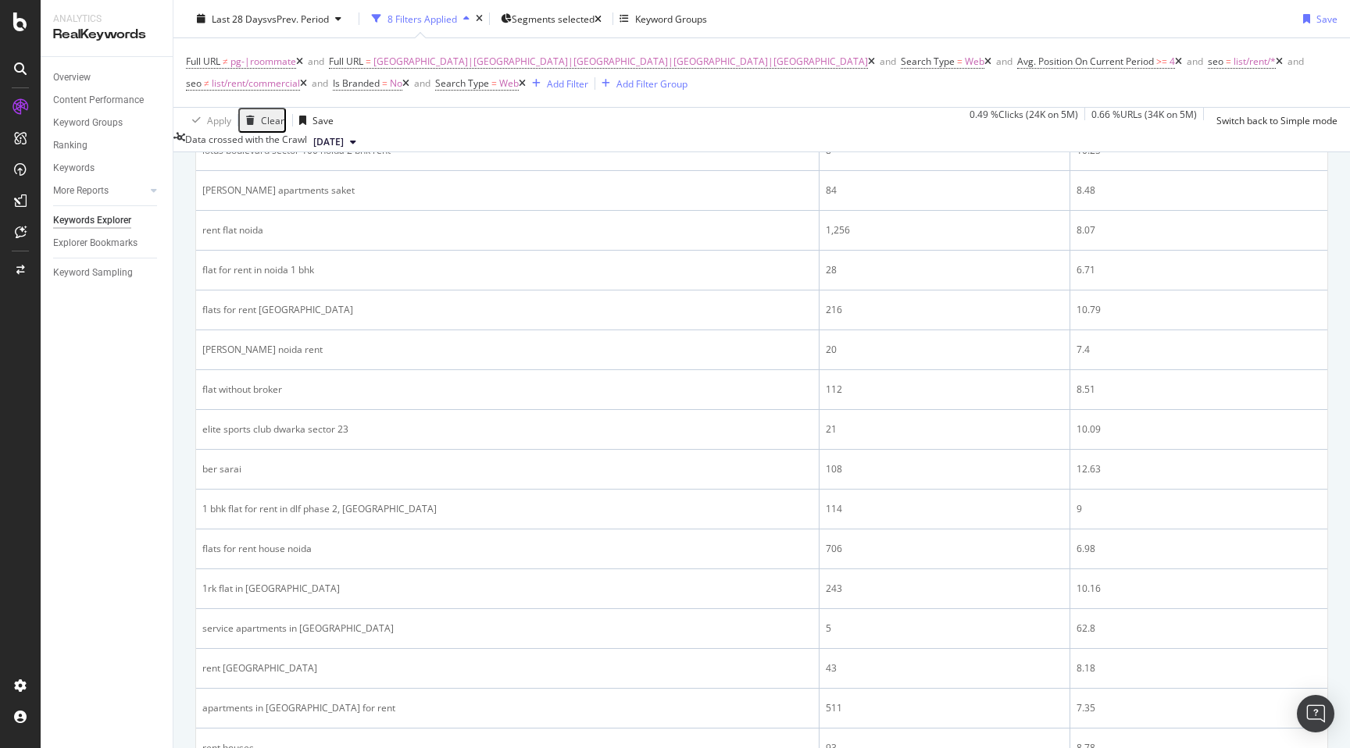
scroll to position [604, 0]
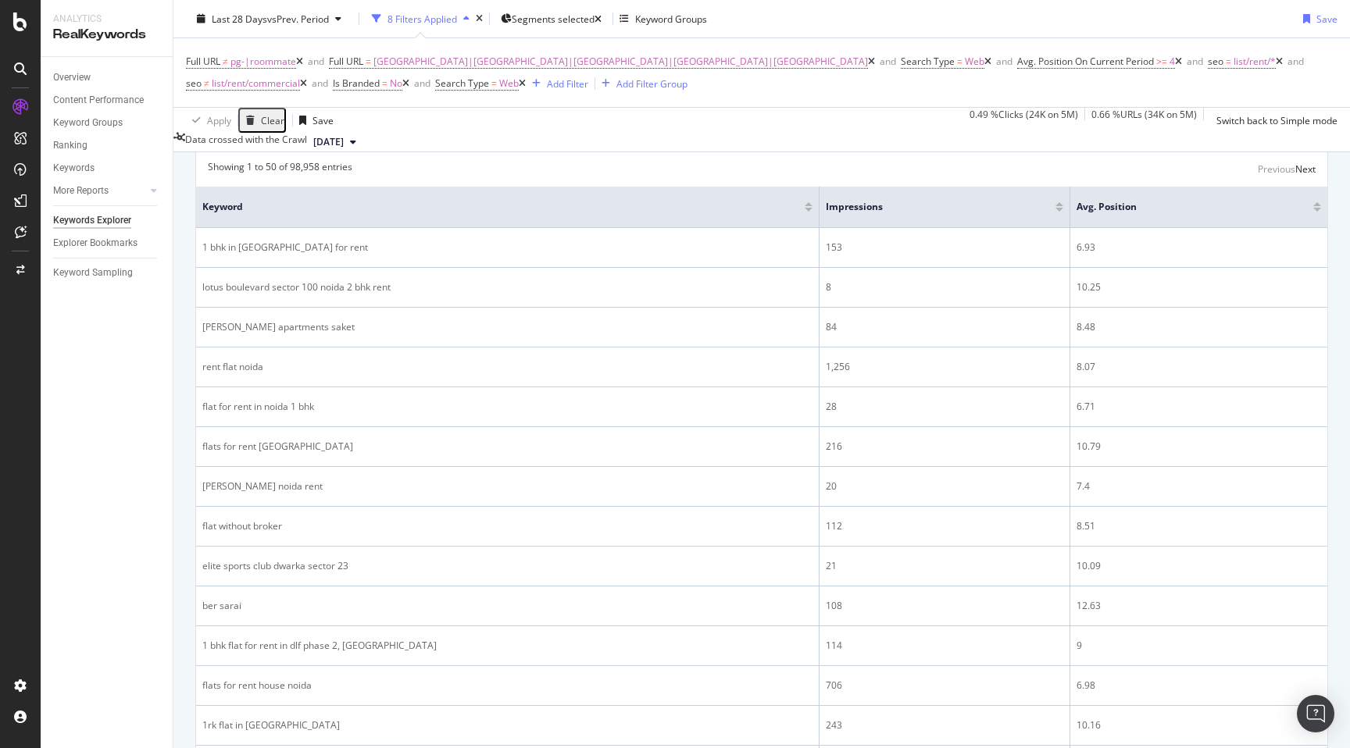
scroll to position [251, 0]
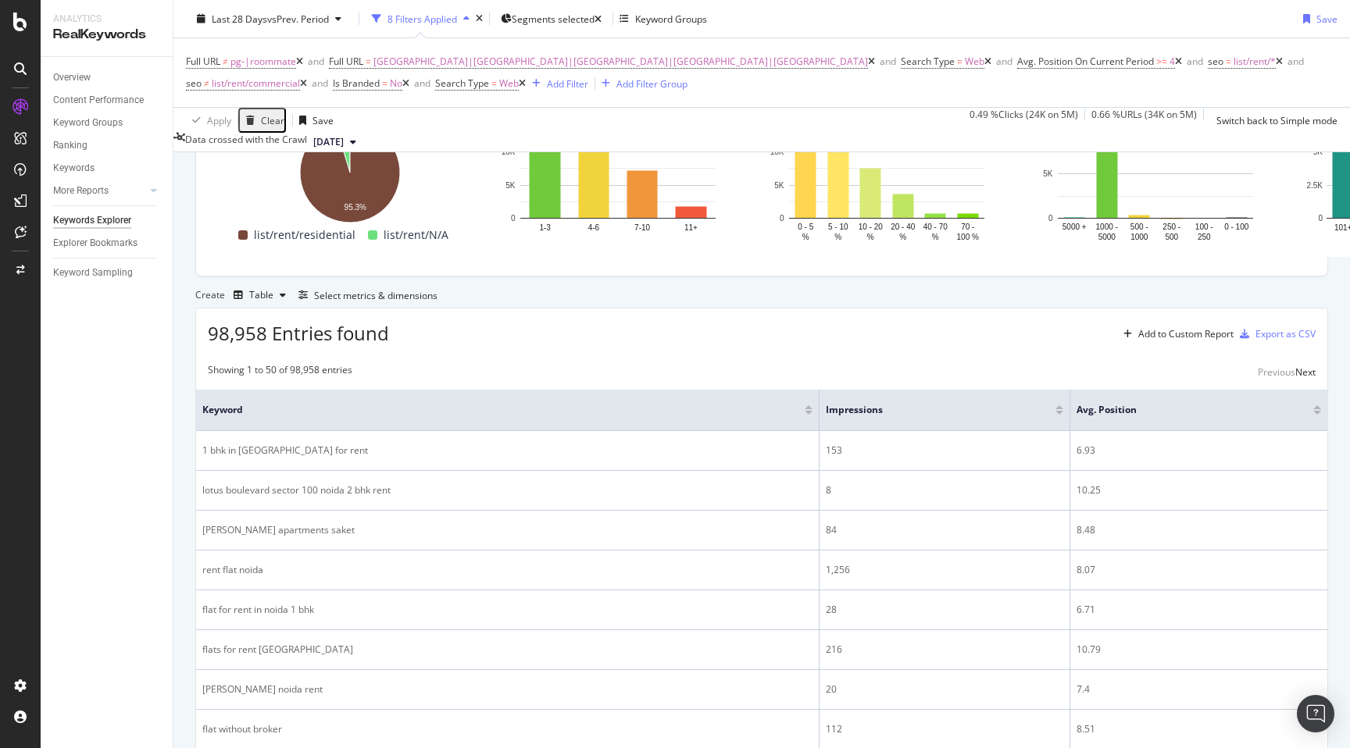
click at [1055, 415] on div at bounding box center [1059, 413] width 8 height 4
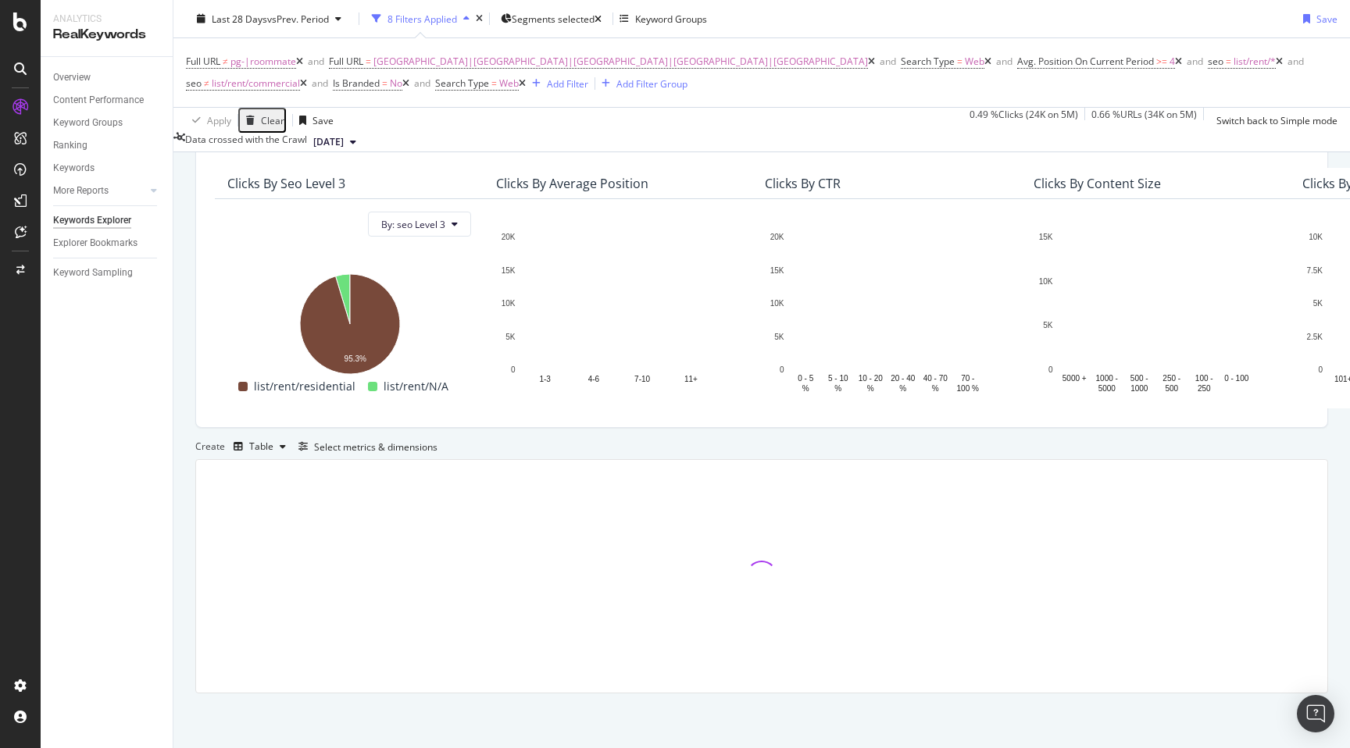
scroll to position [160, 0]
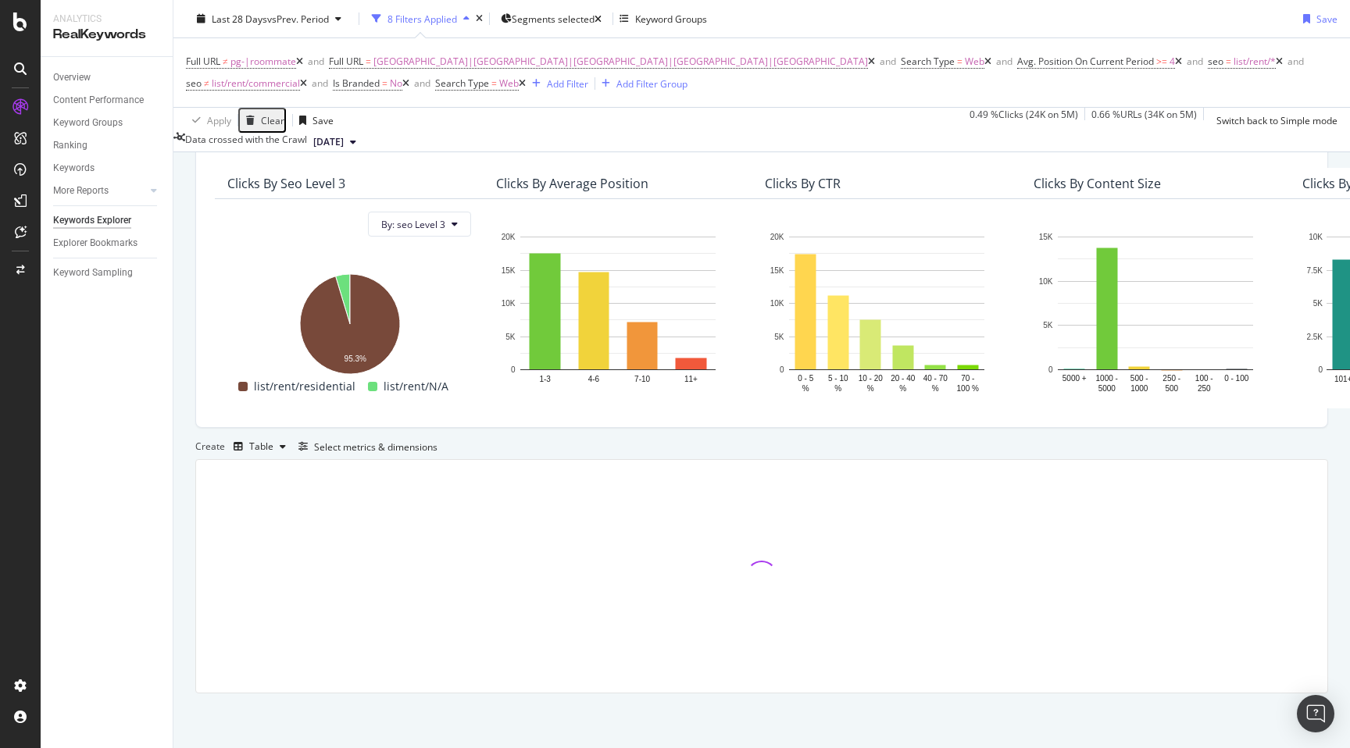
click at [182, 470] on div "By URL Top Charts Clicks By seo Level 3 By: seo Level 3 Hold CMD (⌘) while clic…" at bounding box center [761, 419] width 1176 height 657
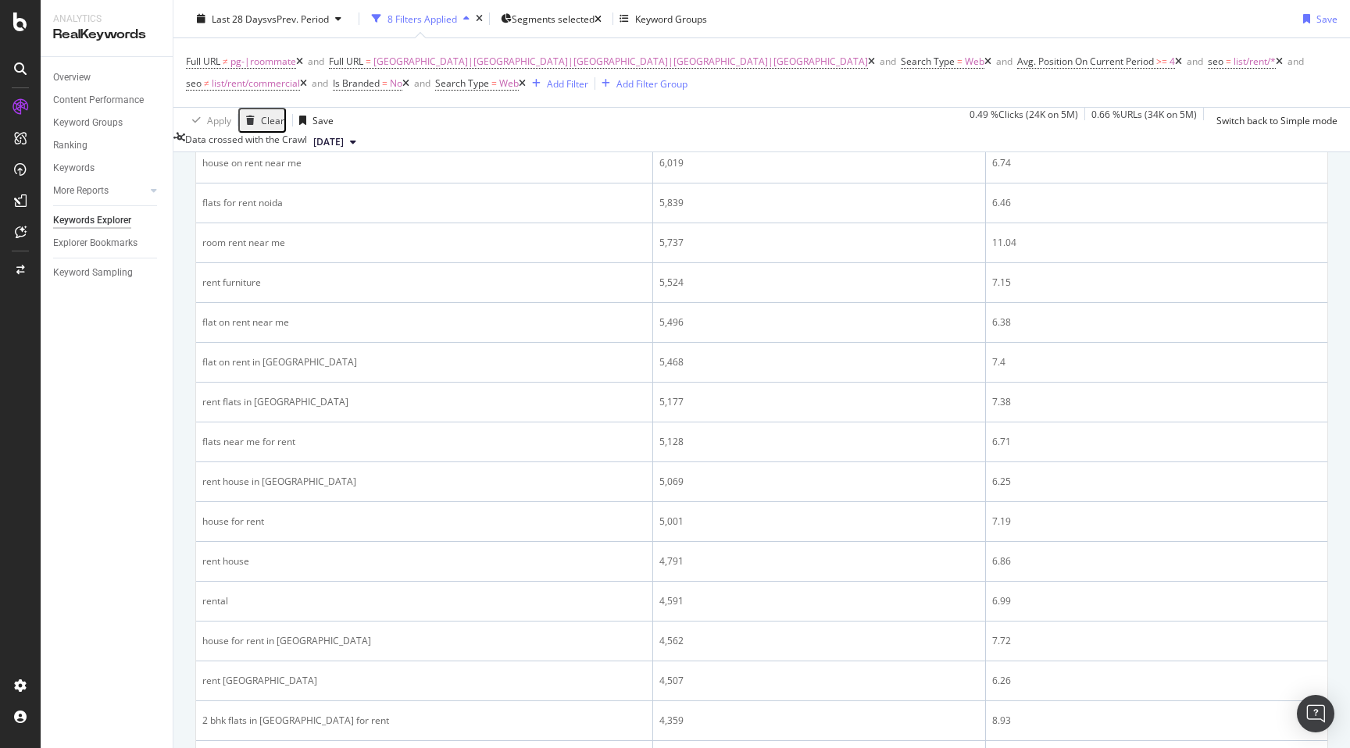
scroll to position [1377, 0]
click at [246, 60] on span "pg-|roommate" at bounding box center [263, 62] width 66 height 22
click at [252, 112] on div "Doesn't match regex pg-|roommate Cancel Add filter Apply" at bounding box center [344, 86] width 315 height 52
click at [252, 103] on input "pg-|roommate" at bounding box center [242, 94] width 111 height 18
type input "pg-|roommate|furniture"
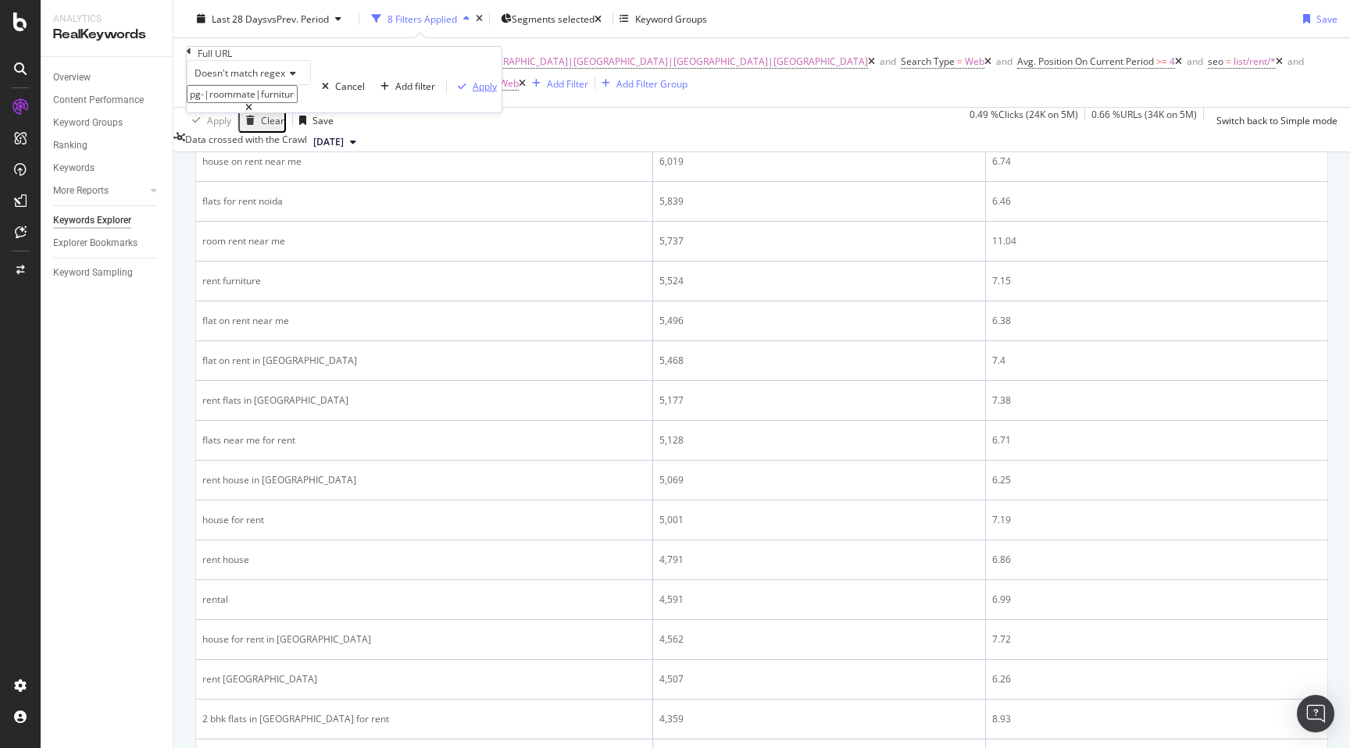
click at [472, 93] on div "Apply" at bounding box center [484, 86] width 24 height 13
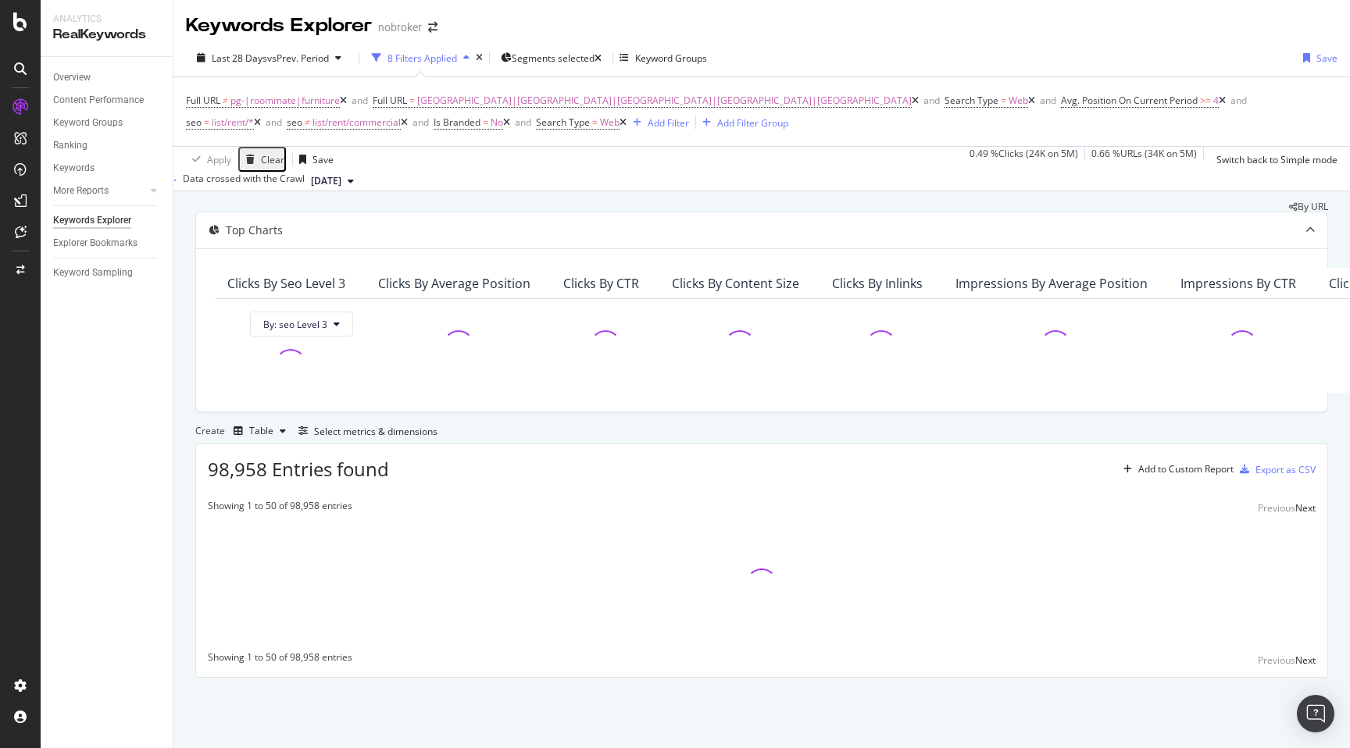
click at [182, 370] on div "By URL Top Charts Clicks By seo Level 3 By: seo Level 3 Clicks By Average Posit…" at bounding box center [761, 461] width 1176 height 541
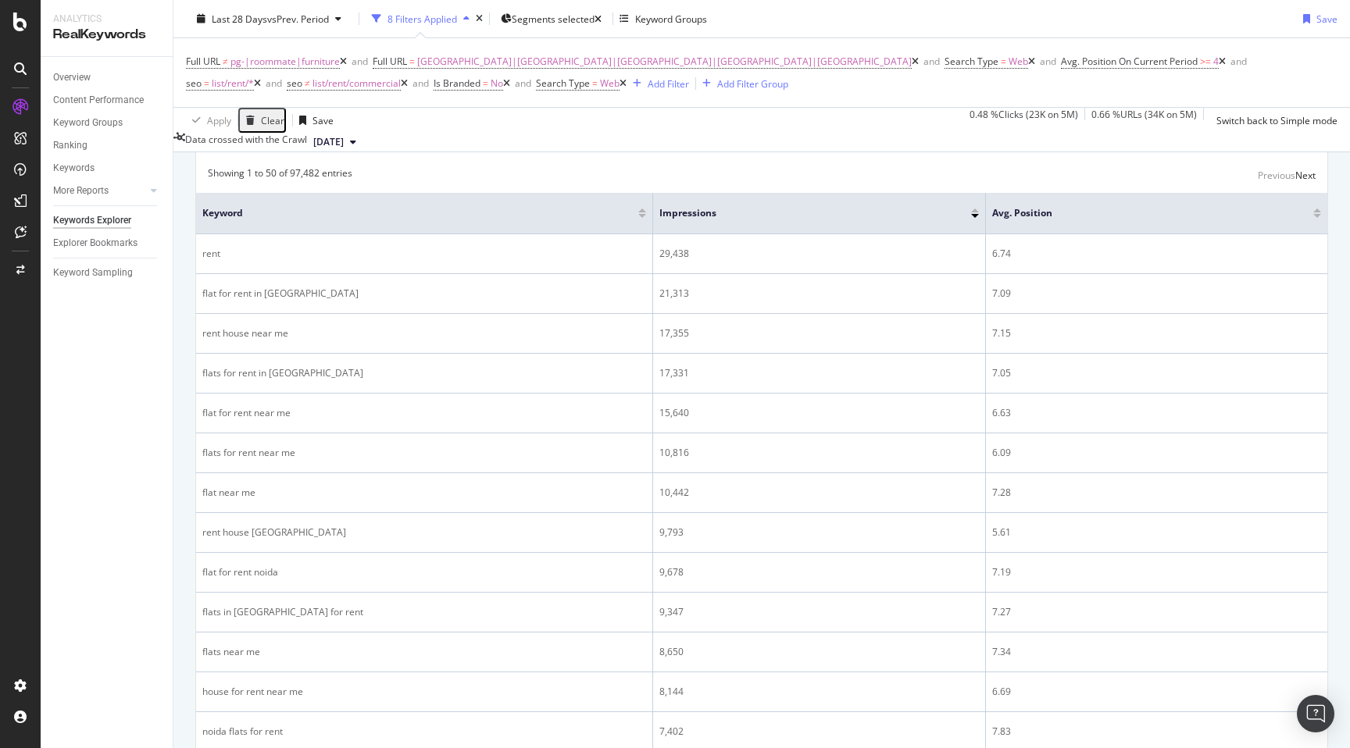
scroll to position [219, 0]
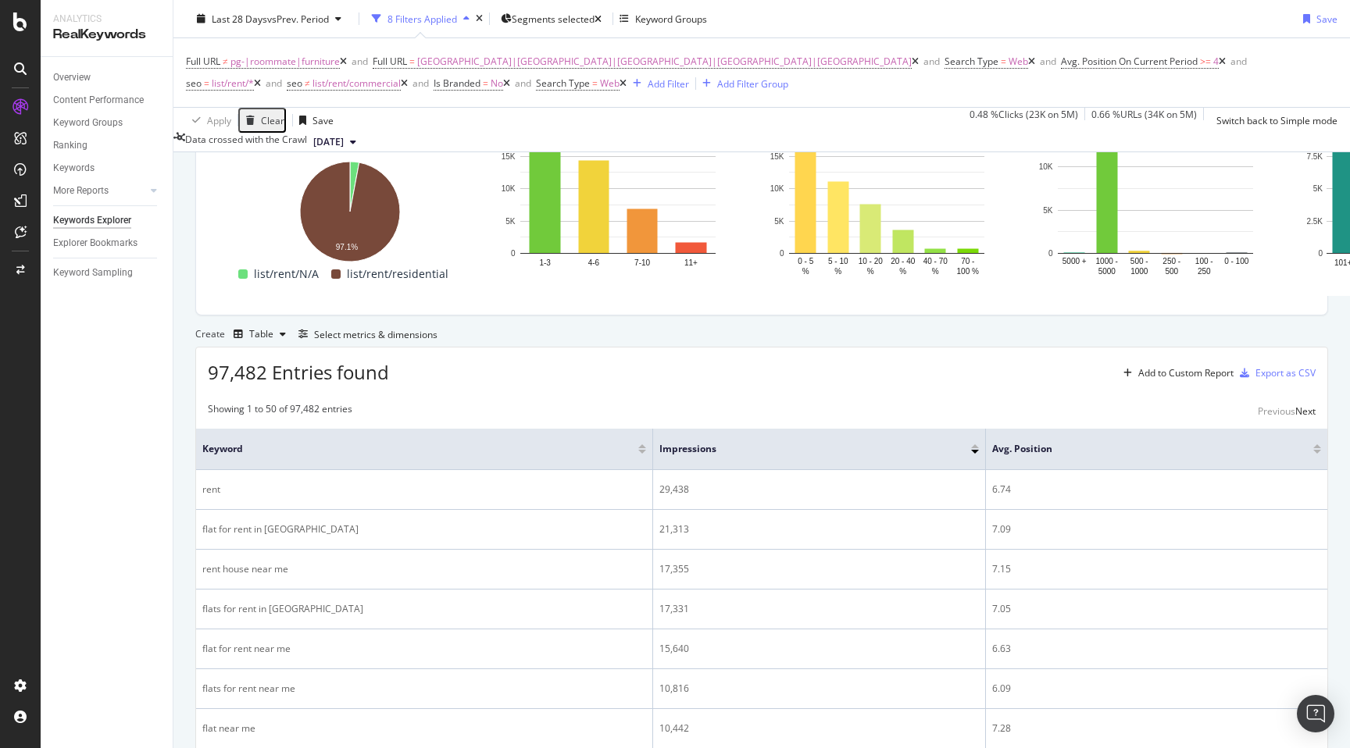
scroll to position [0, 0]
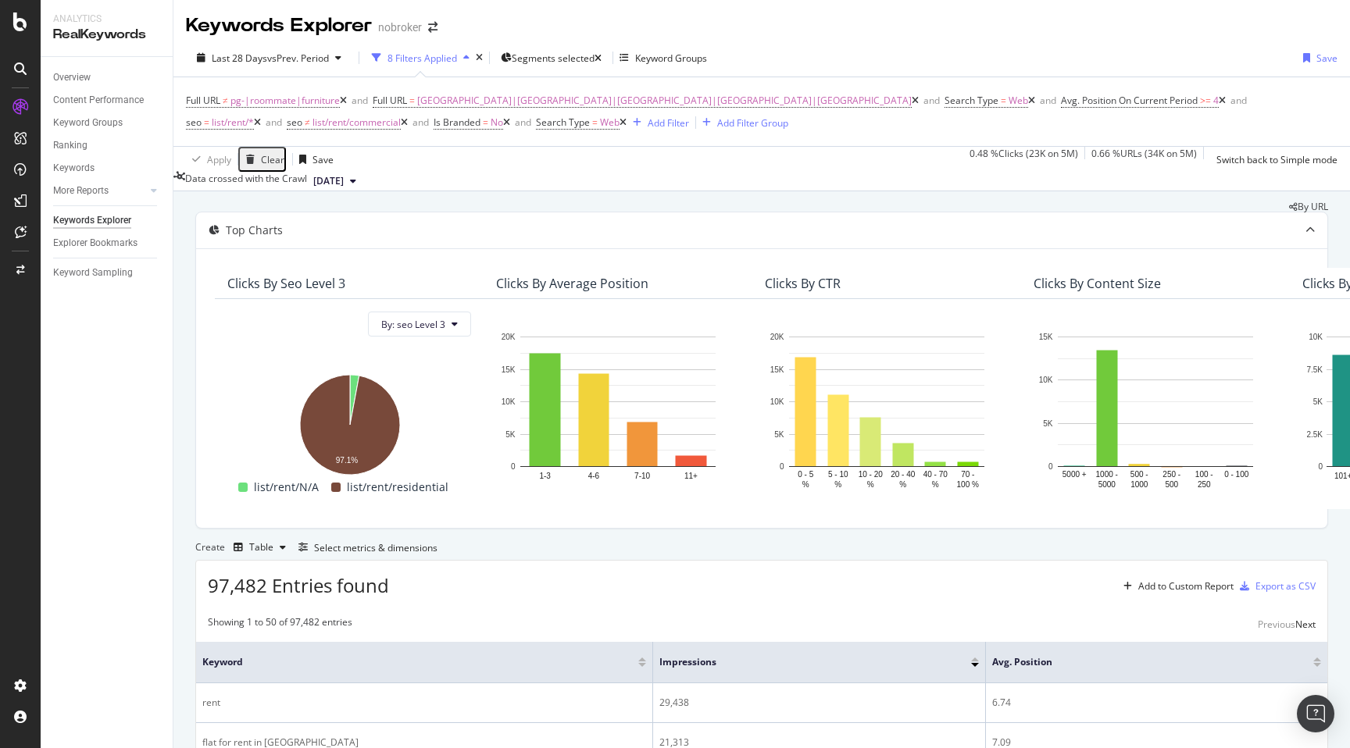
click at [761, 212] on div "By URL" at bounding box center [761, 206] width 1132 height 9
click at [997, 24] on div "Keywords Explorer nobroker" at bounding box center [761, 19] width 1176 height 39
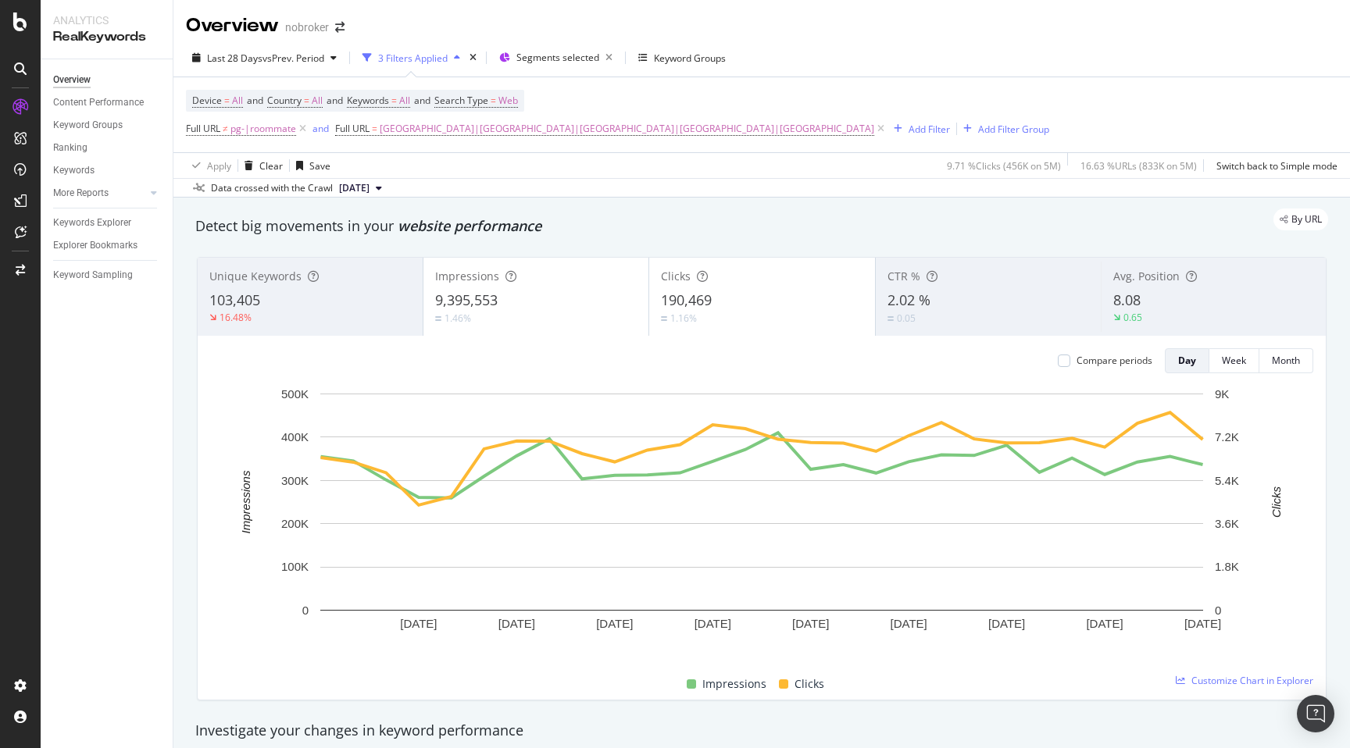
click at [797, 230] on div "By URL" at bounding box center [754, 220] width 1148 height 22
click at [475, 127] on span "[GEOGRAPHIC_DATA]|[GEOGRAPHIC_DATA]|[GEOGRAPHIC_DATA]|[GEOGRAPHIC_DATA]|[GEOGRA…" at bounding box center [627, 129] width 494 height 22
click at [380, 162] on span "Matches regex" at bounding box center [382, 165] width 65 height 13
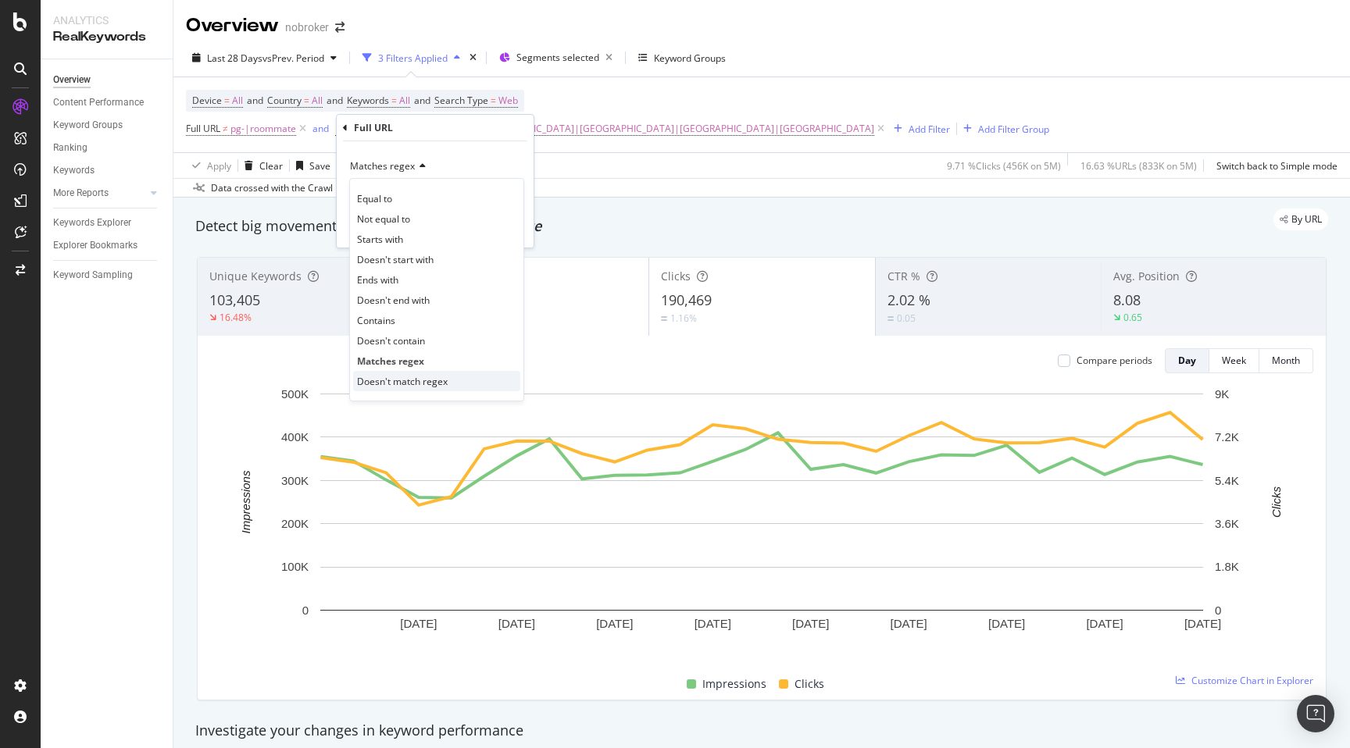
click at [391, 378] on span "Doesn't match regex" at bounding box center [402, 381] width 91 height 13
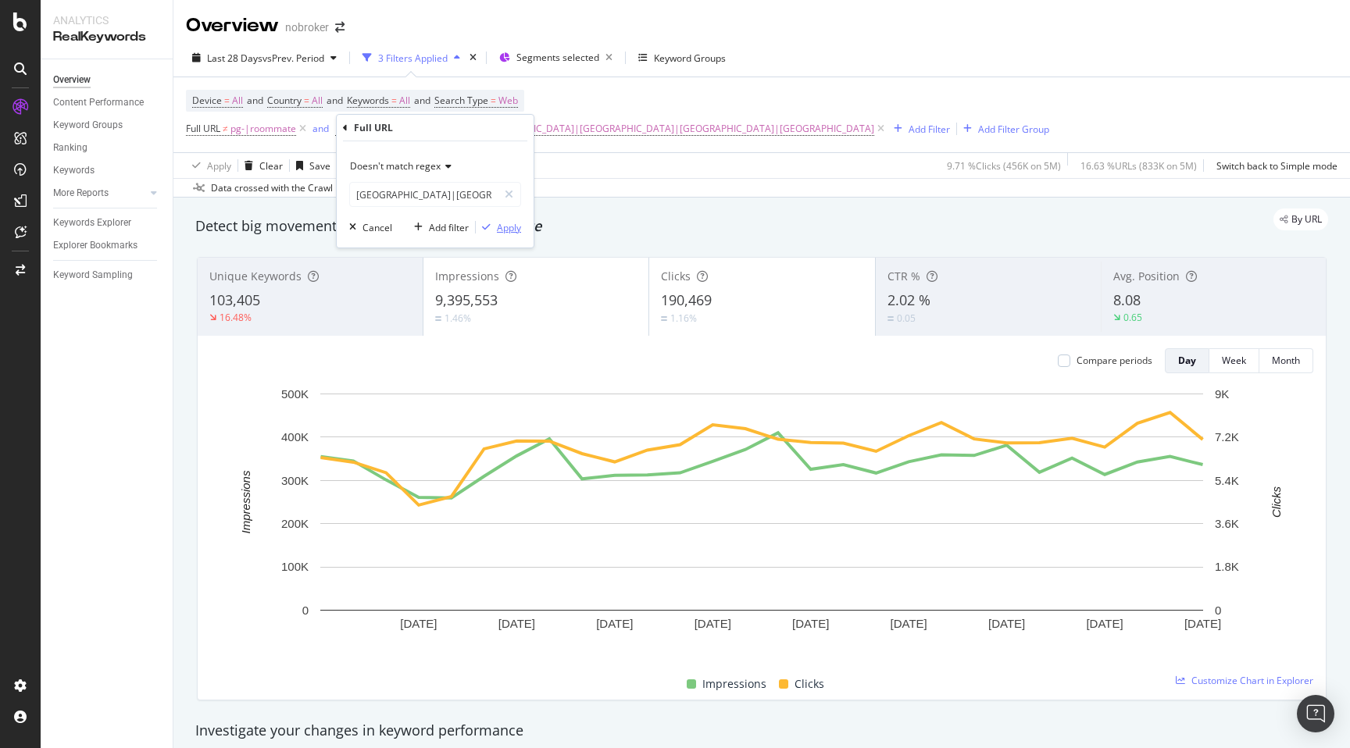
click at [505, 232] on div "Apply" at bounding box center [509, 227] width 24 height 13
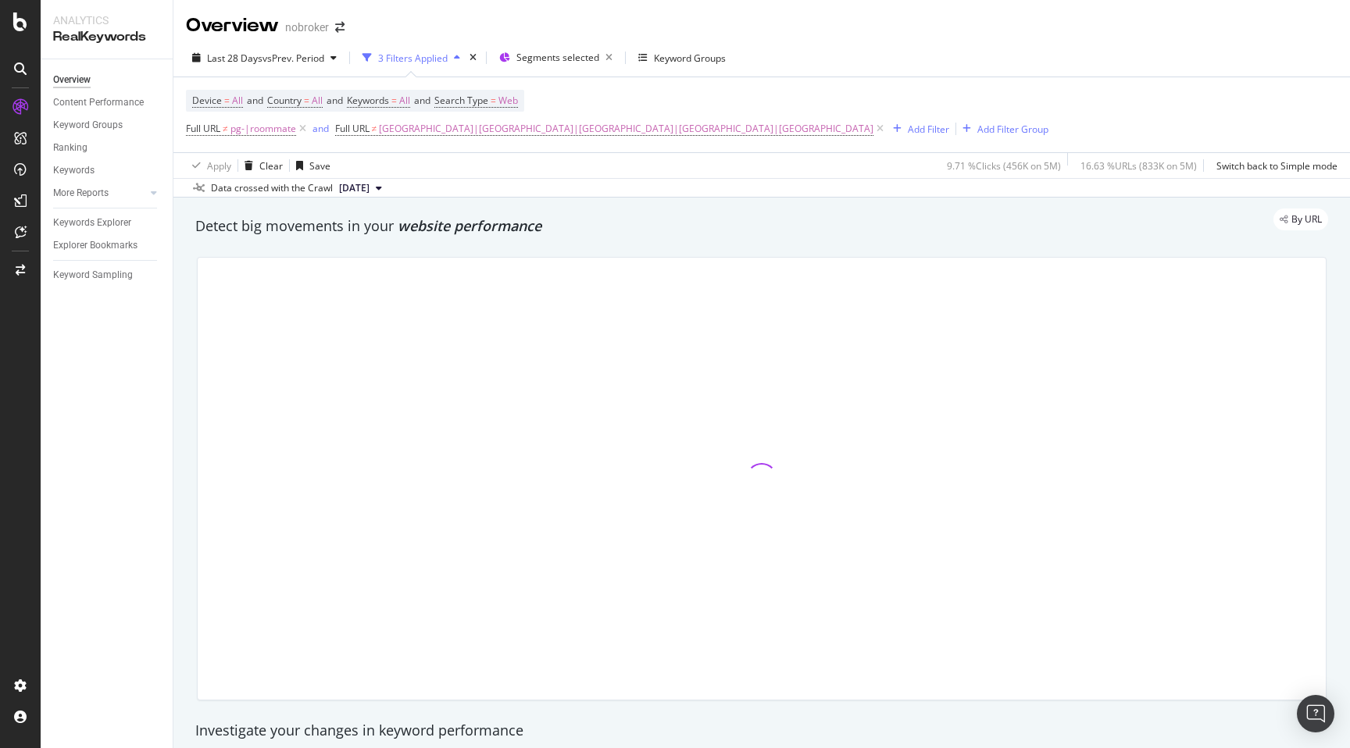
click at [601, 223] on div "By URL" at bounding box center [754, 220] width 1148 height 22
click at [809, 225] on div "By URL" at bounding box center [754, 220] width 1148 height 22
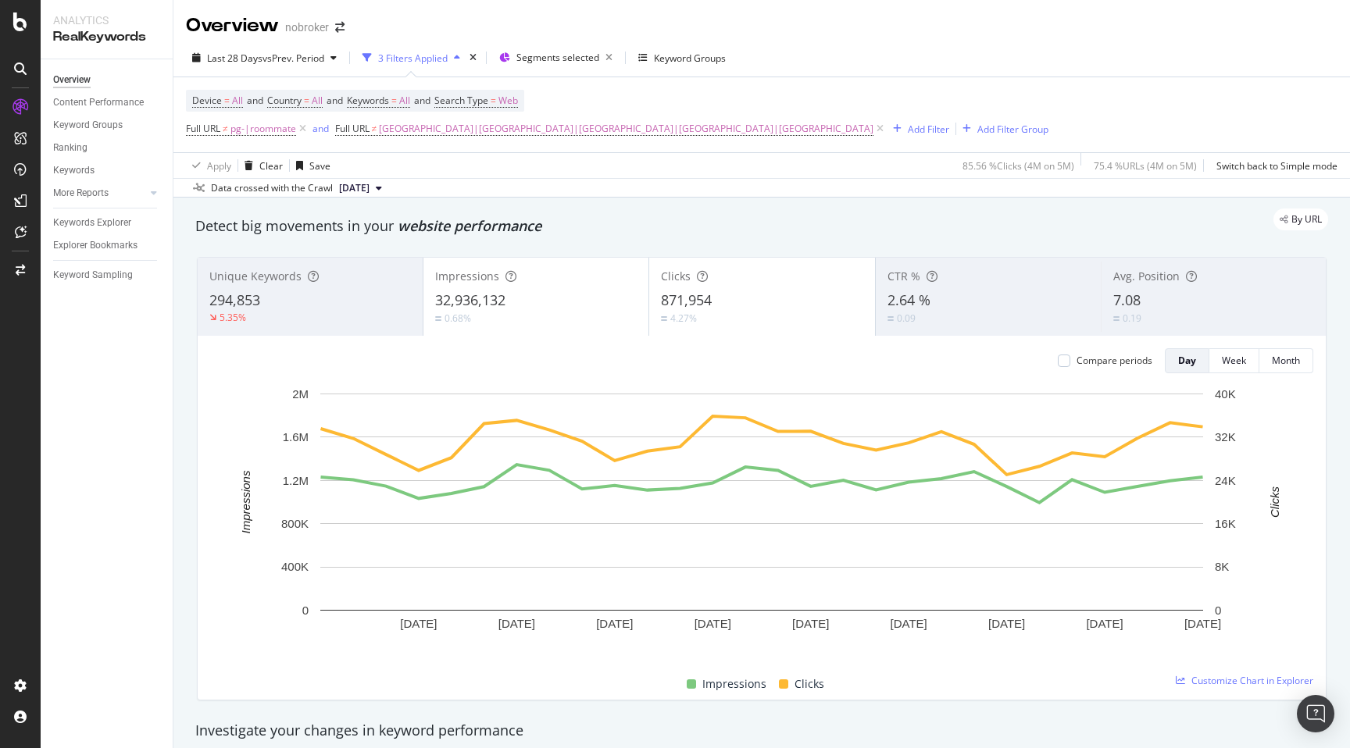
click at [410, 99] on span "All" at bounding box center [404, 101] width 11 height 22
click at [389, 137] on div "button" at bounding box center [396, 138] width 19 height 9
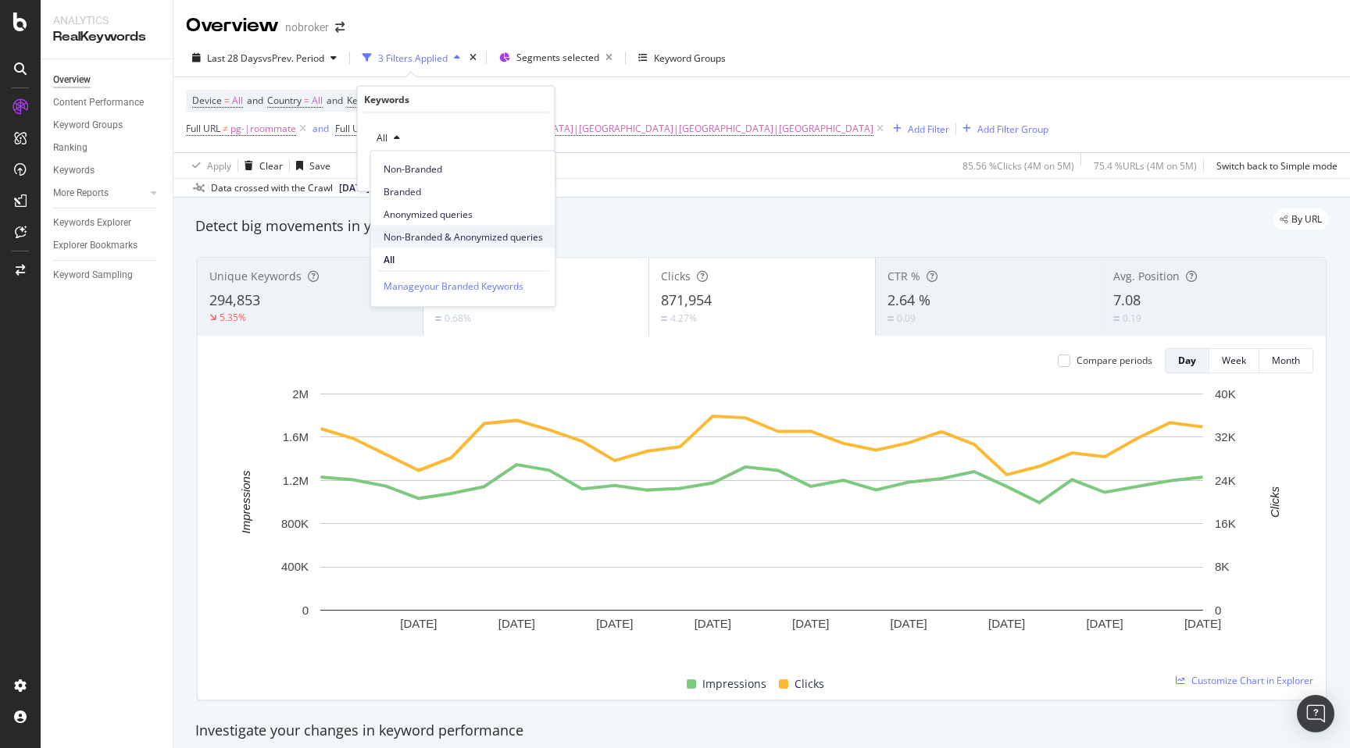
click at [422, 235] on span "Non-Branded & Anonymized queries" at bounding box center [462, 237] width 159 height 14
click at [544, 163] on button "Apply" at bounding box center [531, 171] width 45 height 16
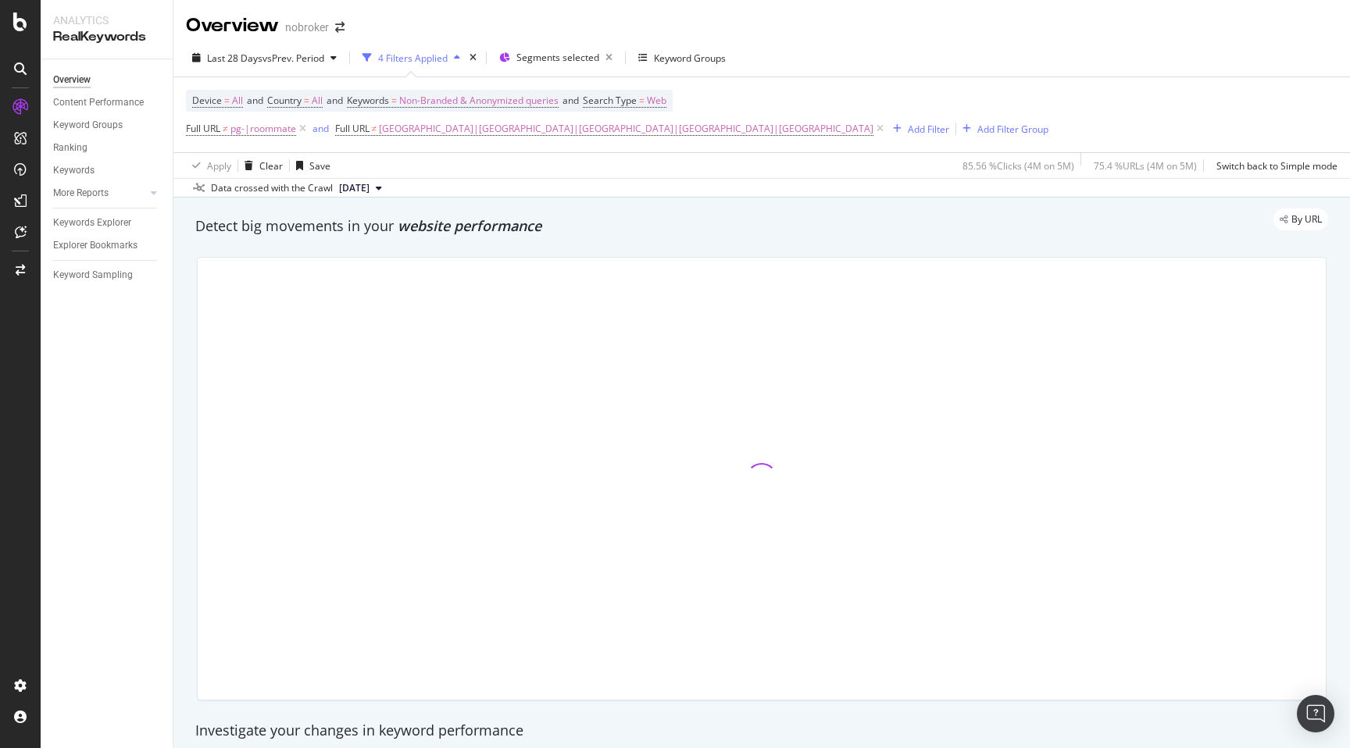
click at [787, 245] on div at bounding box center [761, 478] width 1148 height 469
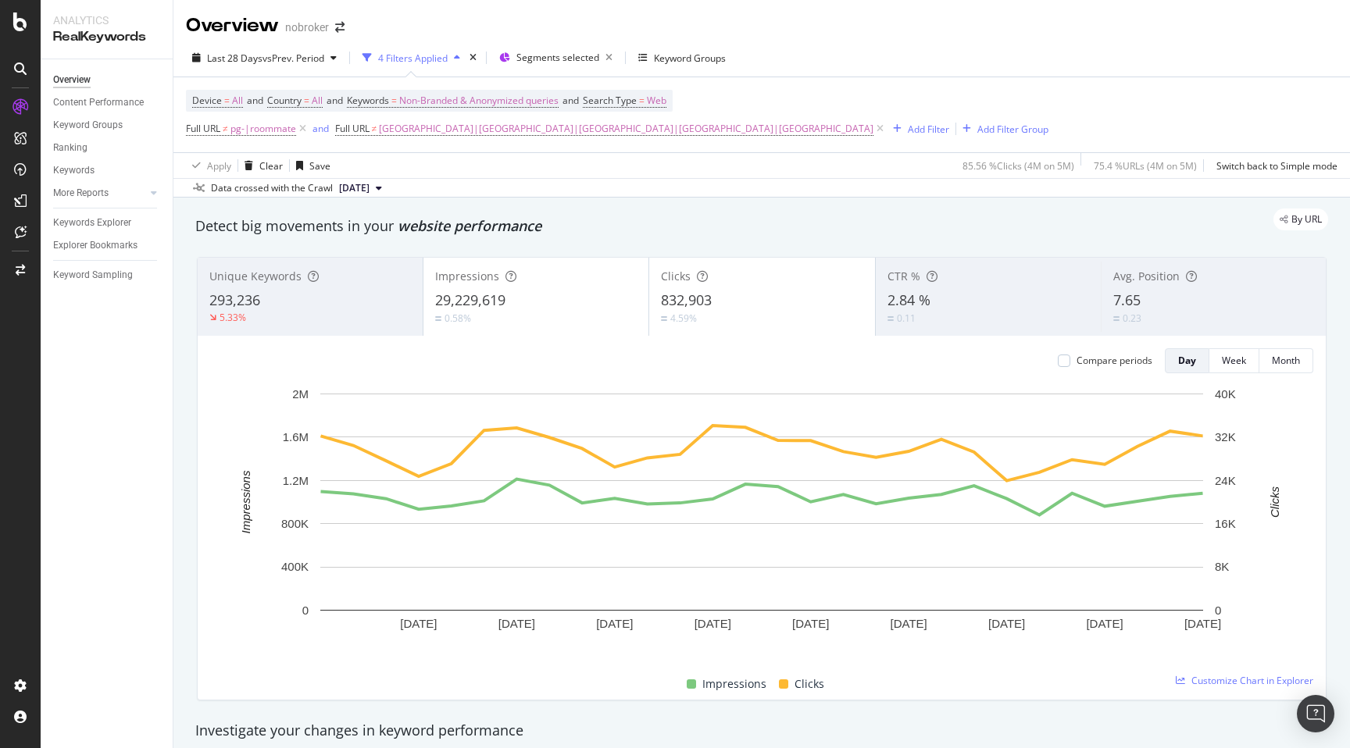
click at [957, 231] on div "Detect big movements in your website performance" at bounding box center [761, 226] width 1132 height 20
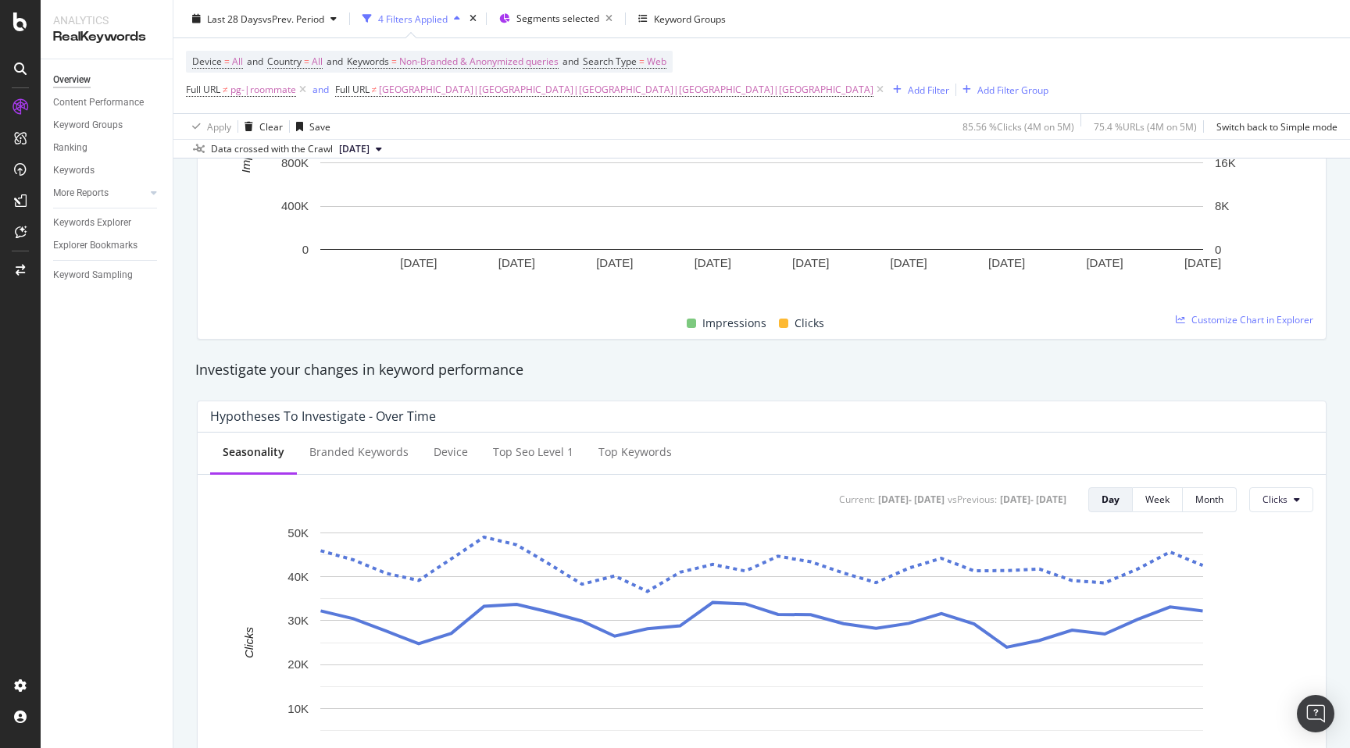
scroll to position [360, 0]
click at [511, 62] on span "Non-Branded & Anonymized queries" at bounding box center [478, 62] width 159 height 22
click at [438, 101] on span "Non-Branded & Anonymized queries" at bounding box center [453, 97] width 166 height 13
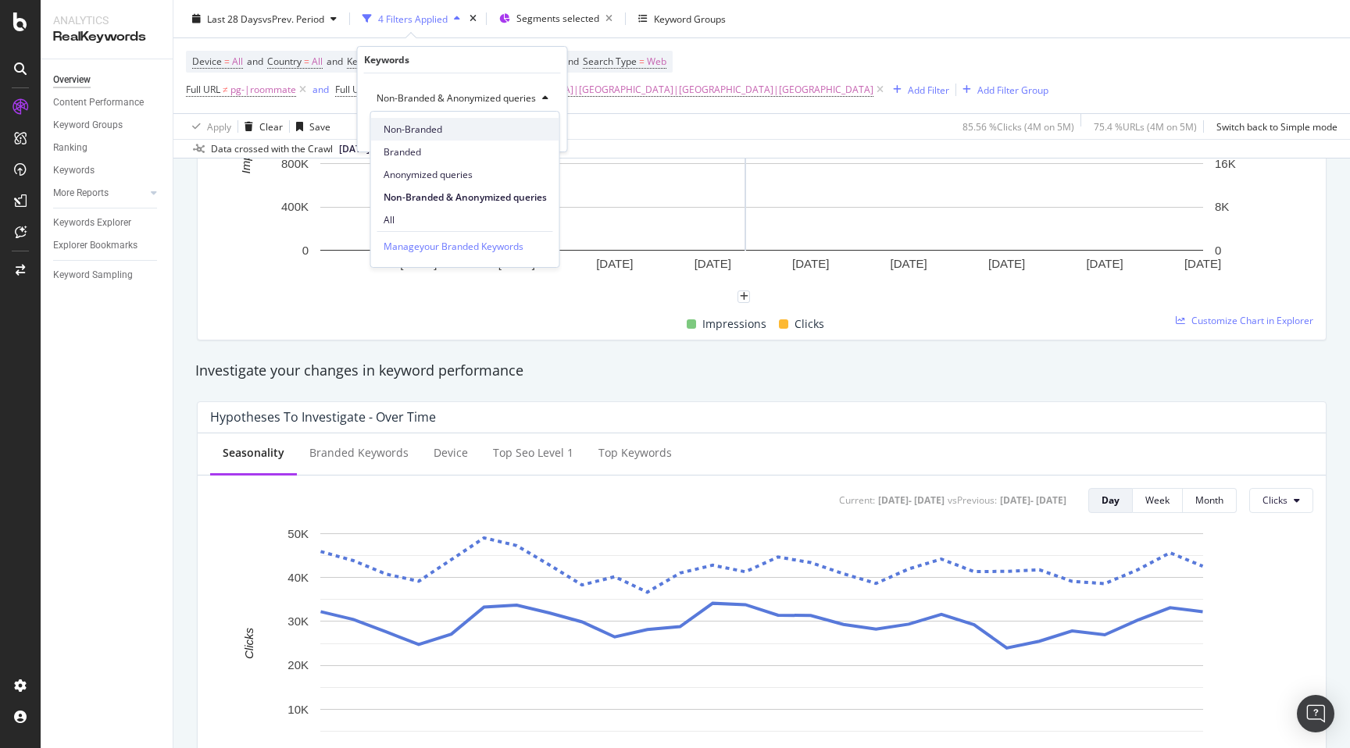
click at [431, 127] on span "Non-Branded" at bounding box center [464, 130] width 163 height 14
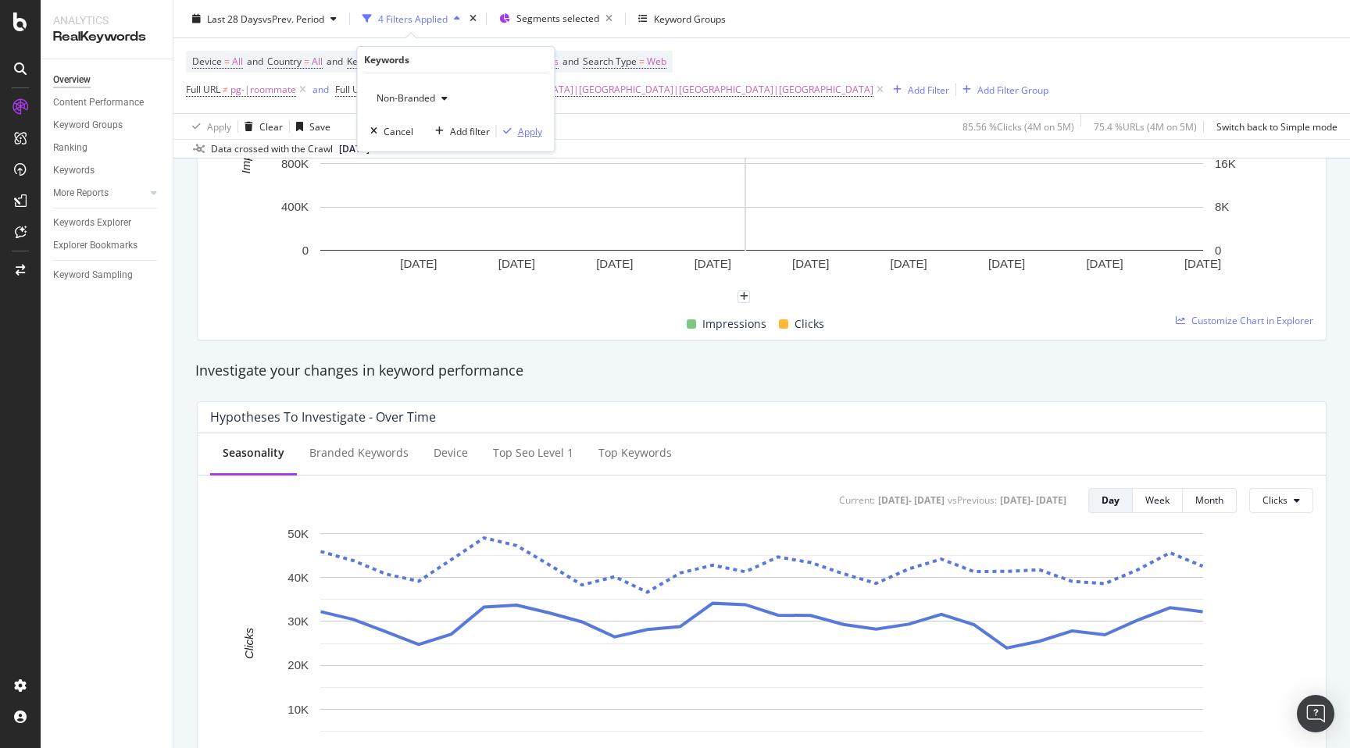
click at [530, 130] on div "Apply" at bounding box center [530, 131] width 24 height 13
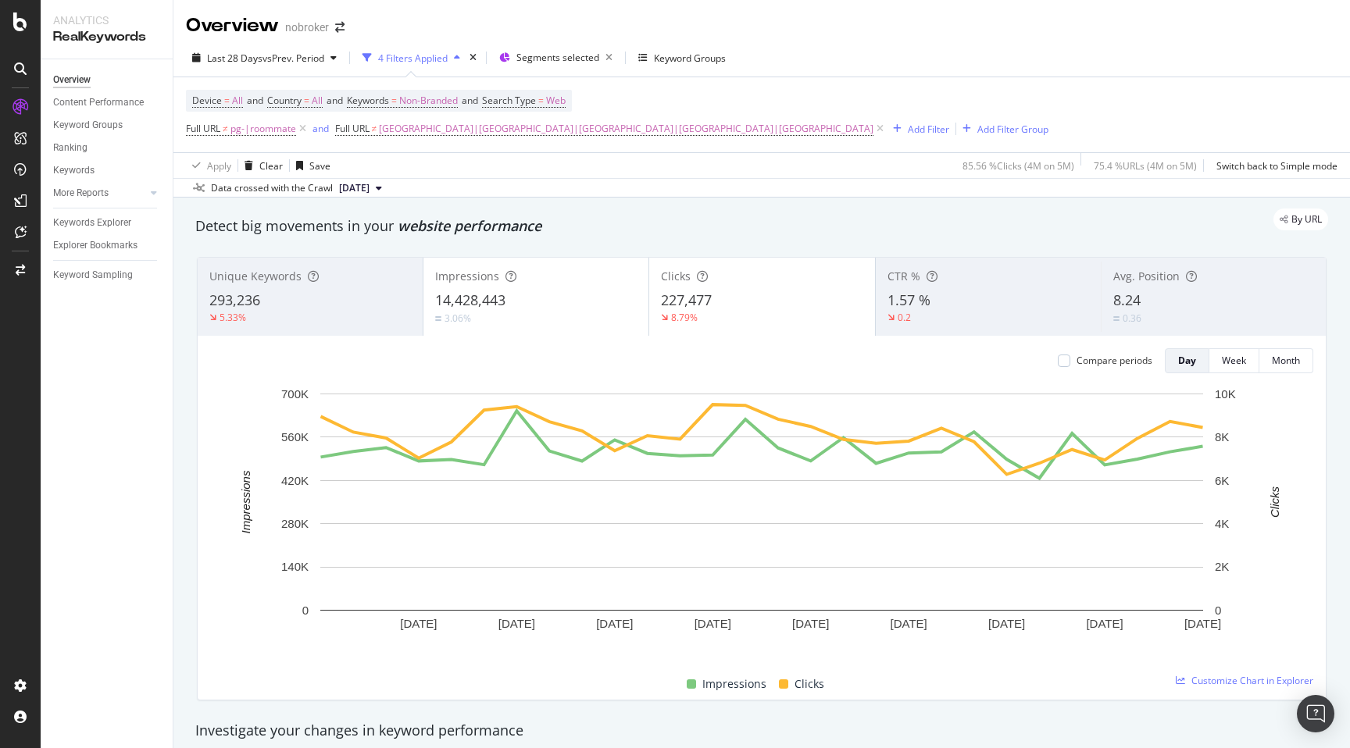
click at [804, 241] on div "Detect big movements in your website performance" at bounding box center [761, 227] width 1148 height 36
click at [837, 227] on div "By URL" at bounding box center [754, 220] width 1148 height 22
click at [906, 223] on div "By URL" at bounding box center [754, 220] width 1148 height 22
click at [907, 132] on div "Add Filter" at bounding box center [927, 129] width 41 height 13
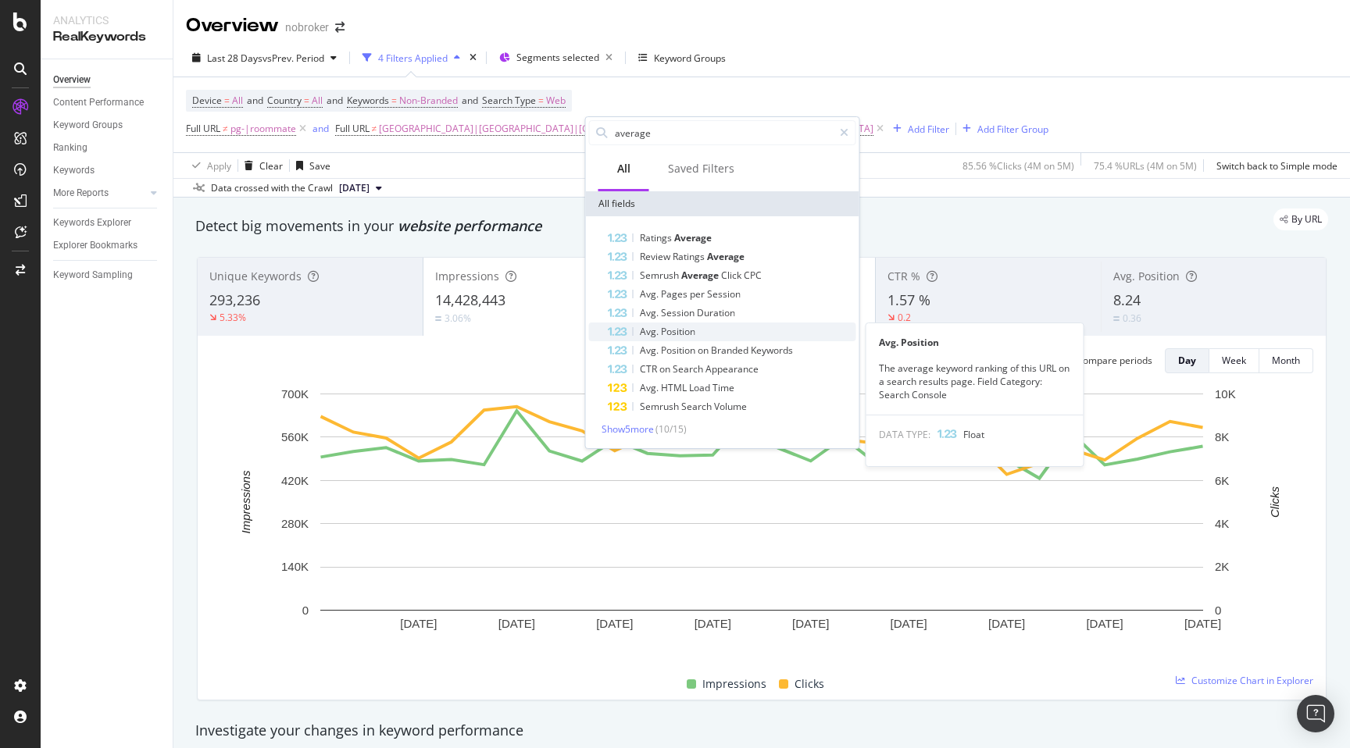
type input "average"
click at [688, 333] on span "Position" at bounding box center [678, 331] width 34 height 13
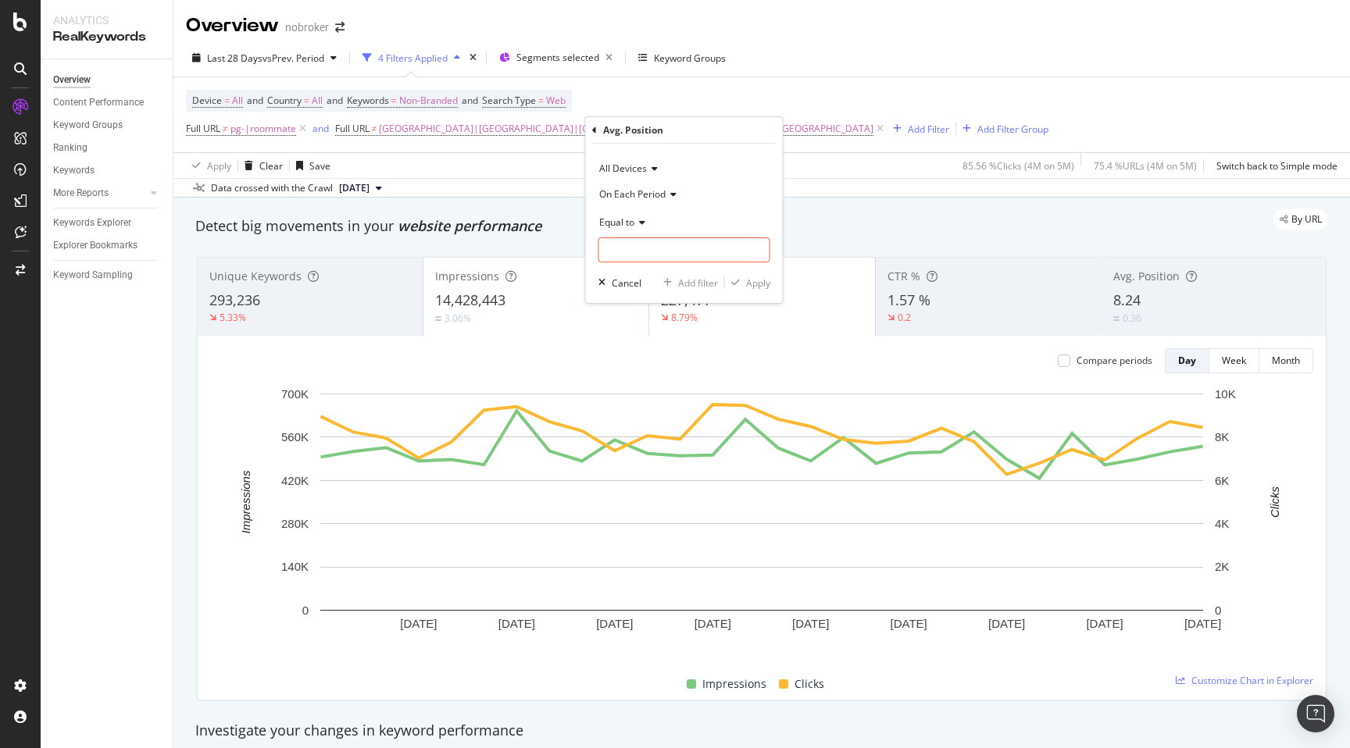
click at [626, 216] on span "Equal to" at bounding box center [616, 222] width 35 height 13
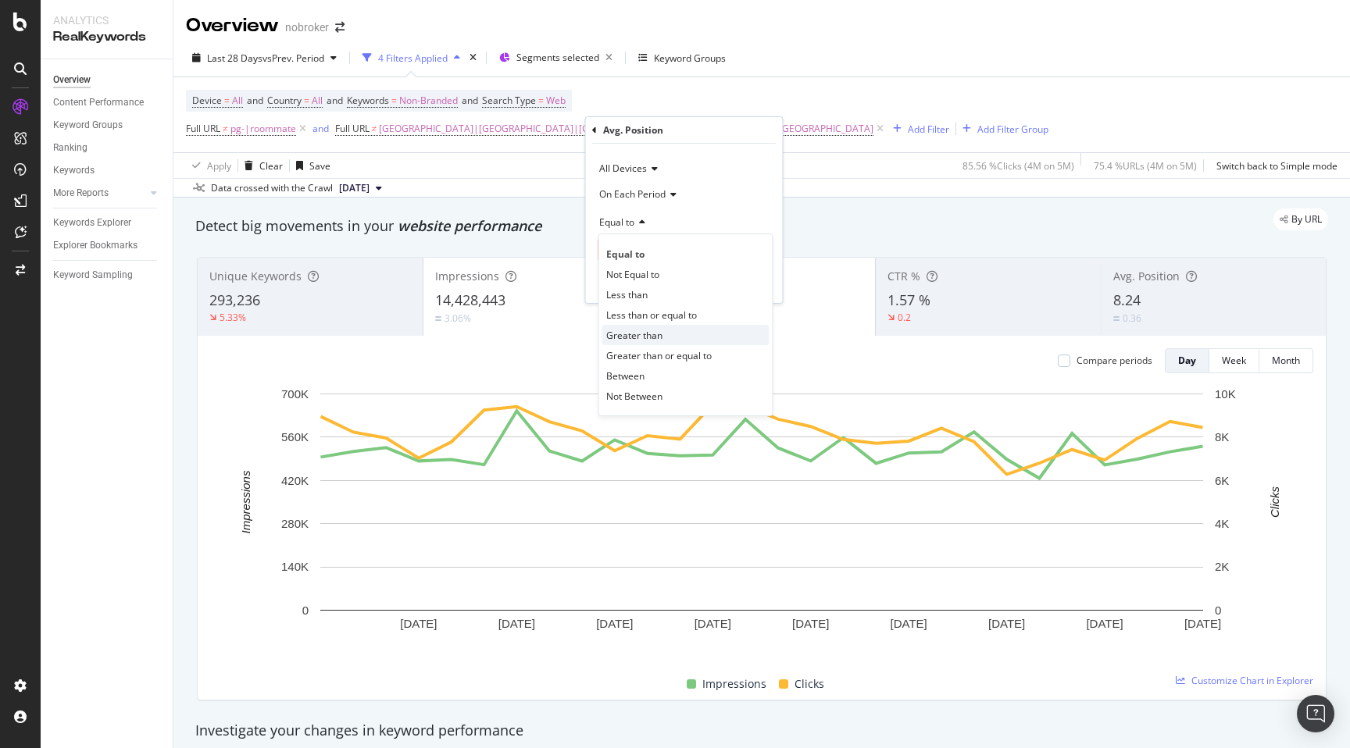
click at [650, 330] on span "Greater than" at bounding box center [634, 335] width 56 height 13
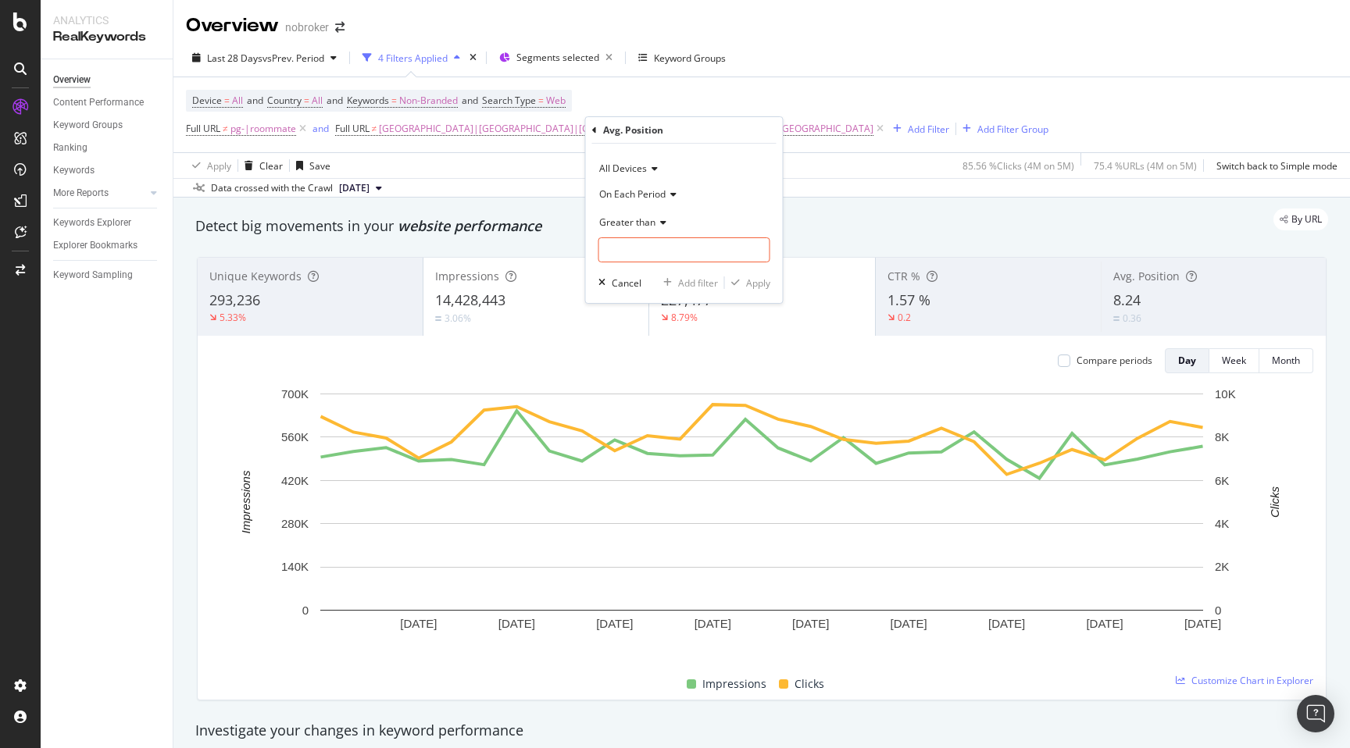
click at [636, 218] on span "Greater than" at bounding box center [627, 222] width 56 height 13
click at [674, 354] on span "Greater than or equal to" at bounding box center [658, 355] width 105 height 13
click at [652, 252] on input "number" at bounding box center [684, 249] width 172 height 25
type input "4"
drag, startPoint x: 751, startPoint y: 279, endPoint x: 828, endPoint y: 243, distance: 84.5
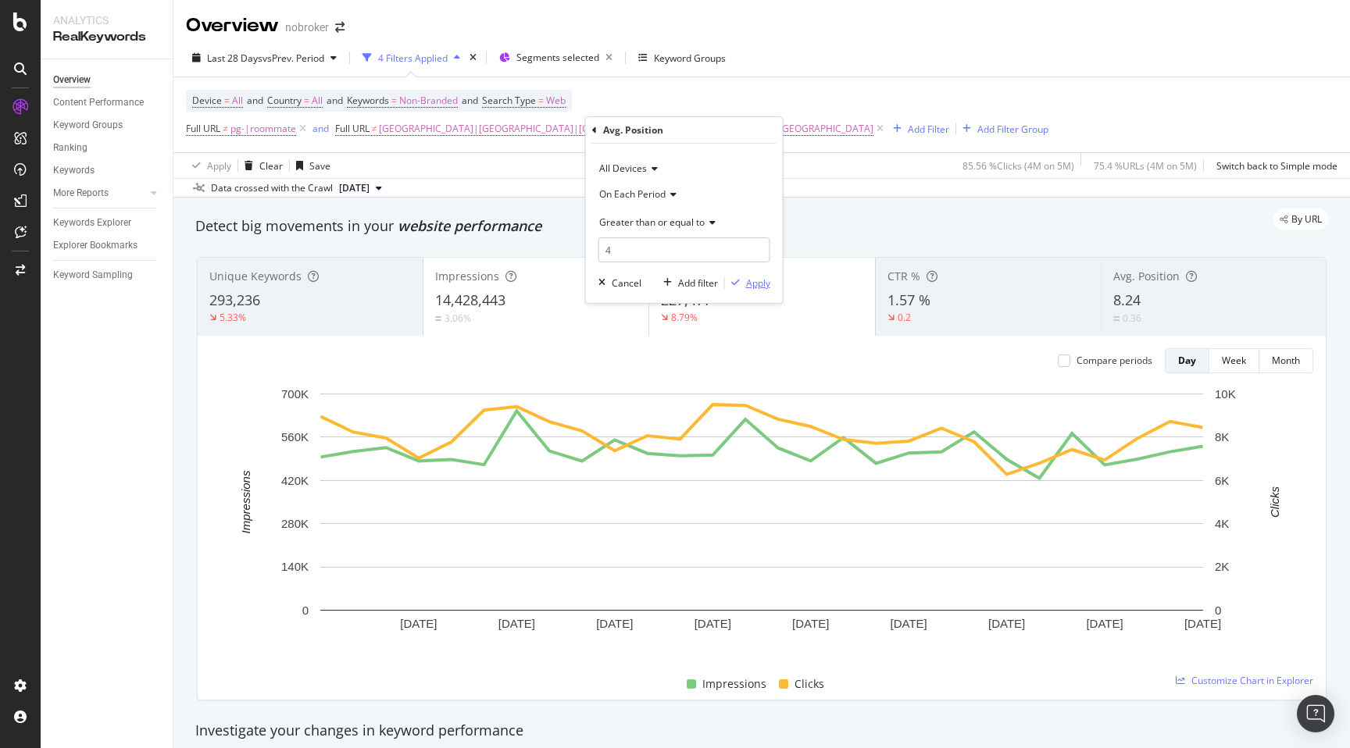
click at [751, 279] on div "Apply" at bounding box center [758, 282] width 24 height 13
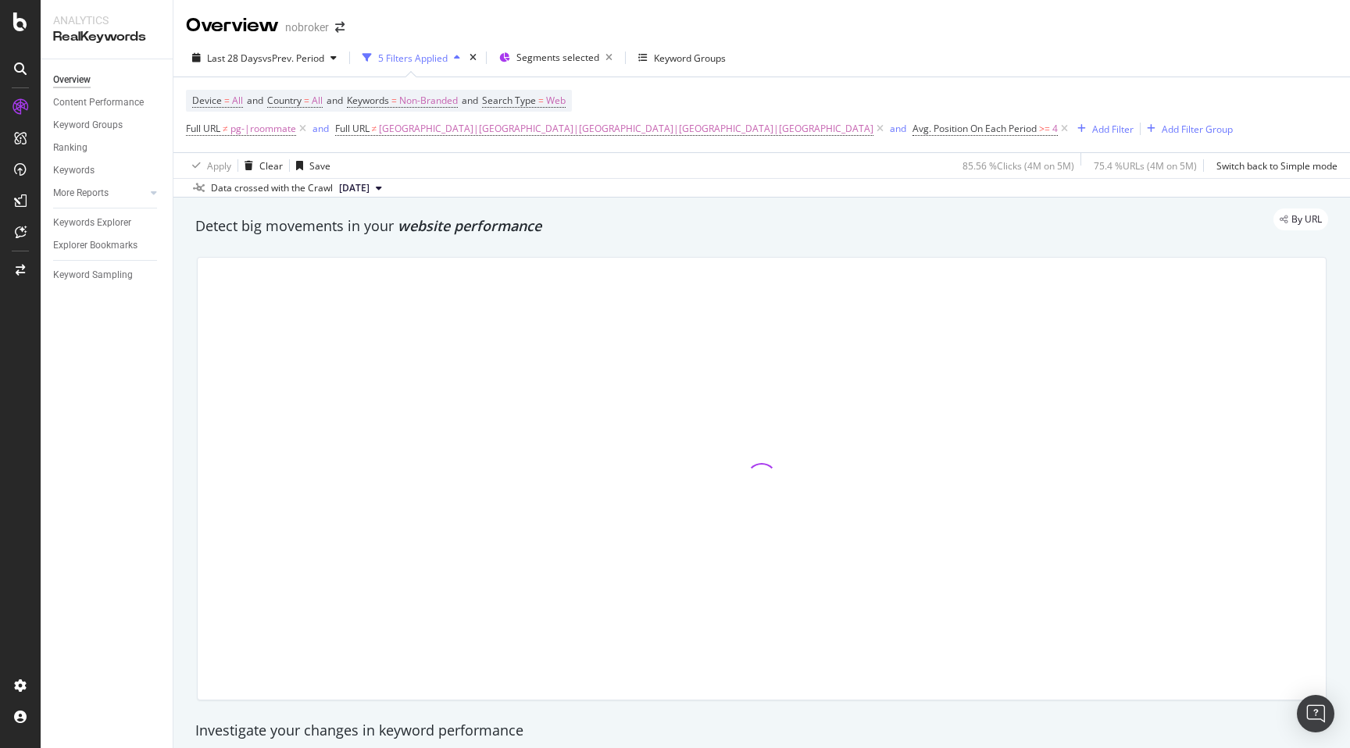
click at [865, 227] on div "By URL" at bounding box center [754, 220] width 1148 height 22
click at [1110, 52] on div "Last 28 Days vs Prev. Period 5 Filters Applied Segments selected Keyword Groups" at bounding box center [761, 60] width 1176 height 31
click at [710, 223] on div "By URL" at bounding box center [754, 220] width 1148 height 22
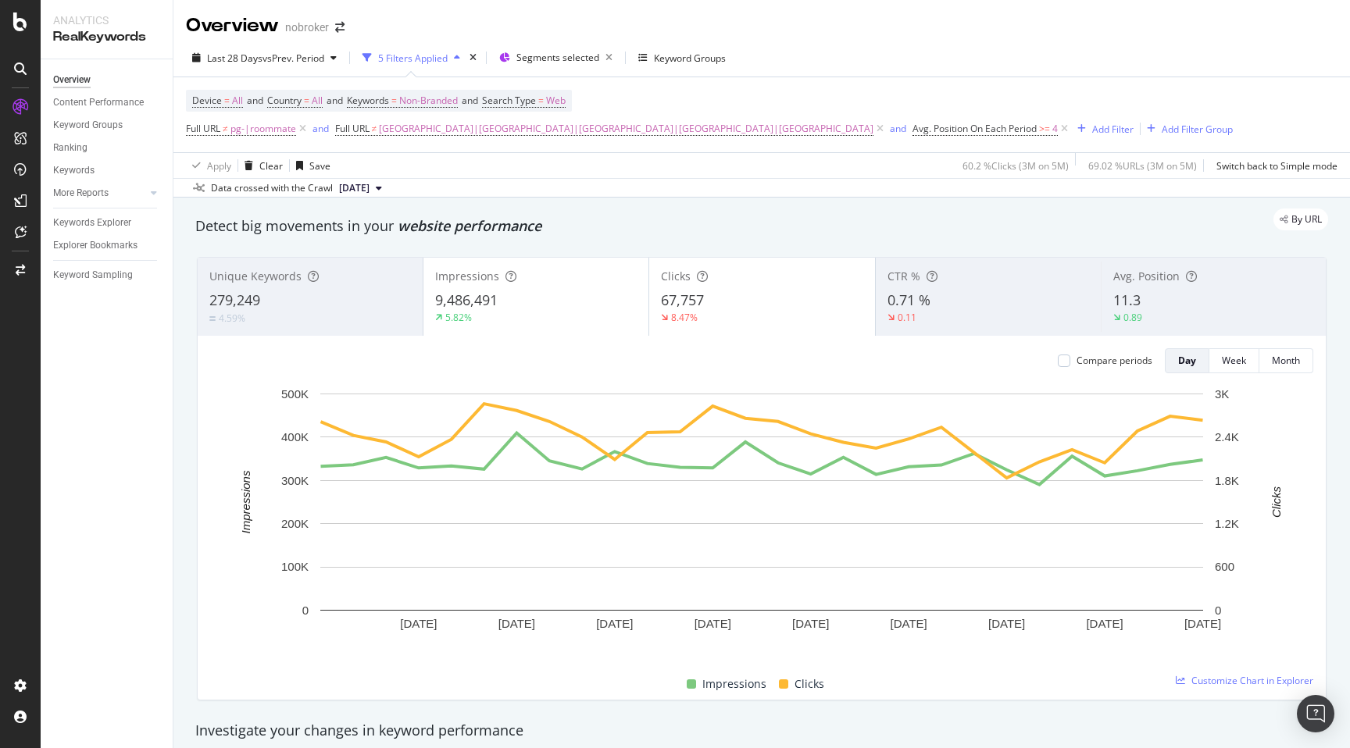
click at [969, 223] on div "By URL" at bounding box center [754, 220] width 1148 height 22
click at [1092, 130] on div "Add Filter" at bounding box center [1112, 129] width 41 height 13
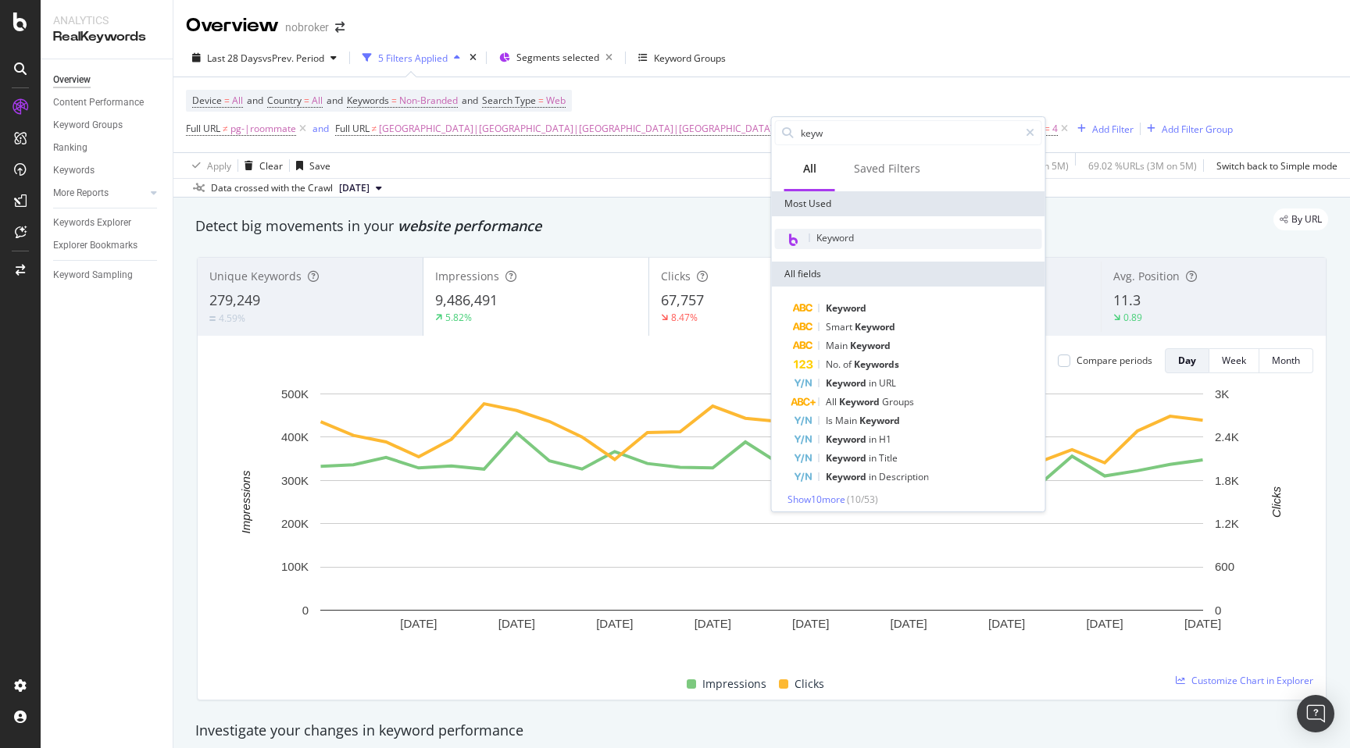
type input "keyw"
click at [838, 229] on div "Keyword" at bounding box center [908, 239] width 267 height 20
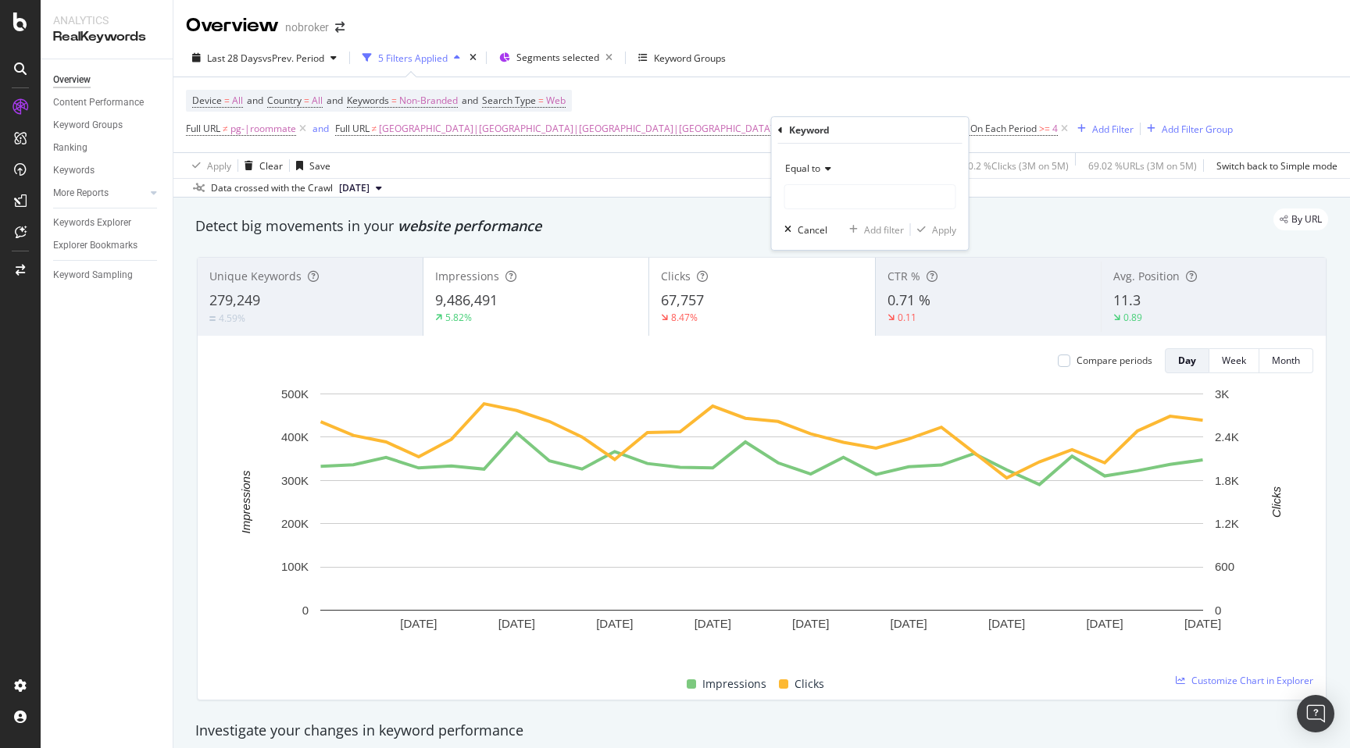
click at [810, 166] on span "Equal to" at bounding box center [802, 168] width 35 height 13
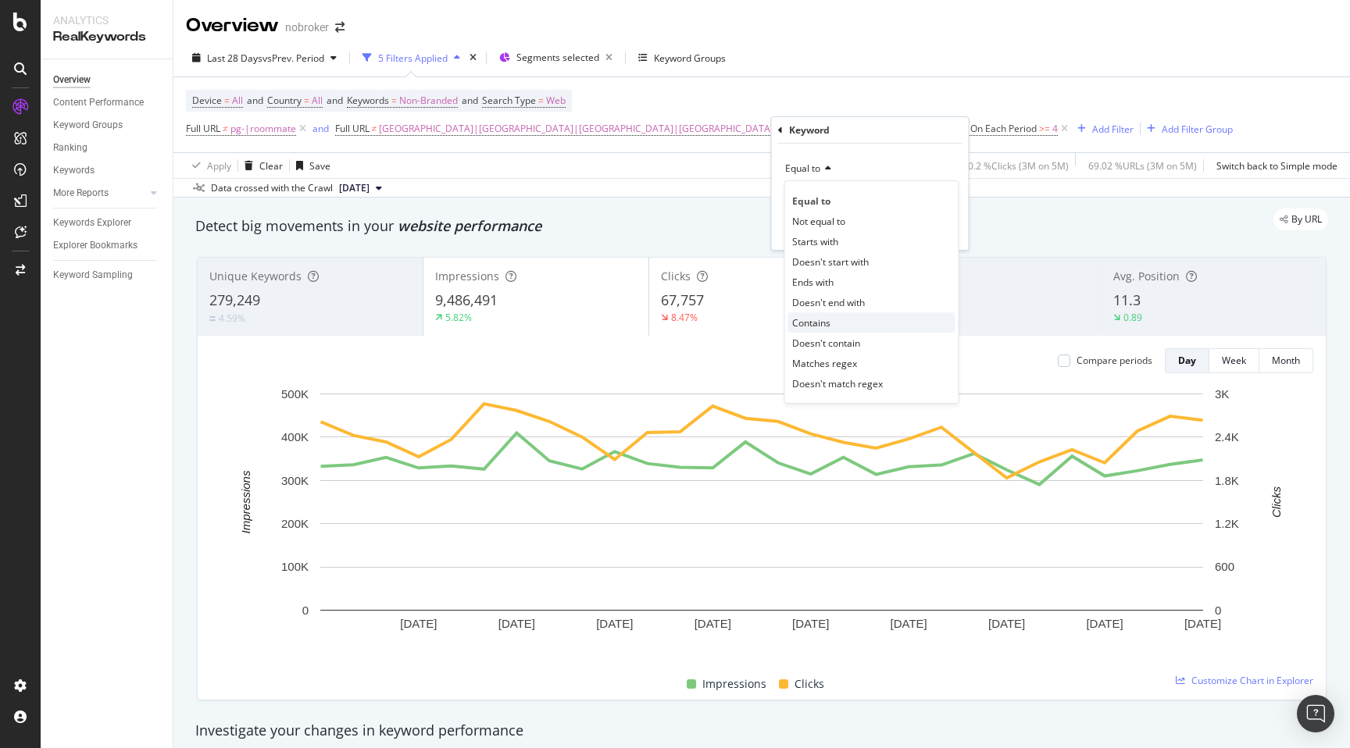
click at [818, 317] on span "Contains" at bounding box center [811, 322] width 38 height 13
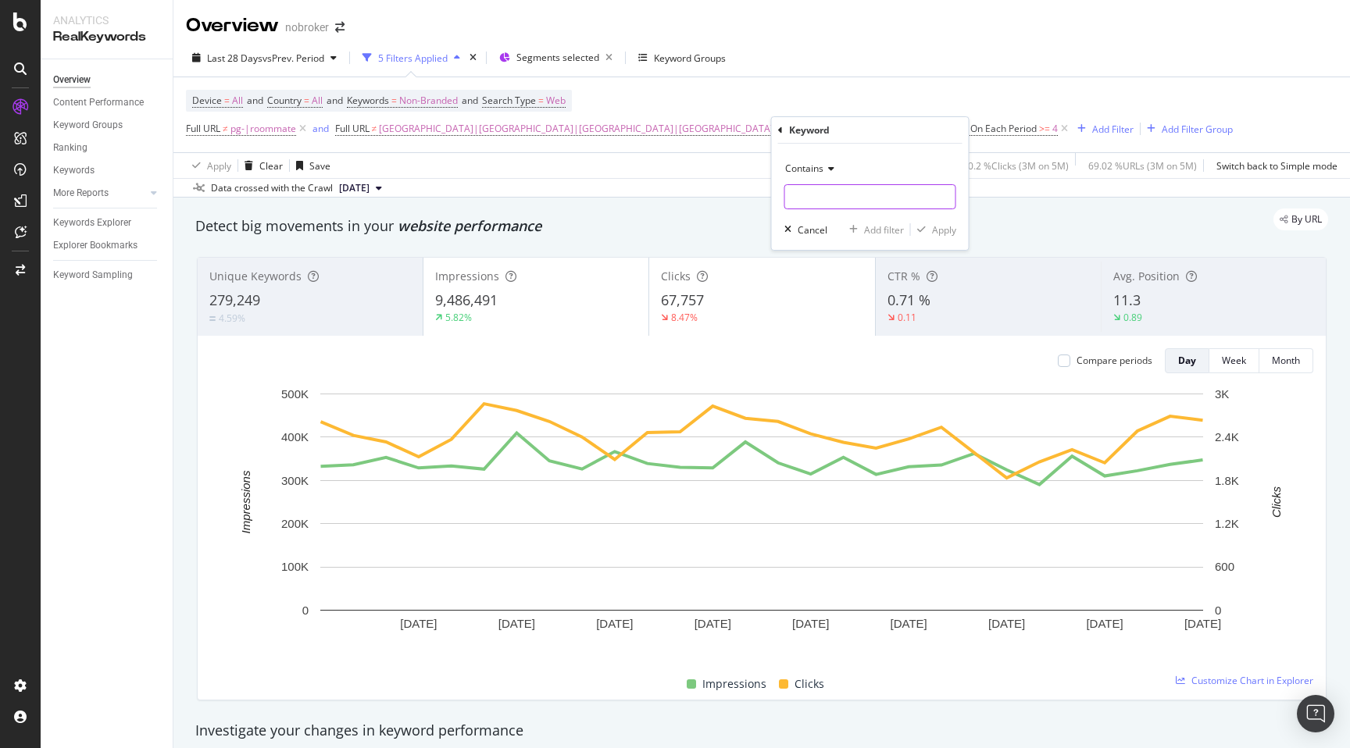
click at [808, 191] on input "text" at bounding box center [870, 196] width 170 height 25
type input "rent|tolet|to let|let out"
click at [941, 226] on div "Apply" at bounding box center [944, 229] width 24 height 13
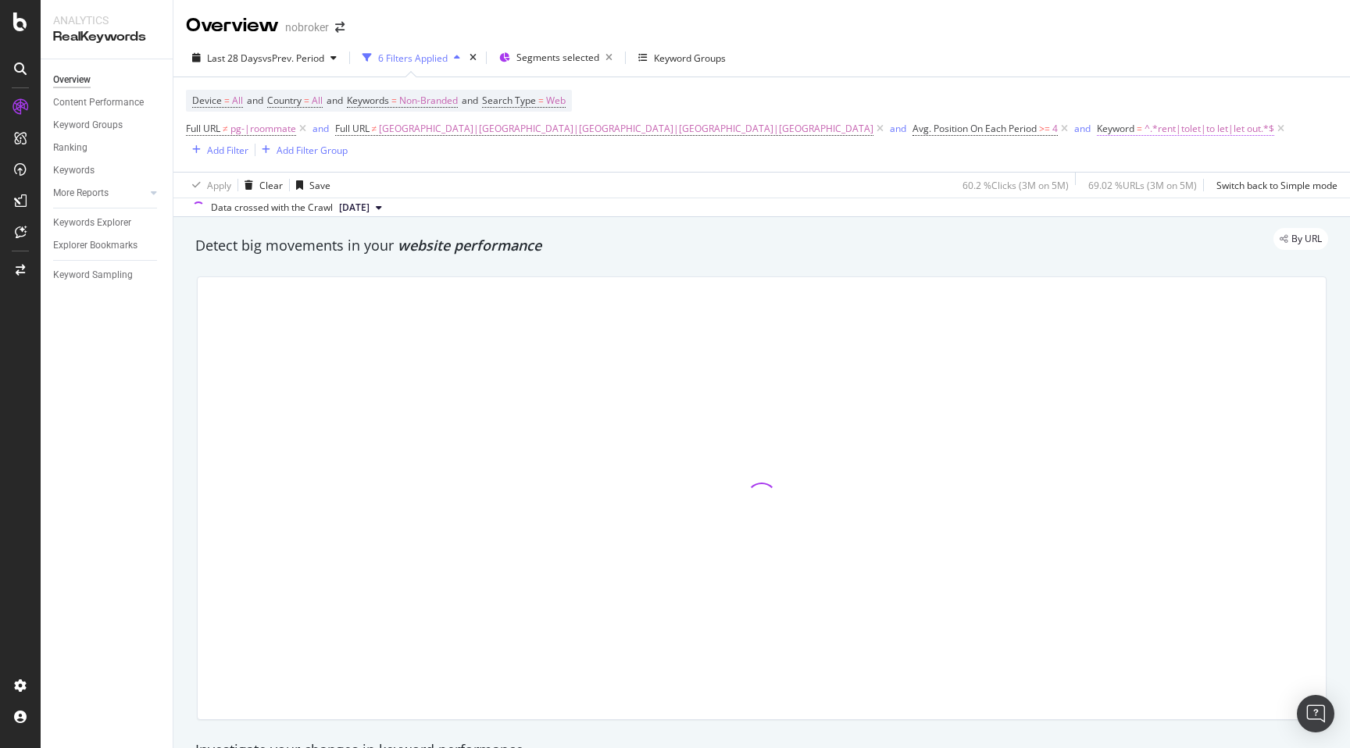
click at [1144, 134] on span "^.*rent|tolet|to let|let out.*$" at bounding box center [1209, 129] width 130 height 22
click at [841, 166] on span "Contains" at bounding box center [830, 165] width 38 height 13
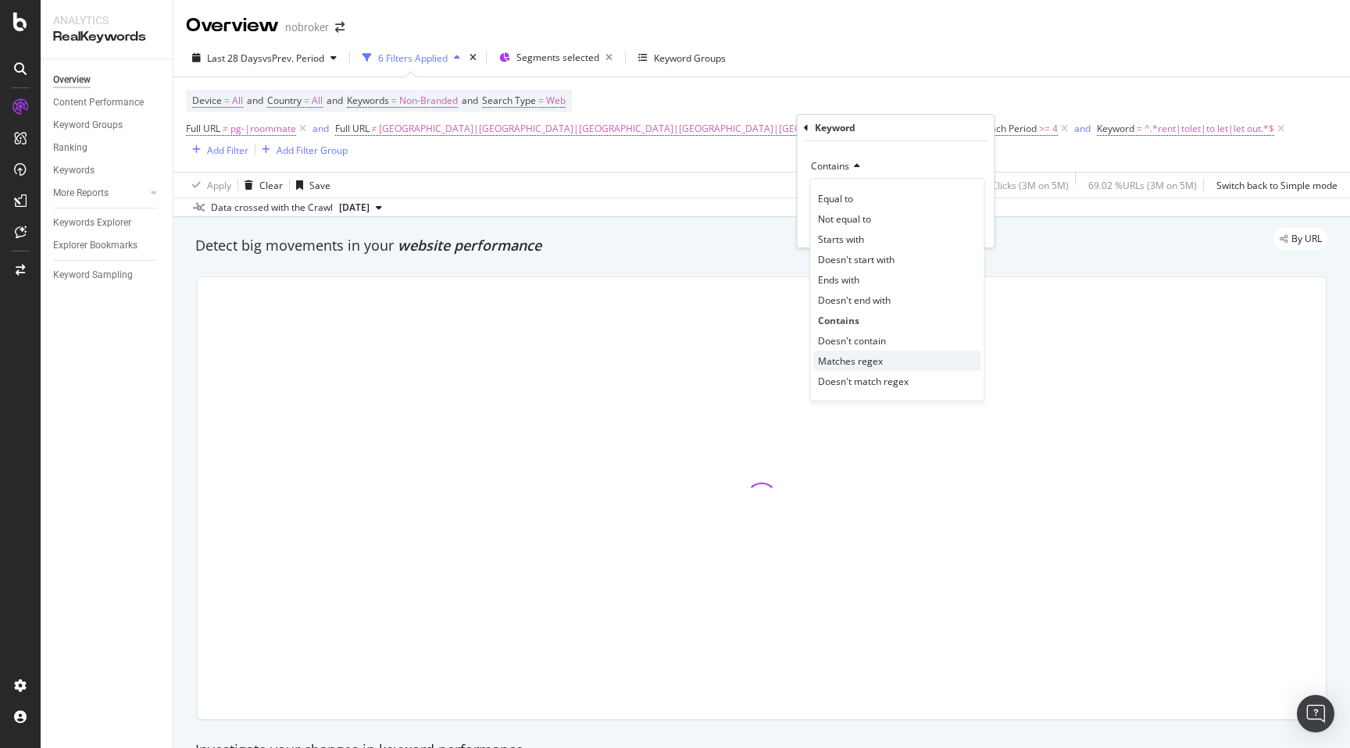
click at [862, 355] on span "Matches regex" at bounding box center [850, 361] width 65 height 13
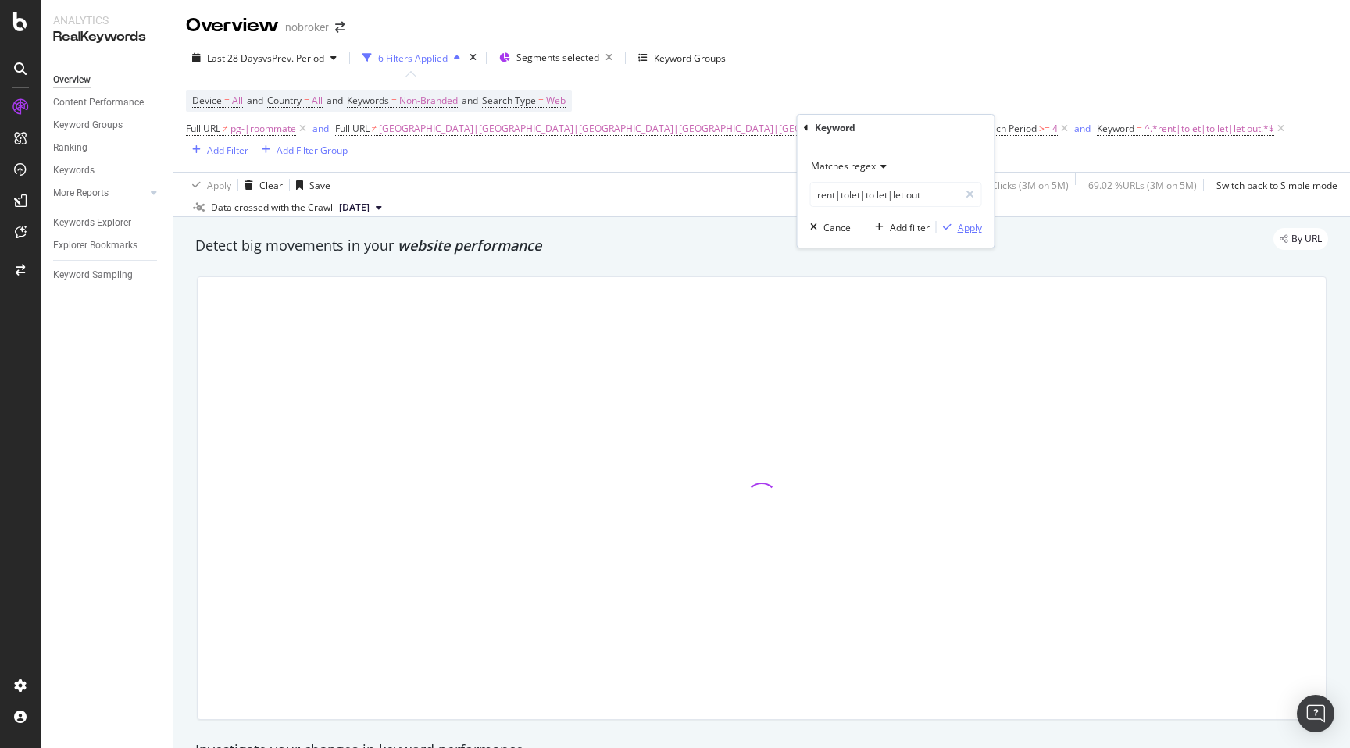
click at [961, 227] on div "Apply" at bounding box center [969, 227] width 24 height 13
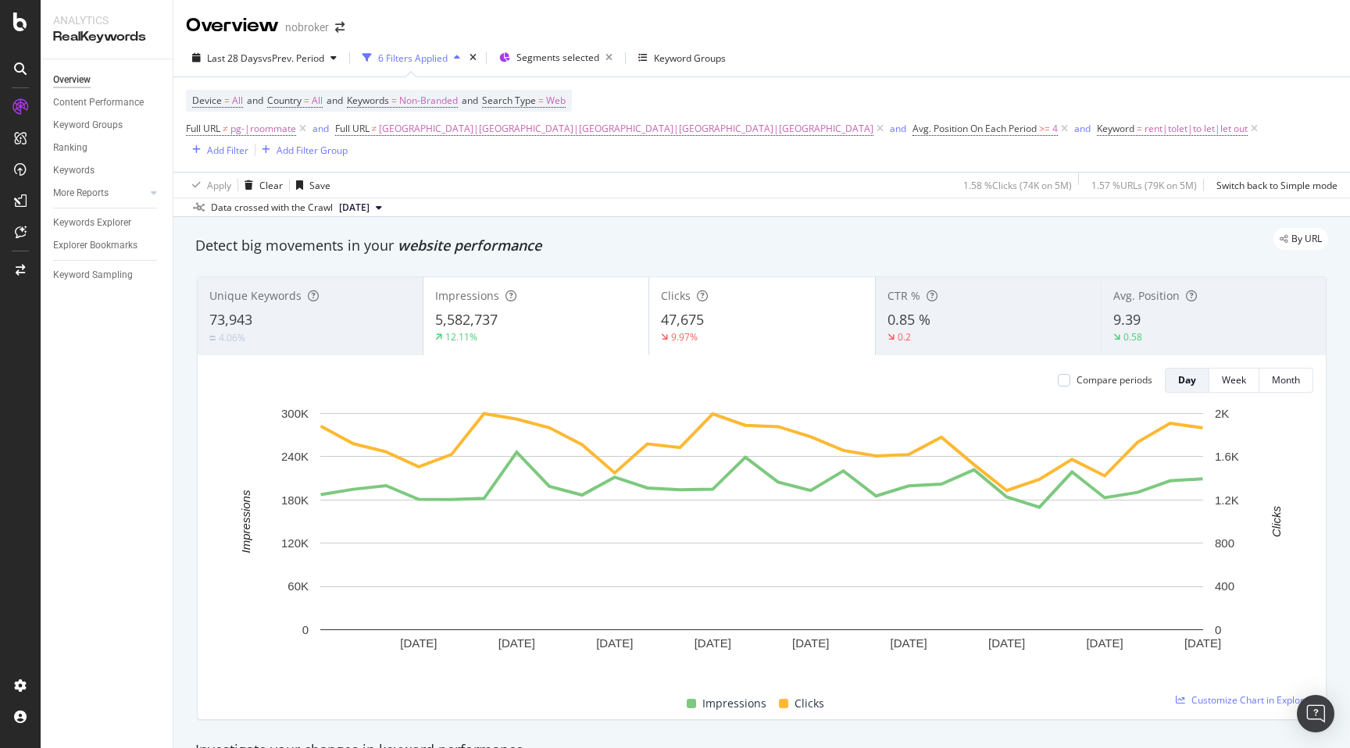
click at [679, 228] on div "By URL" at bounding box center [754, 239] width 1148 height 22
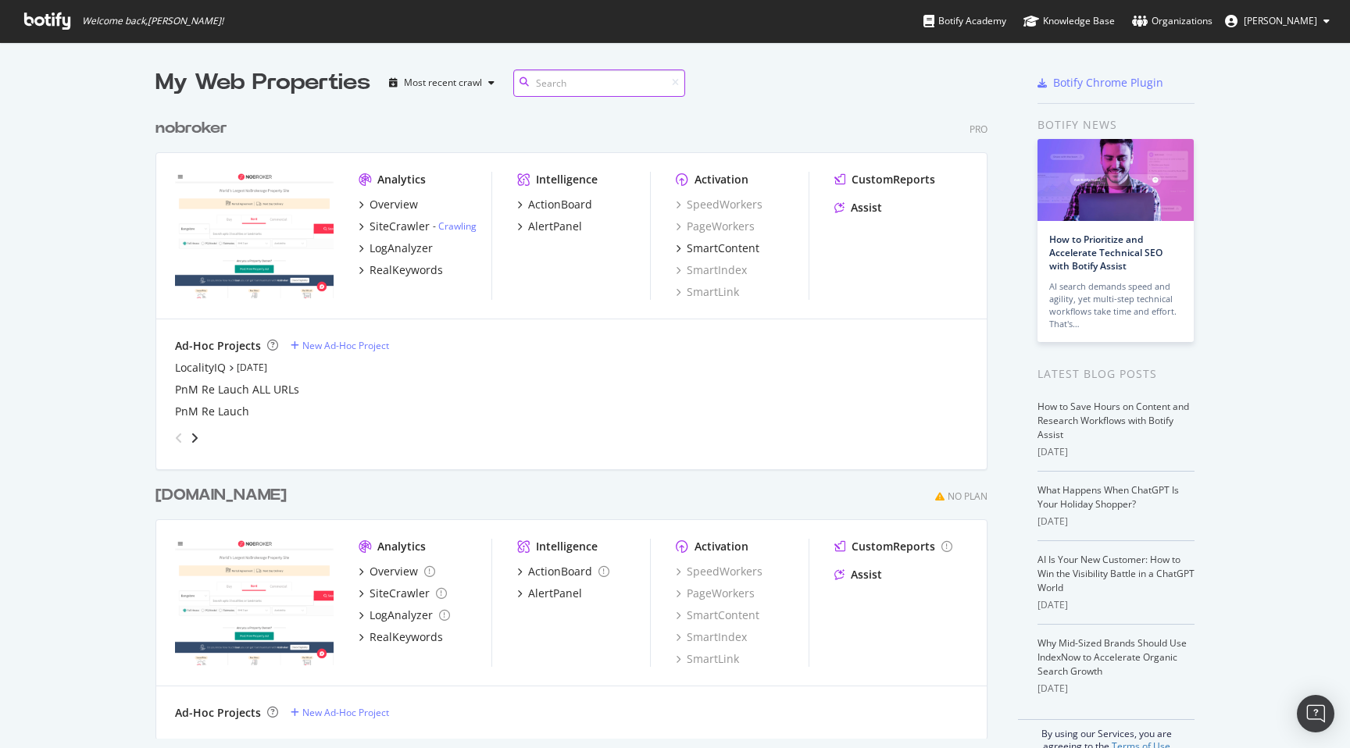
scroll to position [640, 844]
click at [408, 272] on div "RealKeywords" at bounding box center [405, 270] width 73 height 16
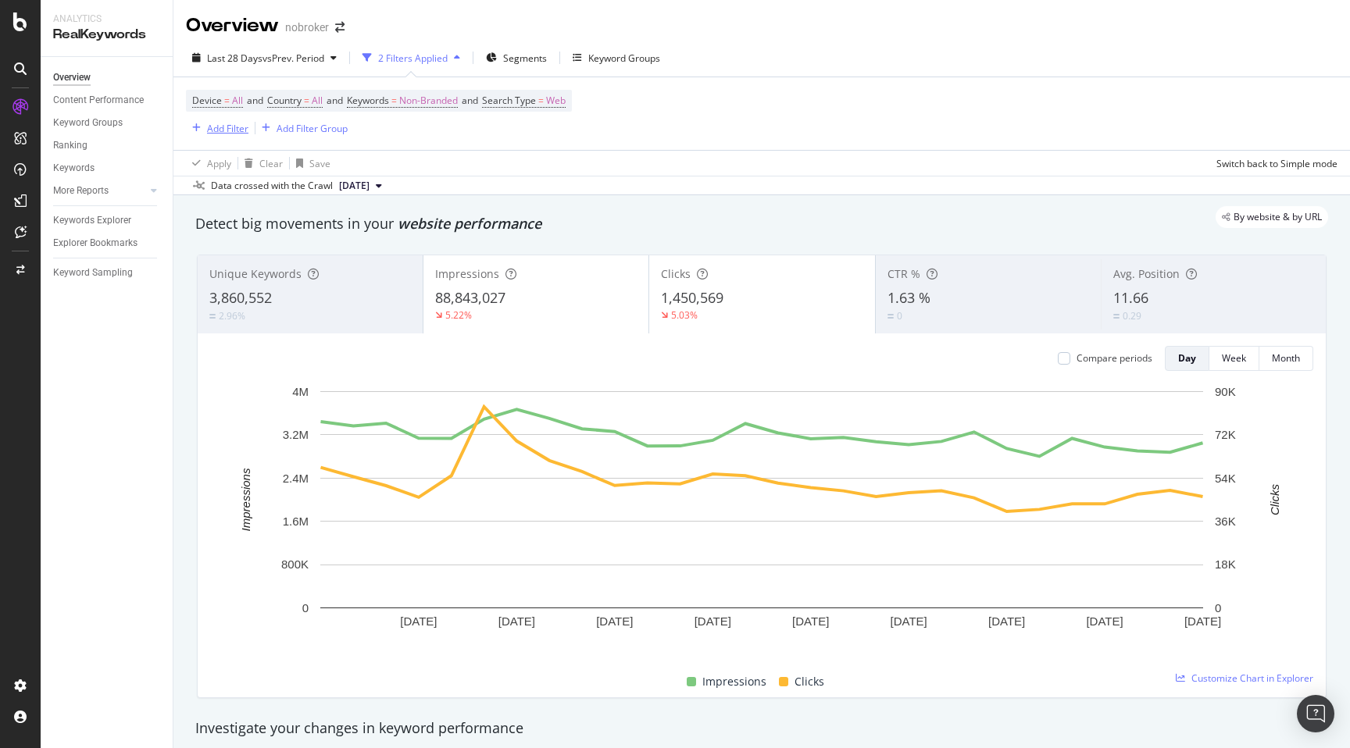
click at [217, 122] on div "Add Filter" at bounding box center [227, 128] width 41 height 13
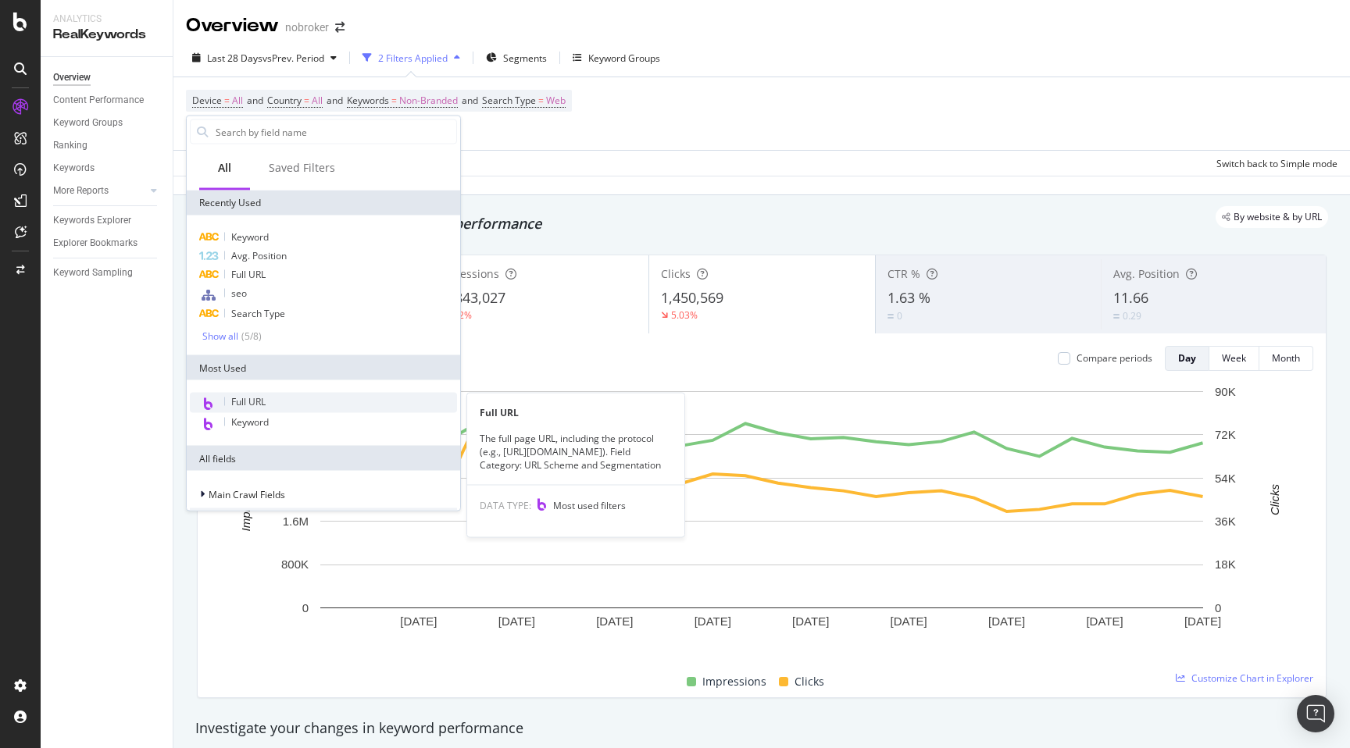
click at [242, 402] on span "Full URL" at bounding box center [248, 401] width 34 height 13
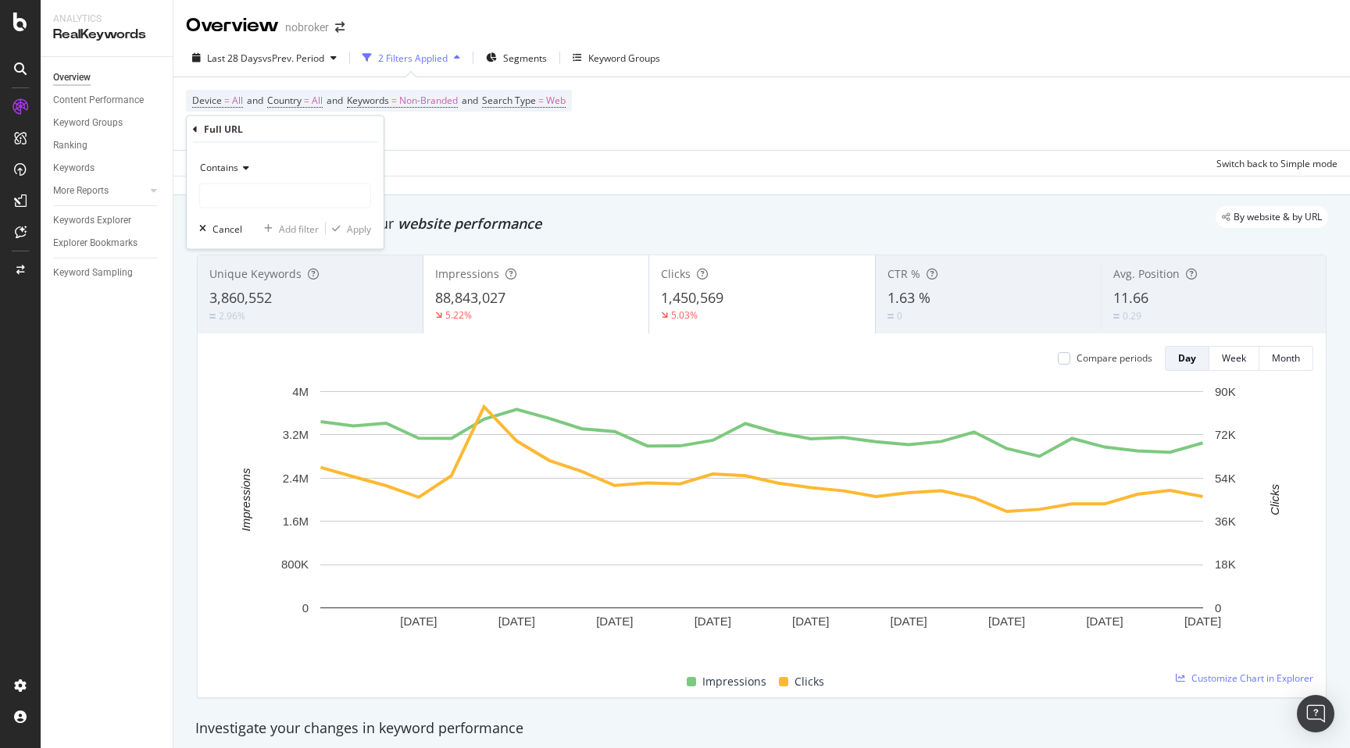
click at [224, 169] on span "Contains" at bounding box center [219, 167] width 38 height 13
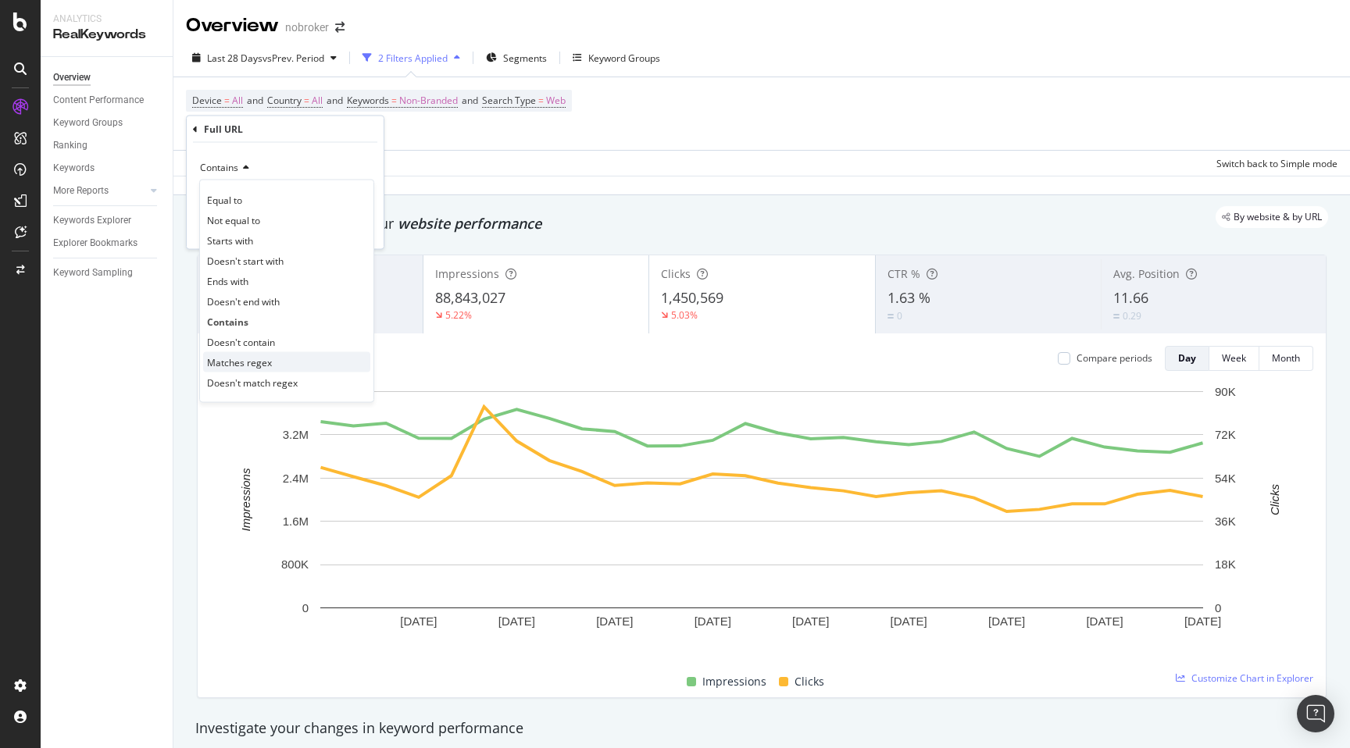
click at [251, 362] on span "Matches regex" at bounding box center [239, 361] width 65 height 13
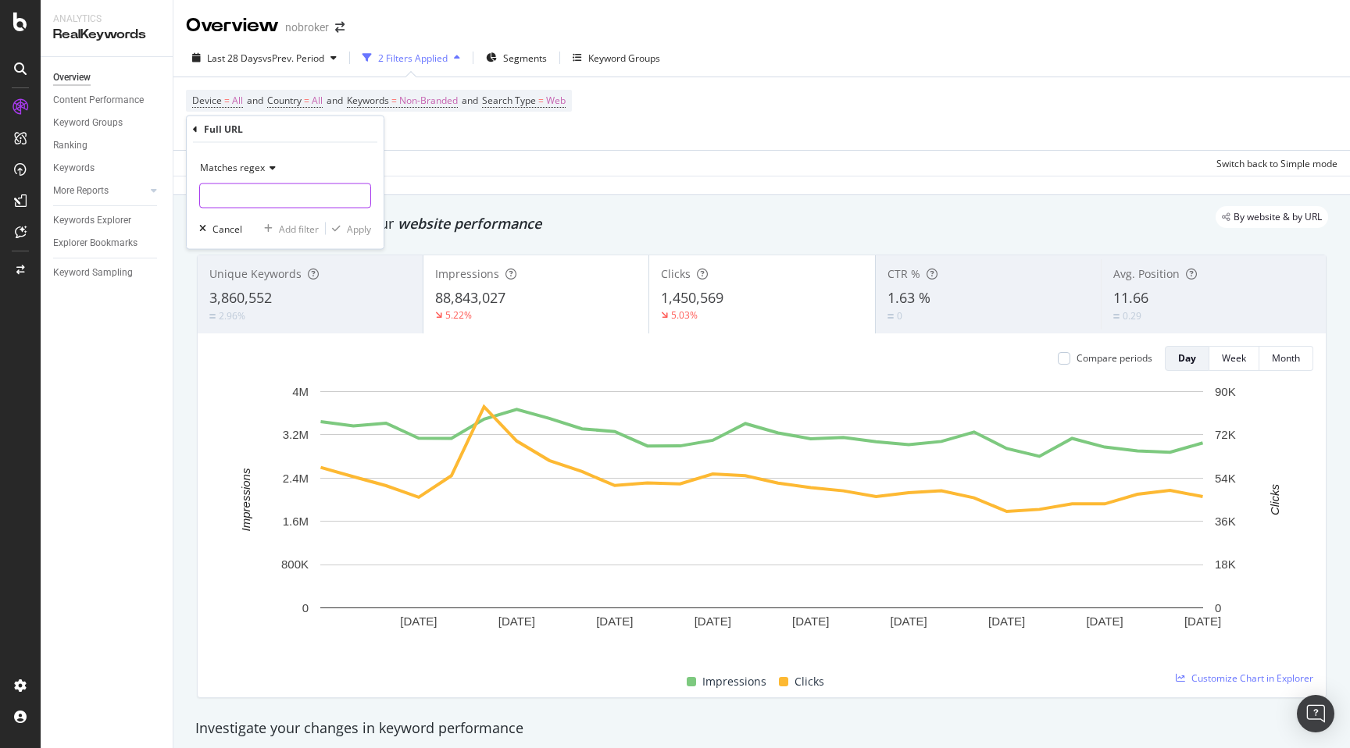
click at [237, 198] on input "text" at bounding box center [285, 196] width 170 height 25
type input "/house-for-rent-|-bhk-house-for-rent-"
click at [362, 235] on button "Apply" at bounding box center [348, 229] width 45 height 16
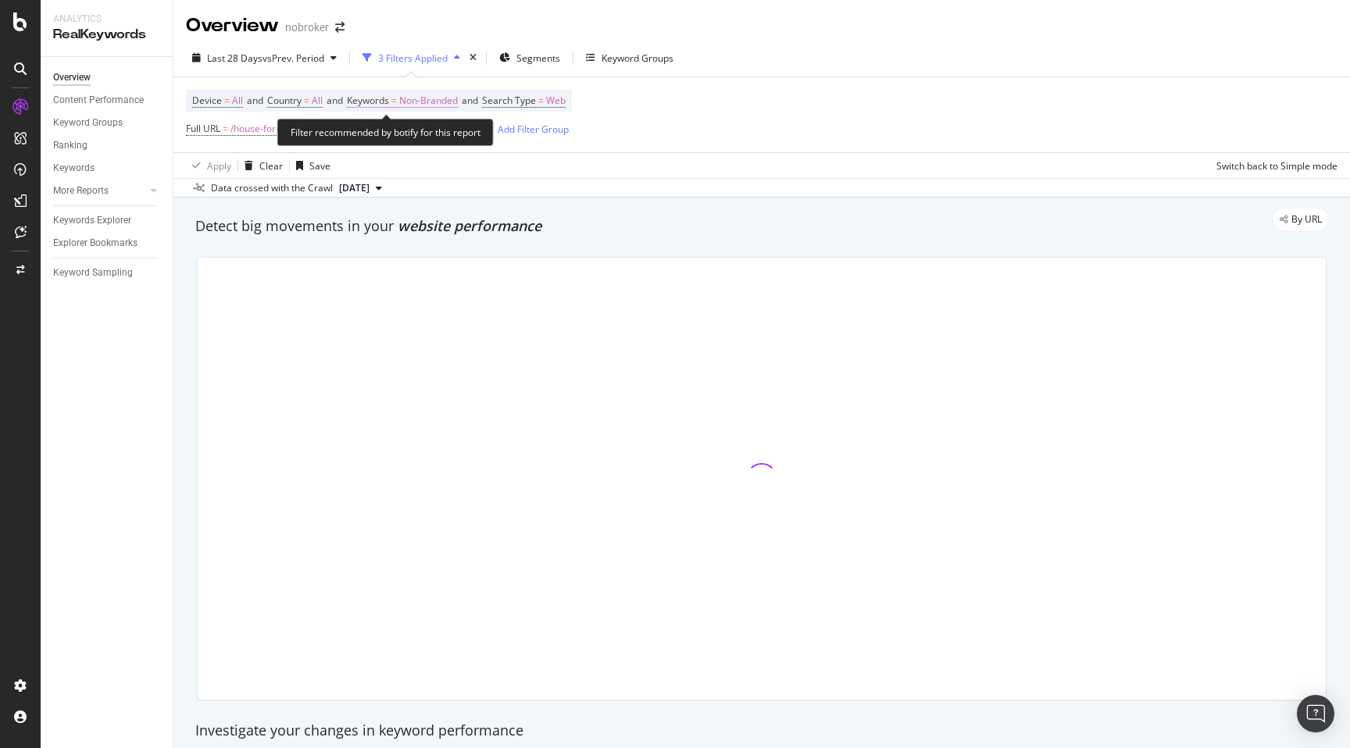
click at [441, 102] on span "Non-Branded" at bounding box center [428, 101] width 59 height 22
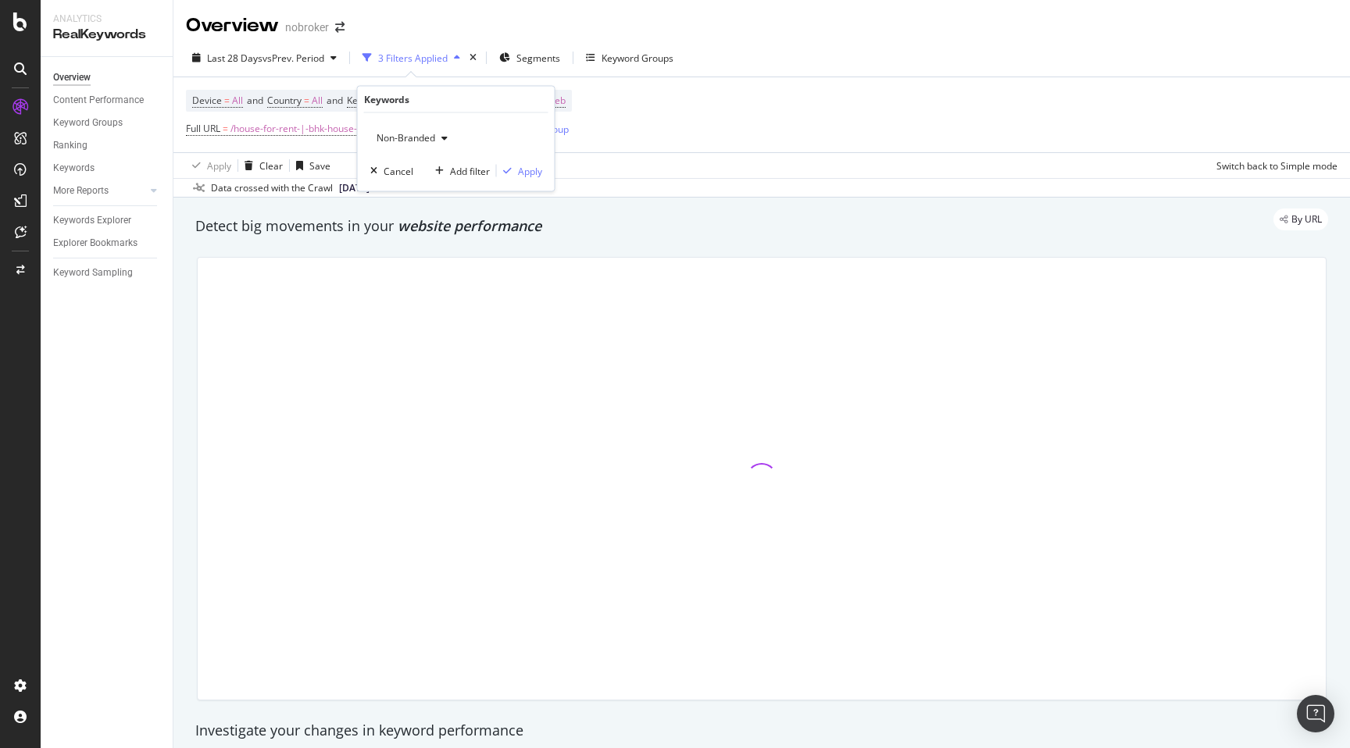
click at [406, 136] on span "Non-Branded" at bounding box center [402, 137] width 65 height 13
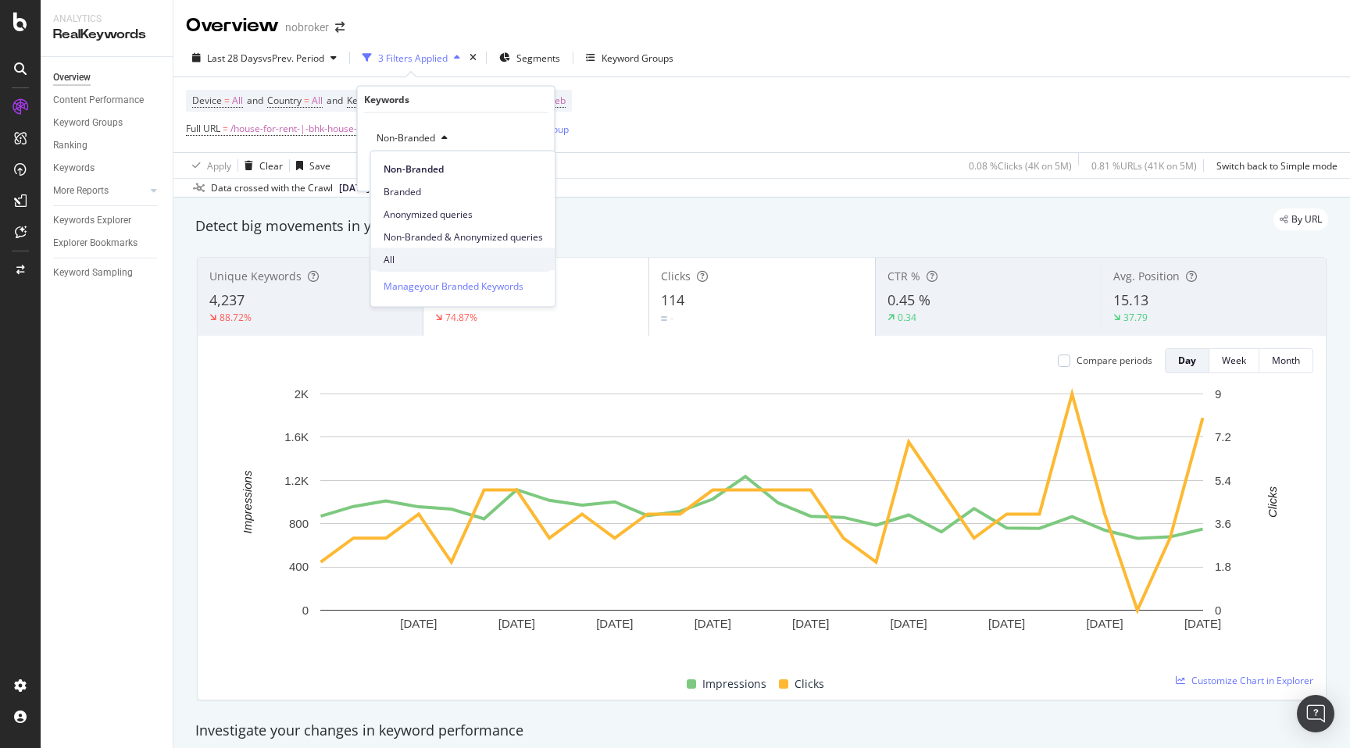
click at [406, 252] on span "All" at bounding box center [462, 259] width 159 height 14
click at [537, 168] on div "Apply" at bounding box center [530, 170] width 24 height 13
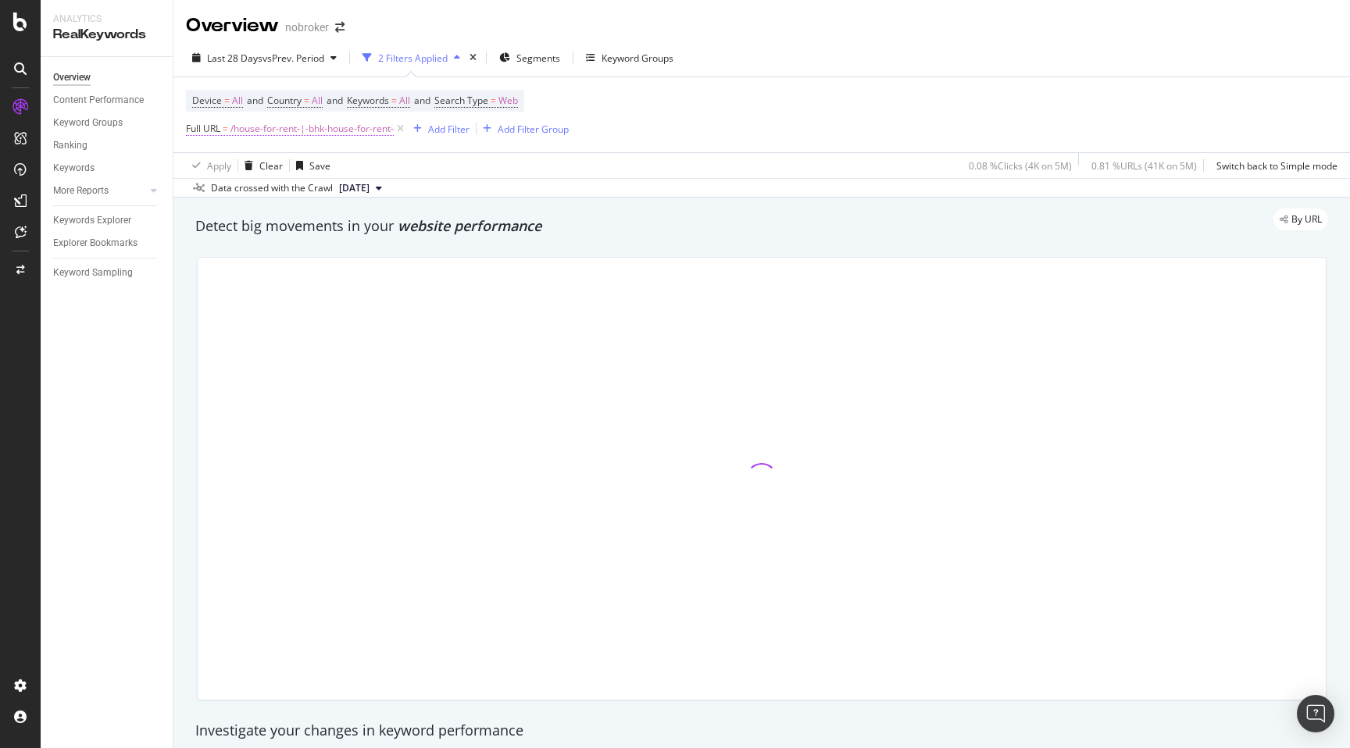
click at [298, 129] on span "/house-for-rent-|-bhk-house-for-rent-" at bounding box center [311, 129] width 163 height 22
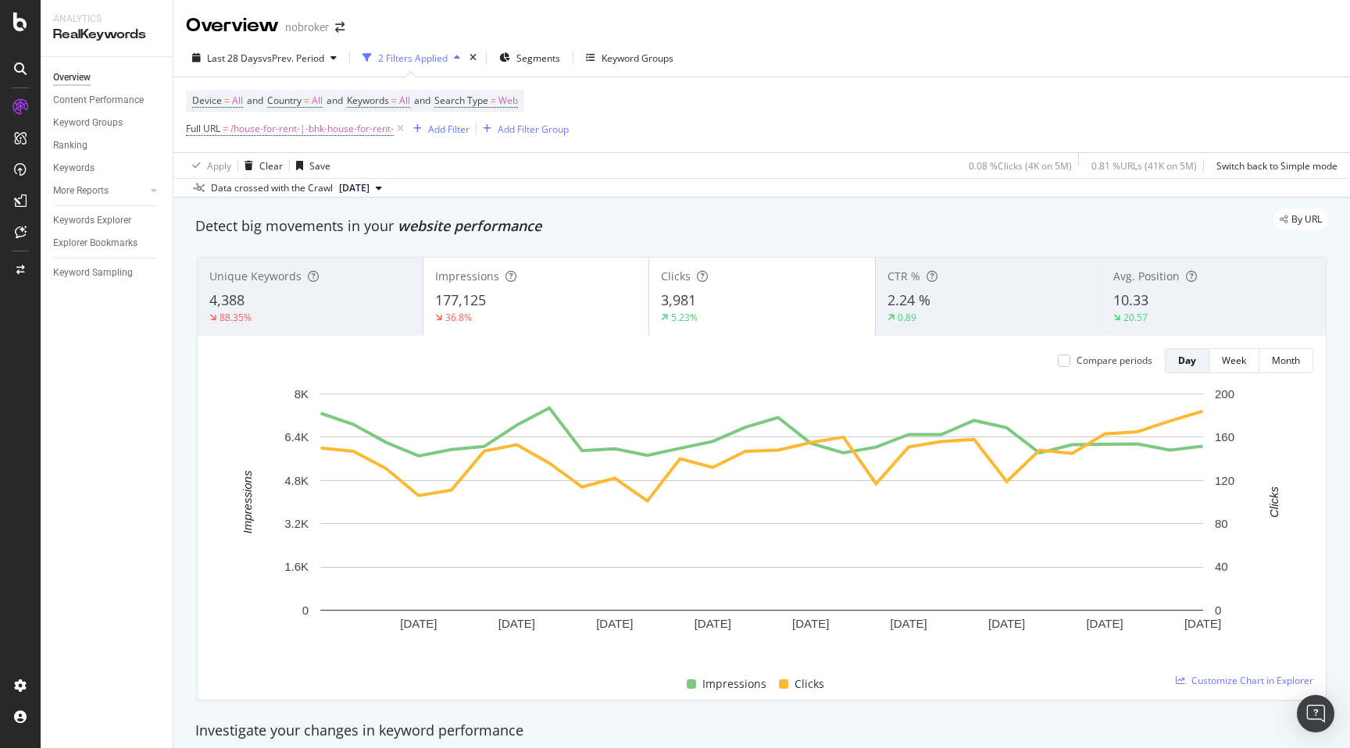
click at [582, 225] on div "By URL" at bounding box center [754, 220] width 1148 height 22
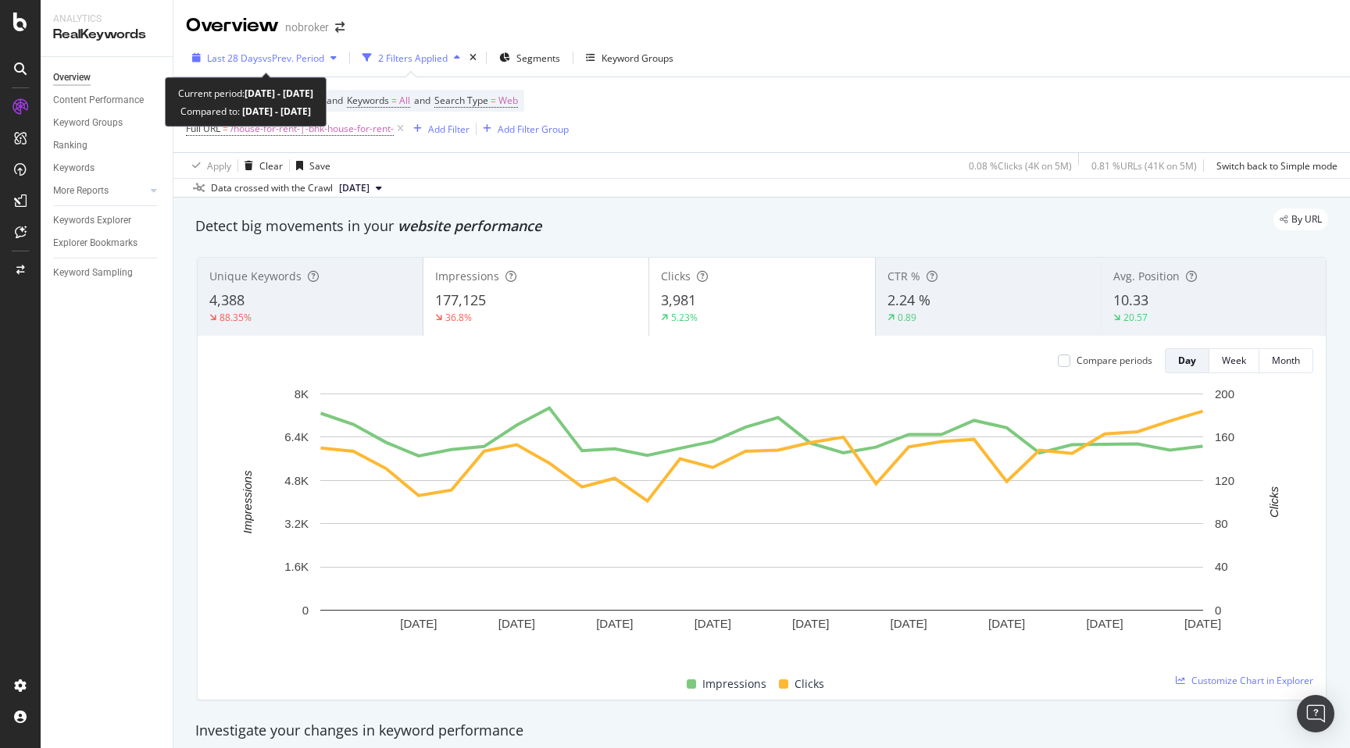
click at [305, 61] on span "vs Prev. Period" at bounding box center [293, 58] width 62 height 13
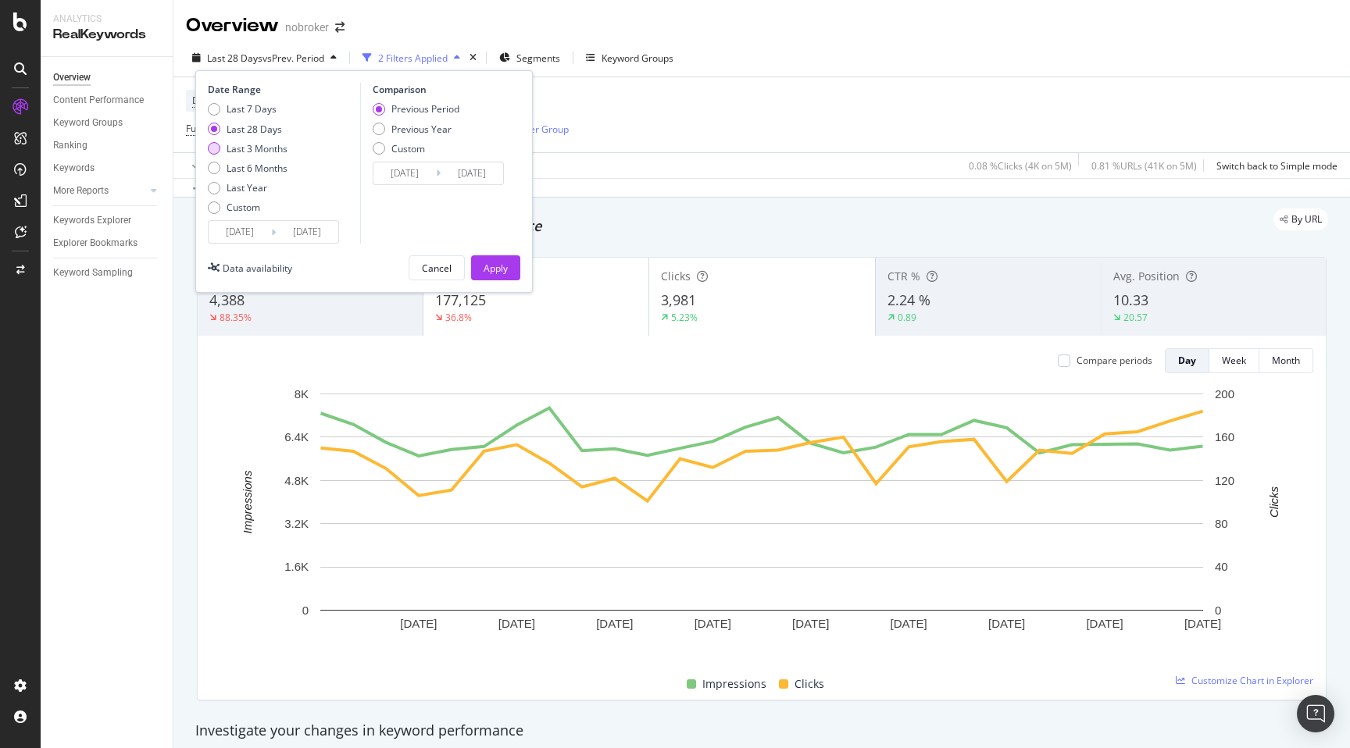
click at [251, 152] on div "Last 3 Months" at bounding box center [256, 148] width 61 height 13
type input "2025/06/02"
type input "2025/03/02"
type input "2025/06/01"
click at [490, 264] on div "Apply" at bounding box center [495, 268] width 24 height 13
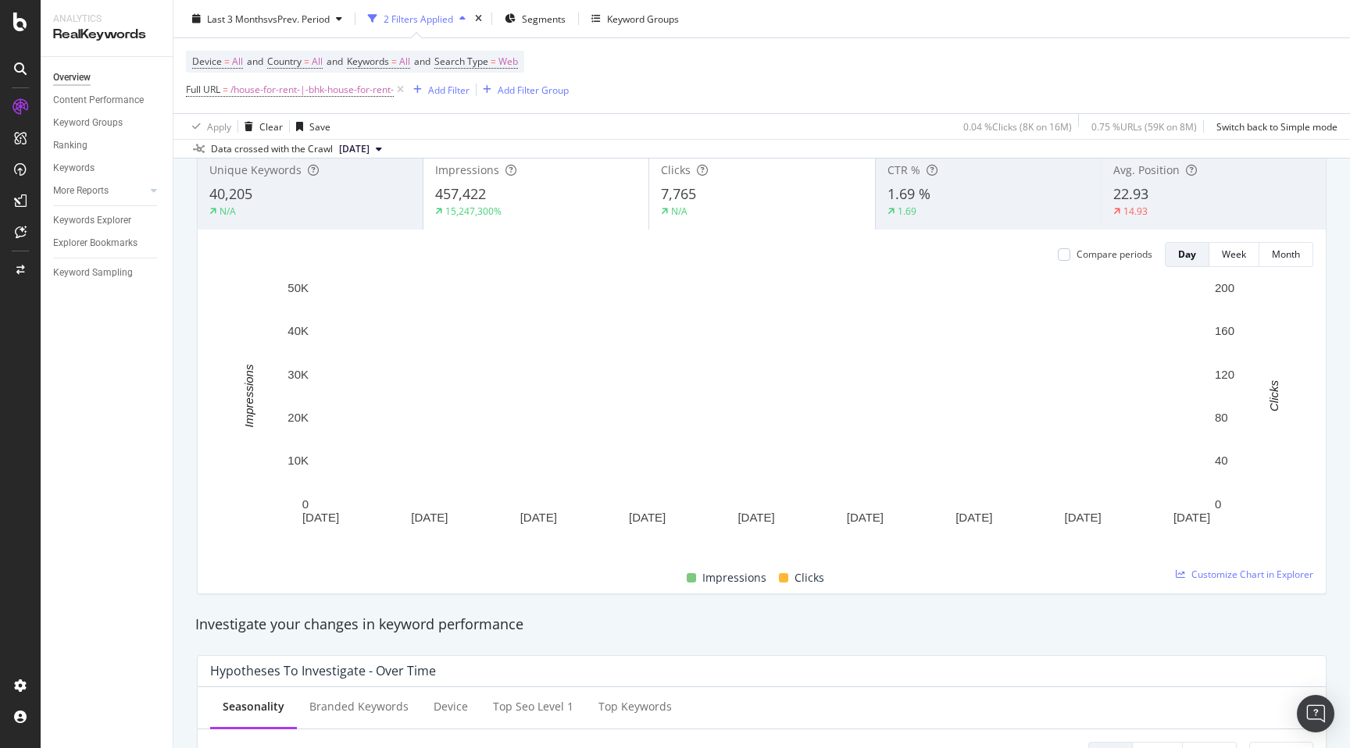
scroll to position [109, 0]
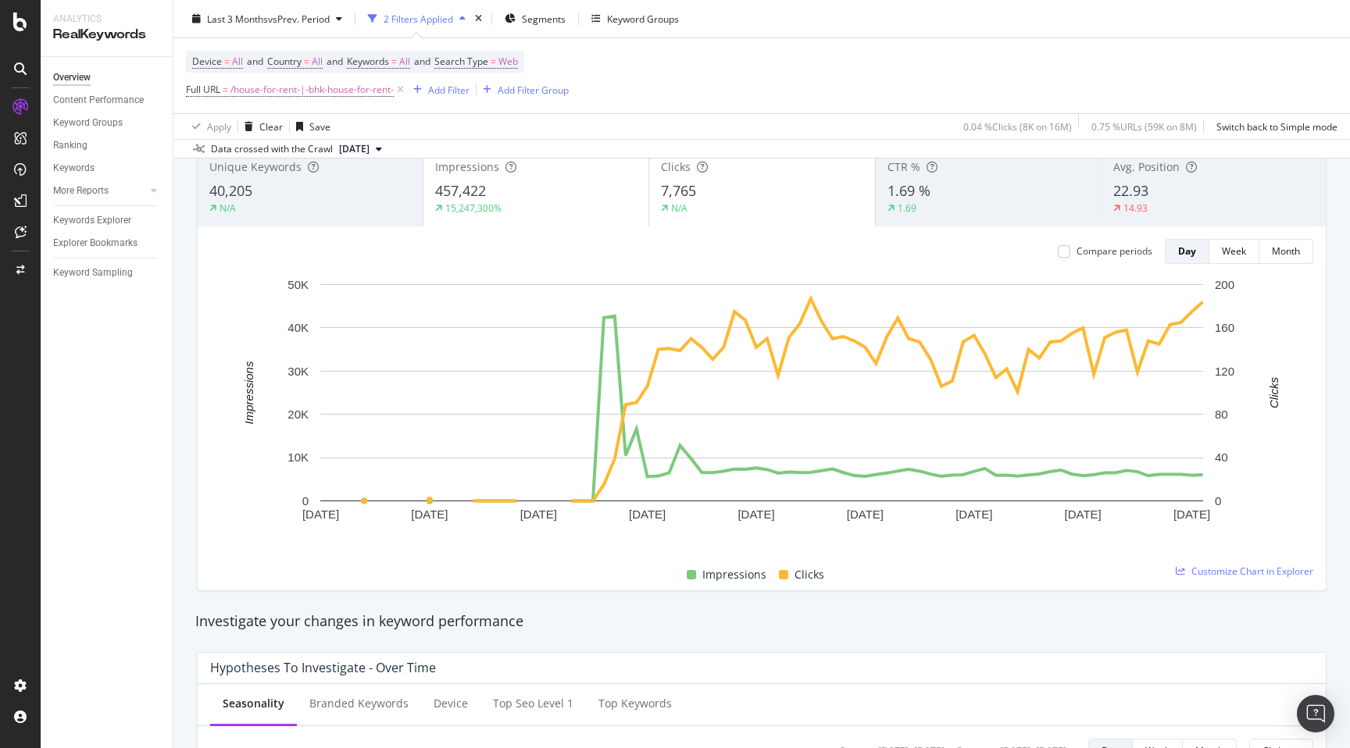
click at [929, 612] on div "Investigate your changes in keyword performance" at bounding box center [761, 622] width 1148 height 36
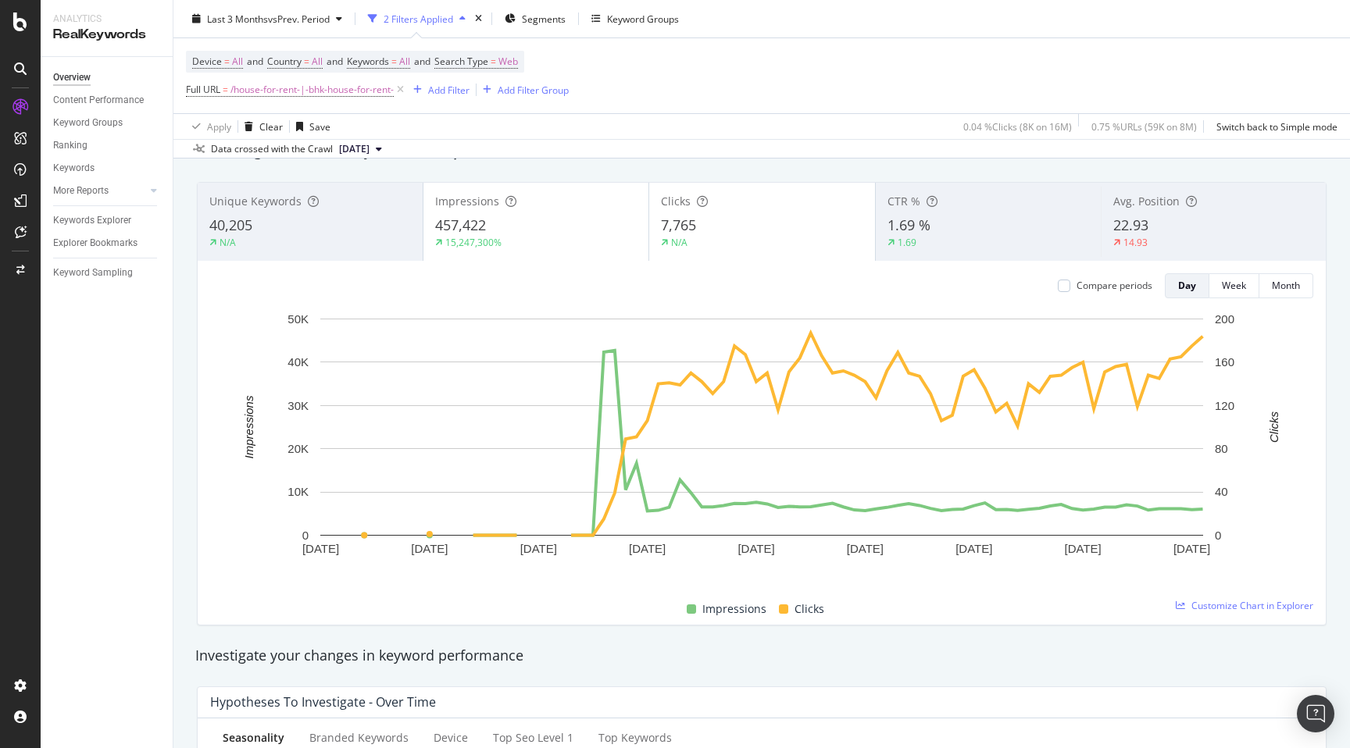
scroll to position [74, 0]
click at [1172, 241] on div "14.93" at bounding box center [1213, 244] width 201 height 14
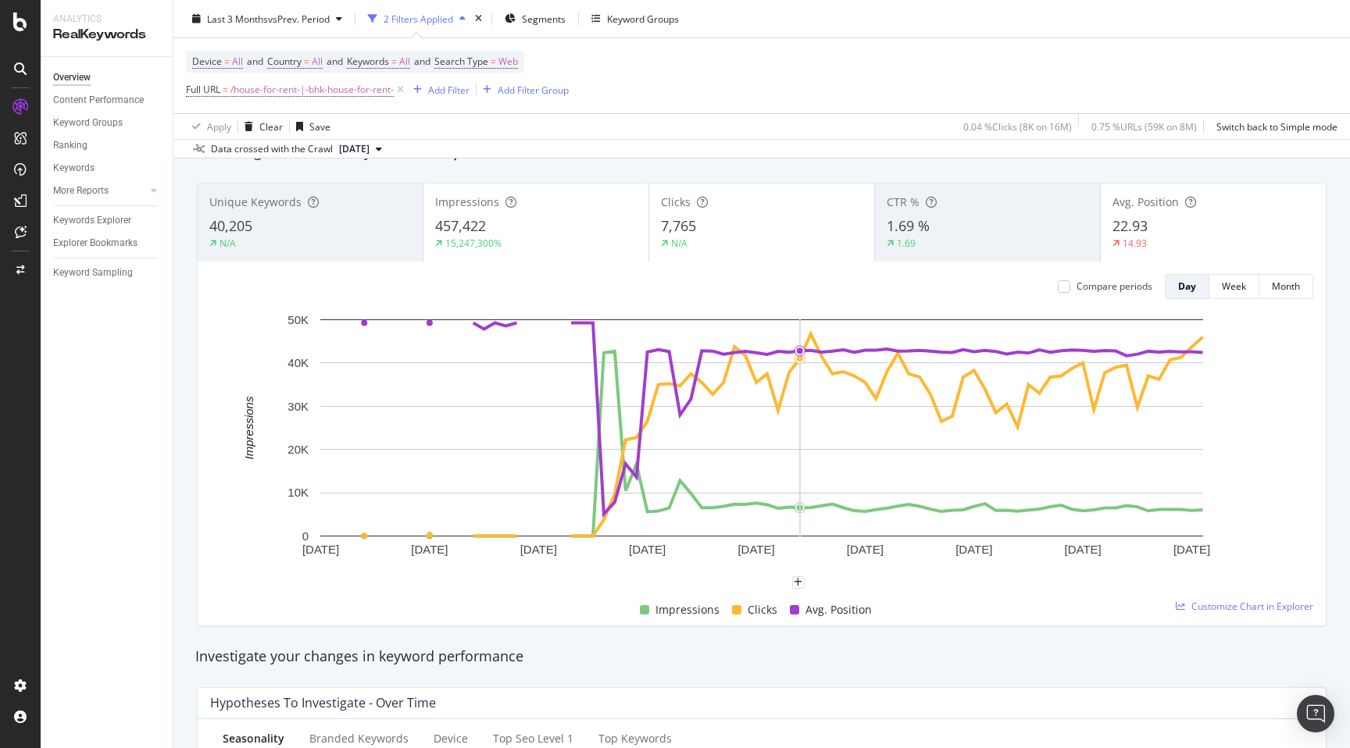
click at [722, 648] on div "Investigate your changes in keyword performance" at bounding box center [761, 657] width 1132 height 20
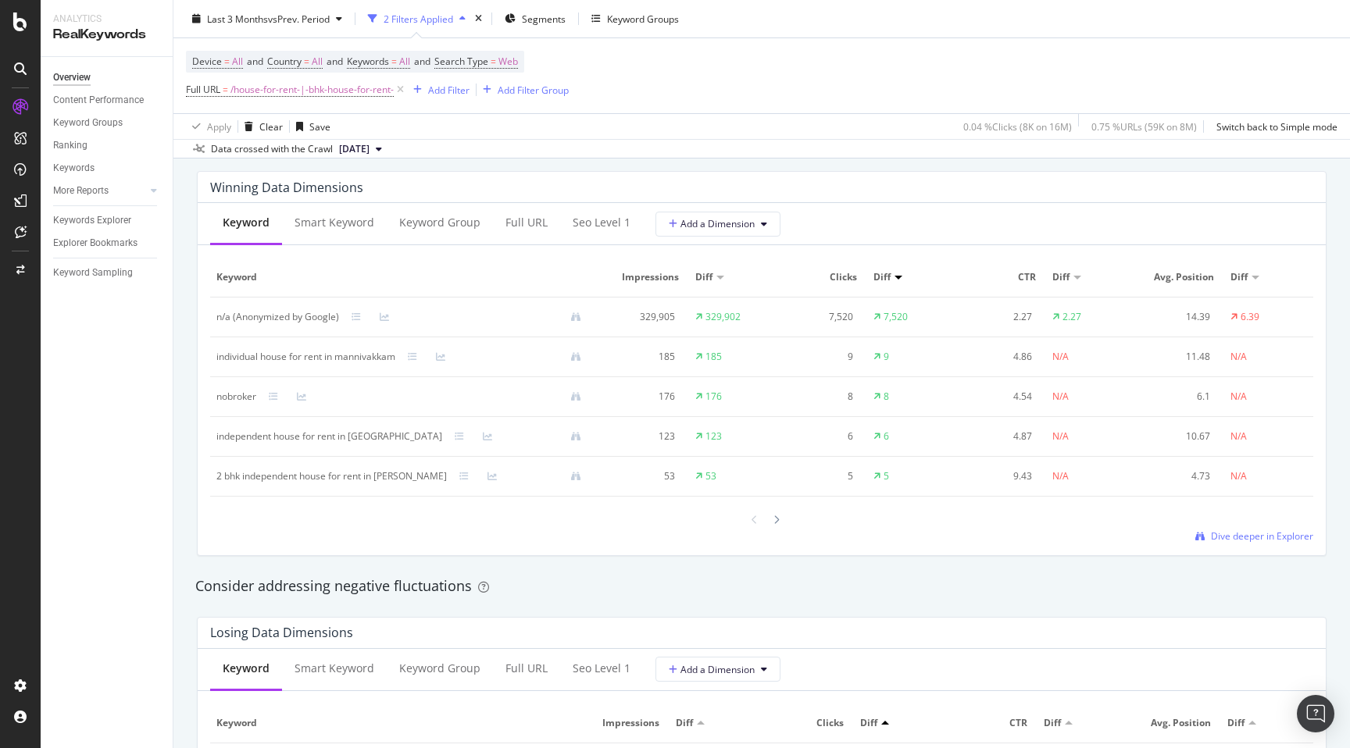
scroll to position [1389, 0]
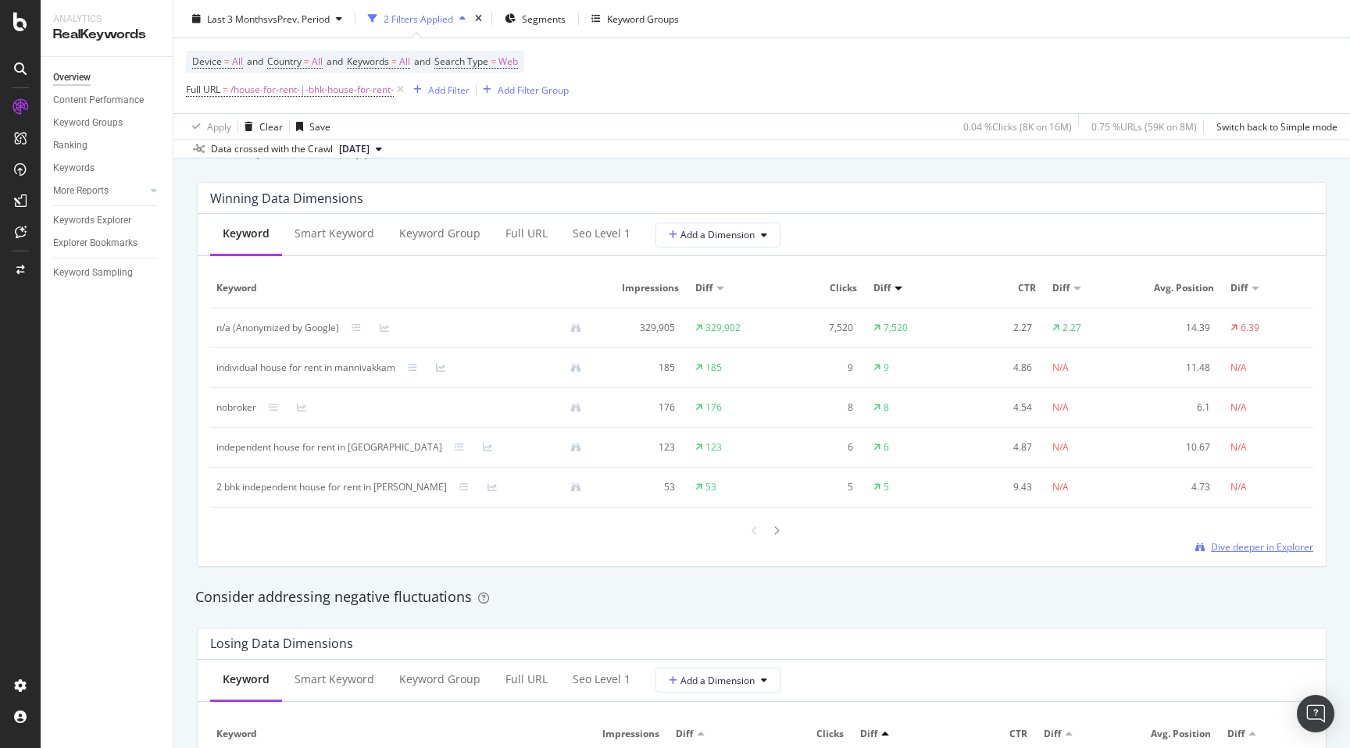
click at [1277, 544] on span "Dive deeper in Explorer" at bounding box center [1262, 546] width 102 height 13
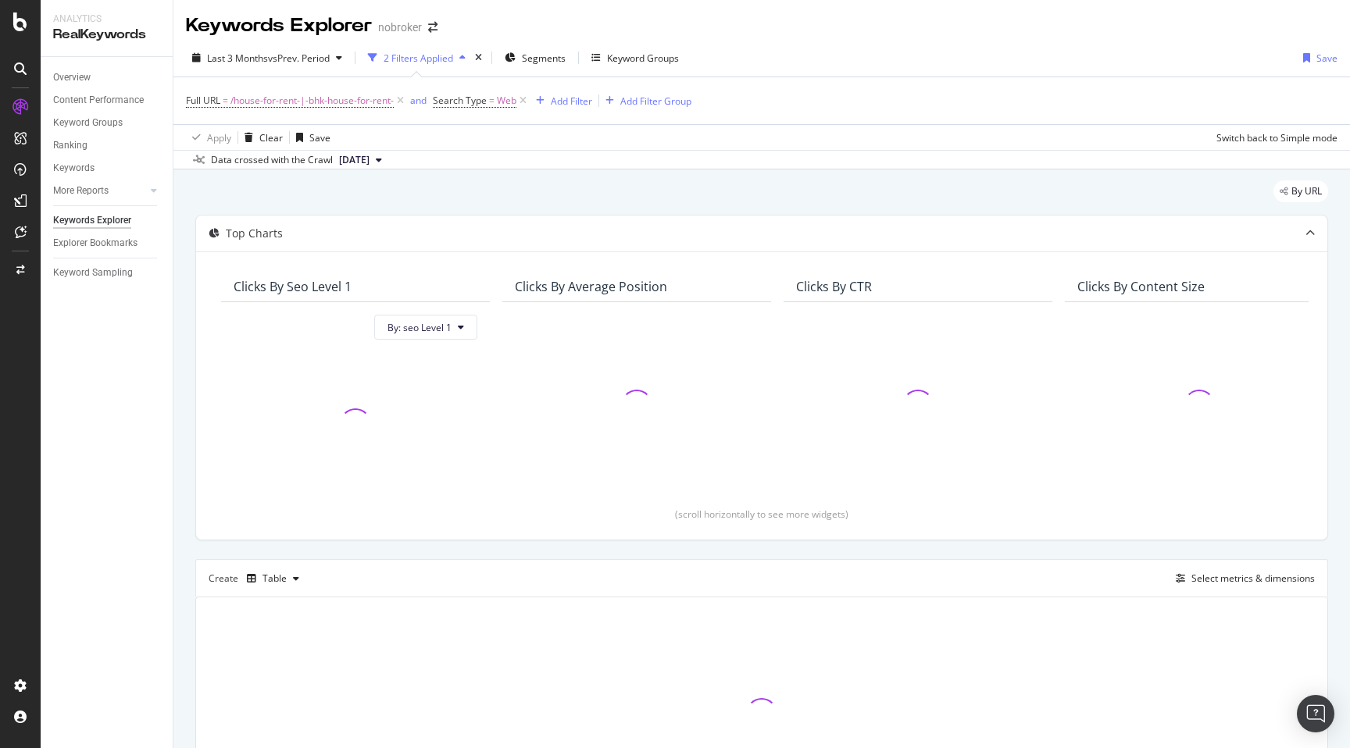
click at [187, 257] on div "By URL Top Charts Clicks By seo Level 1 By: seo Level 1 Clicks By Average Posit…" at bounding box center [761, 527] width 1176 height 716
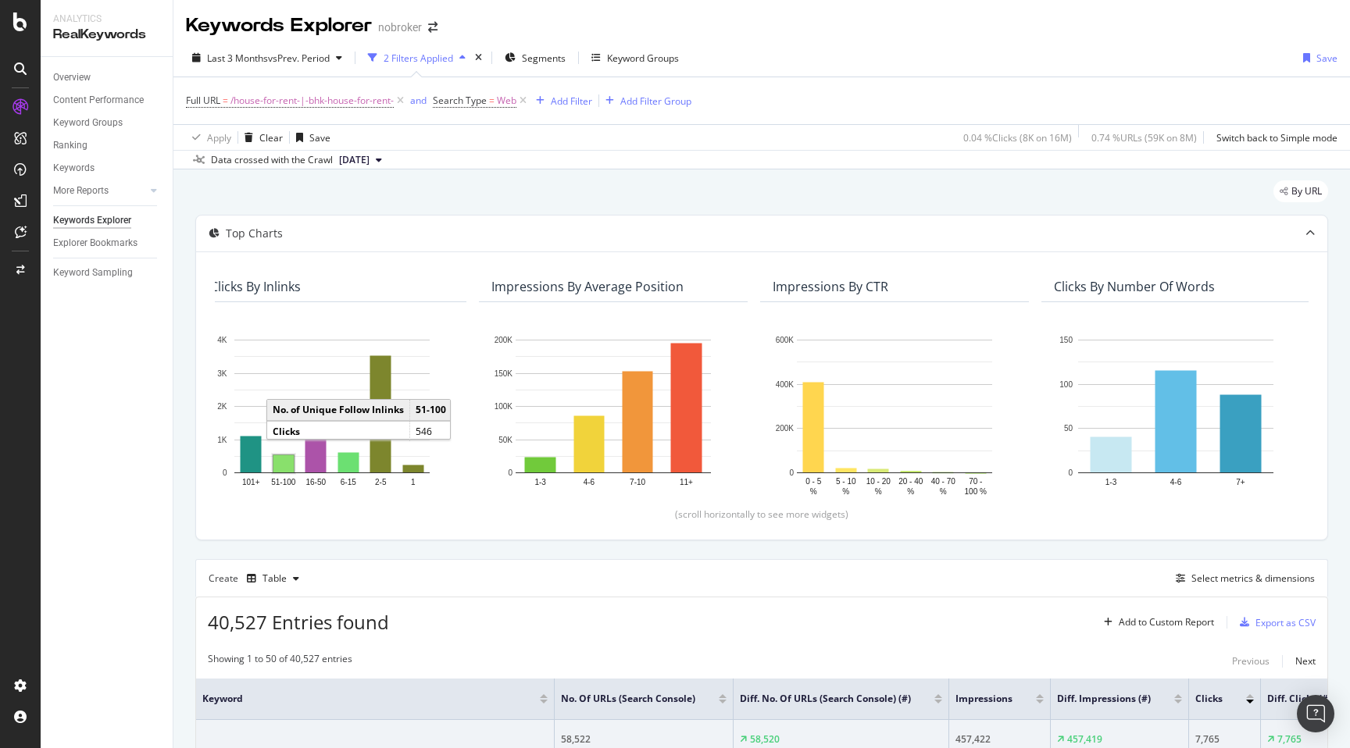
scroll to position [0, 1156]
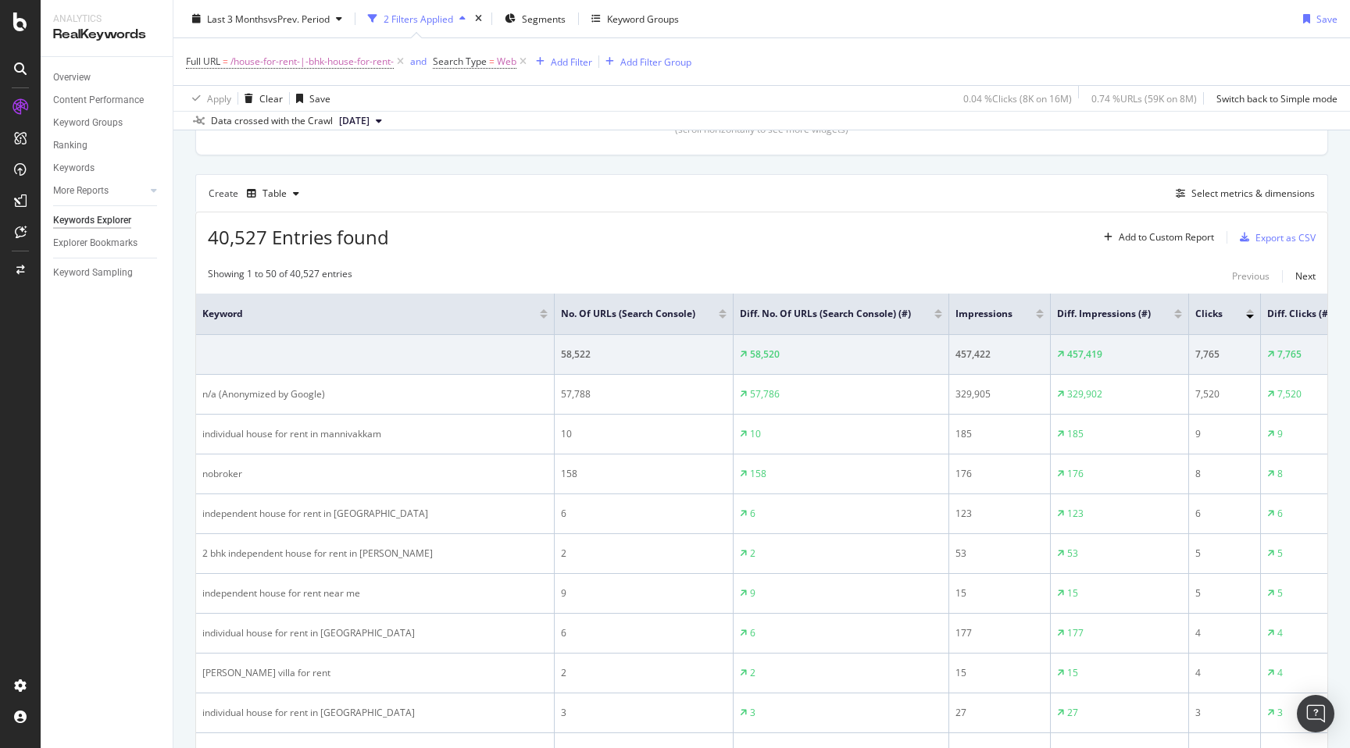
scroll to position [389, 0]
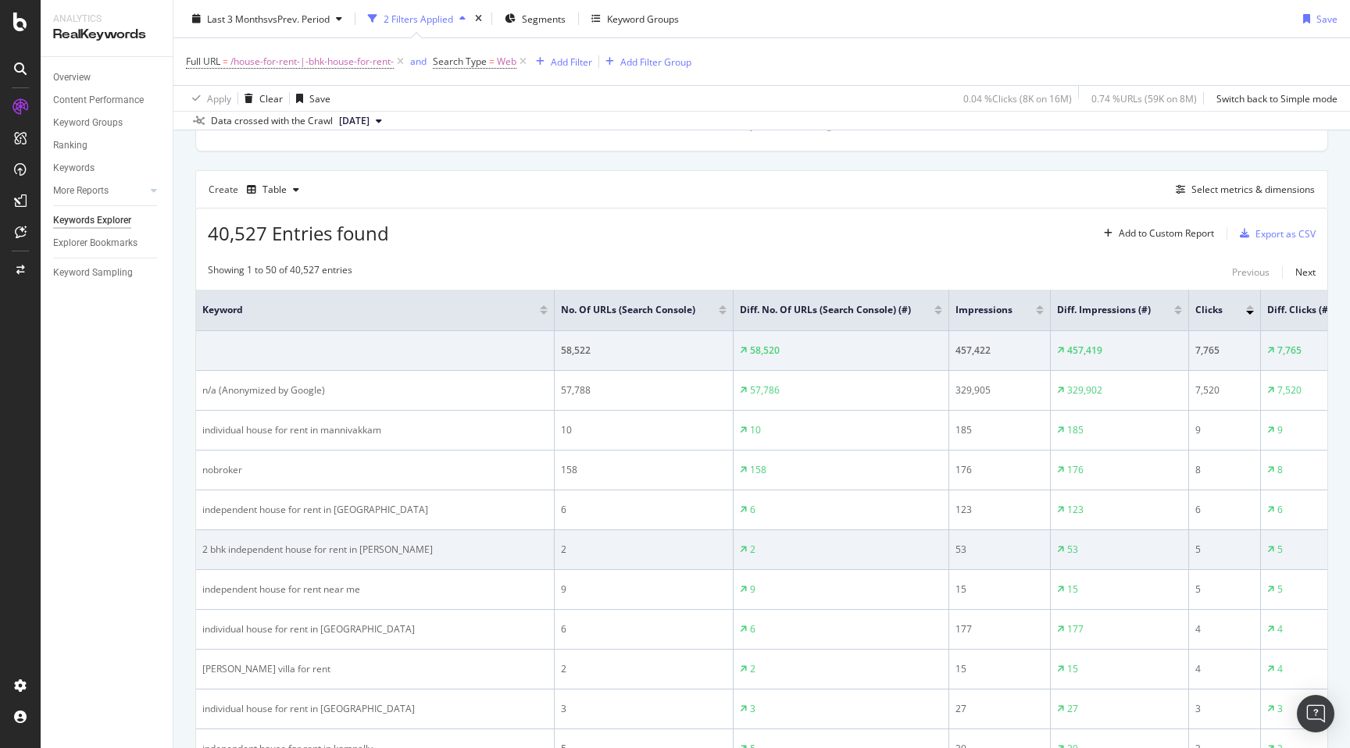
click at [219, 548] on div "2 bhk independent house for rent in uppal" at bounding box center [374, 550] width 345 height 14
copy div "2 bhk independent house for rent in uppal"
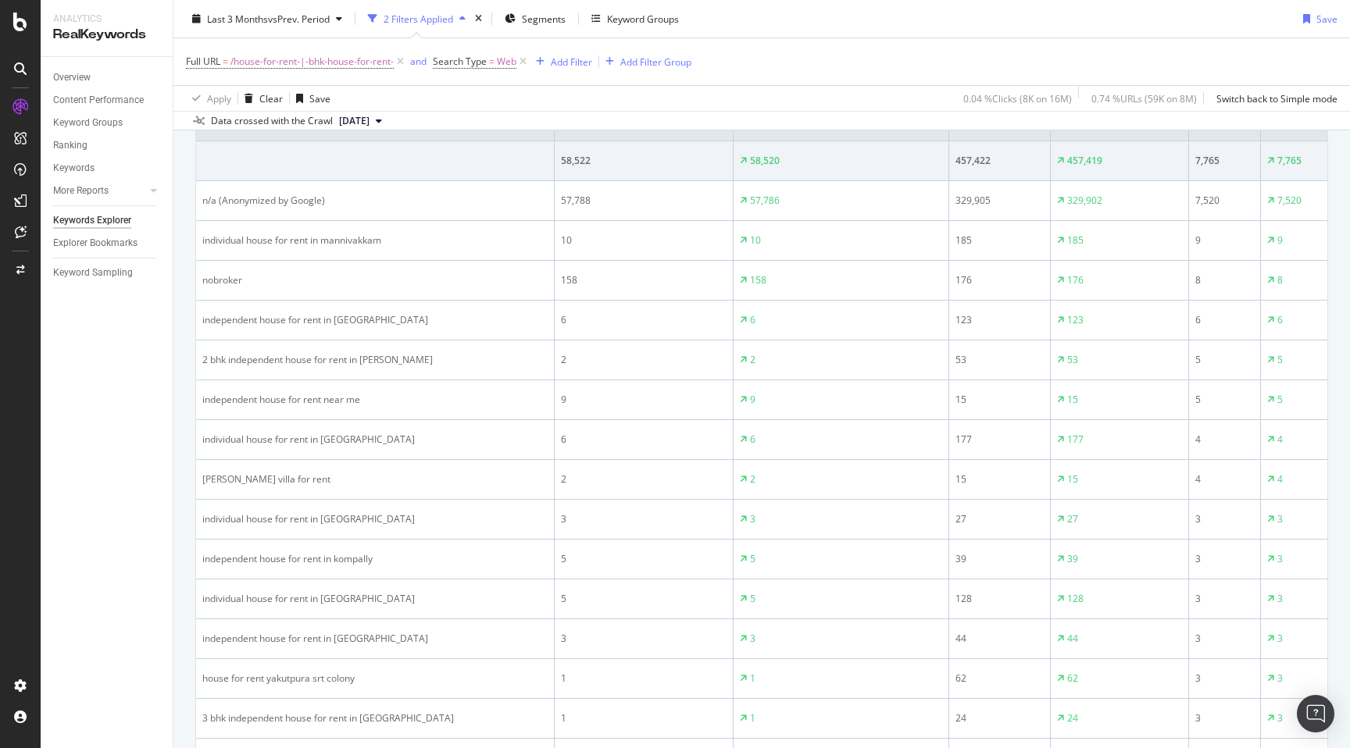
scroll to position [583, 0]
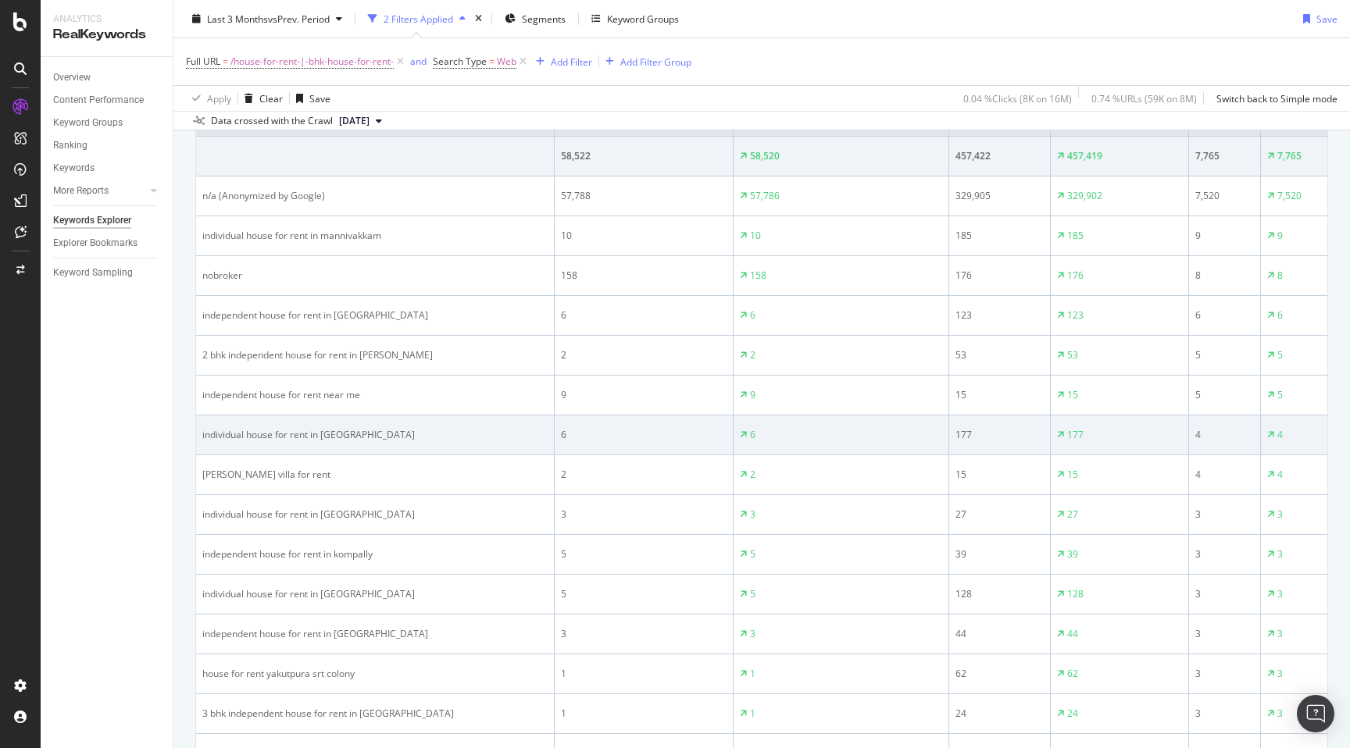
click at [209, 430] on div "individual house for rent in keelkattalai" at bounding box center [374, 435] width 345 height 14
copy div "individual house for rent in keelkattalai"
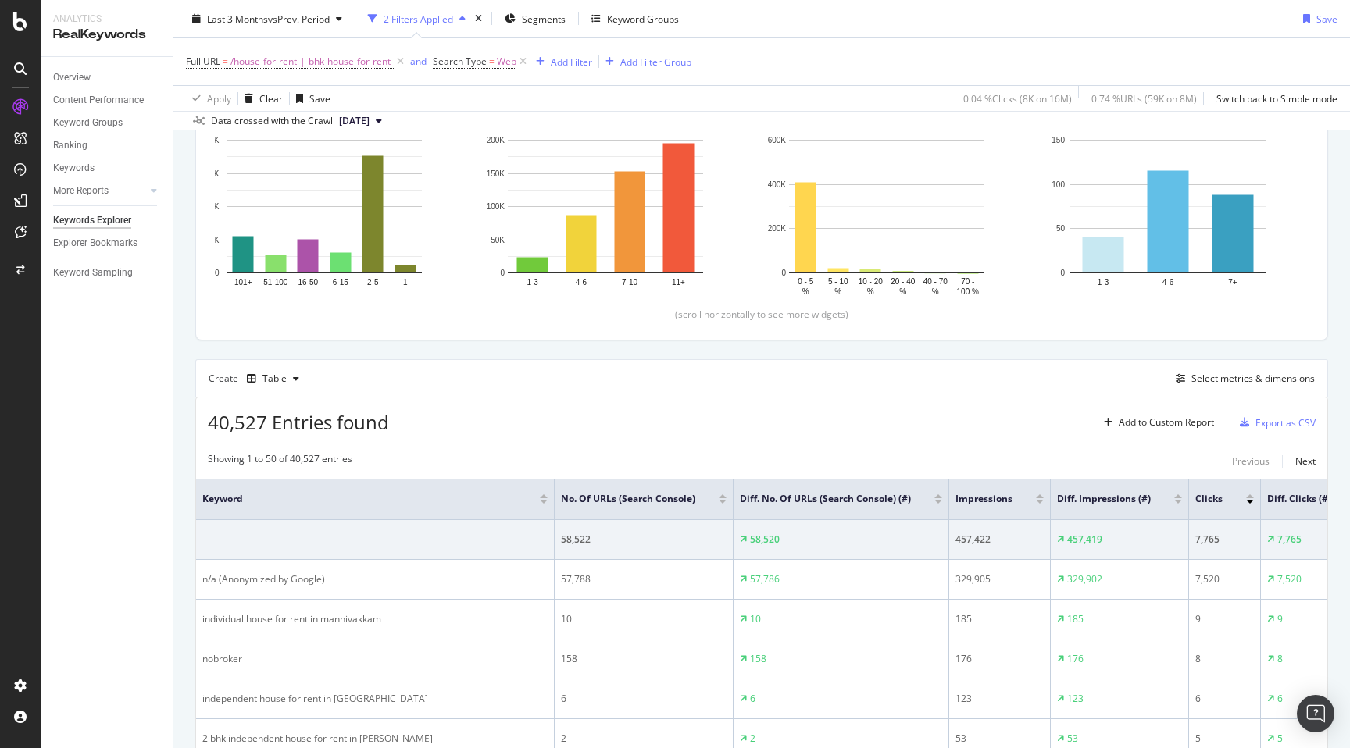
scroll to position [0, 0]
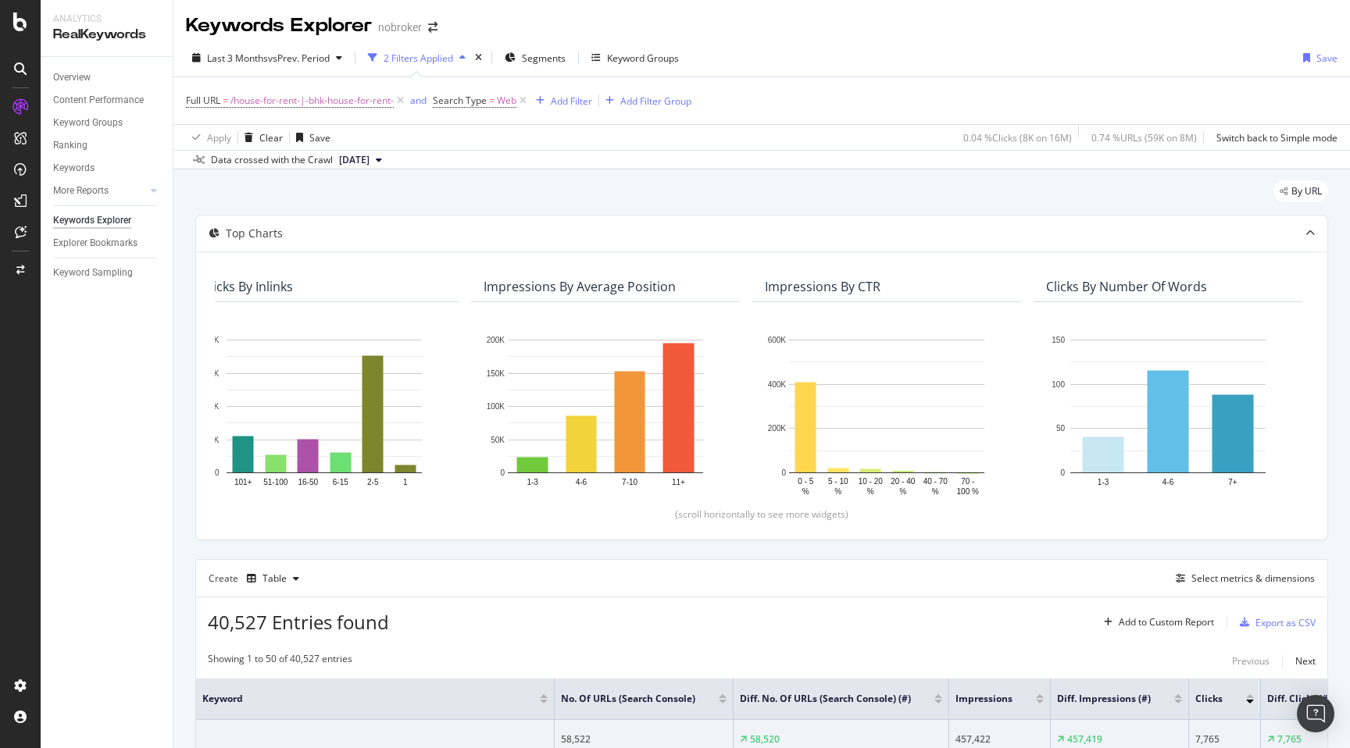
click at [662, 195] on div "By URL" at bounding box center [761, 197] width 1132 height 34
